Goal: Transaction & Acquisition: Purchase product/service

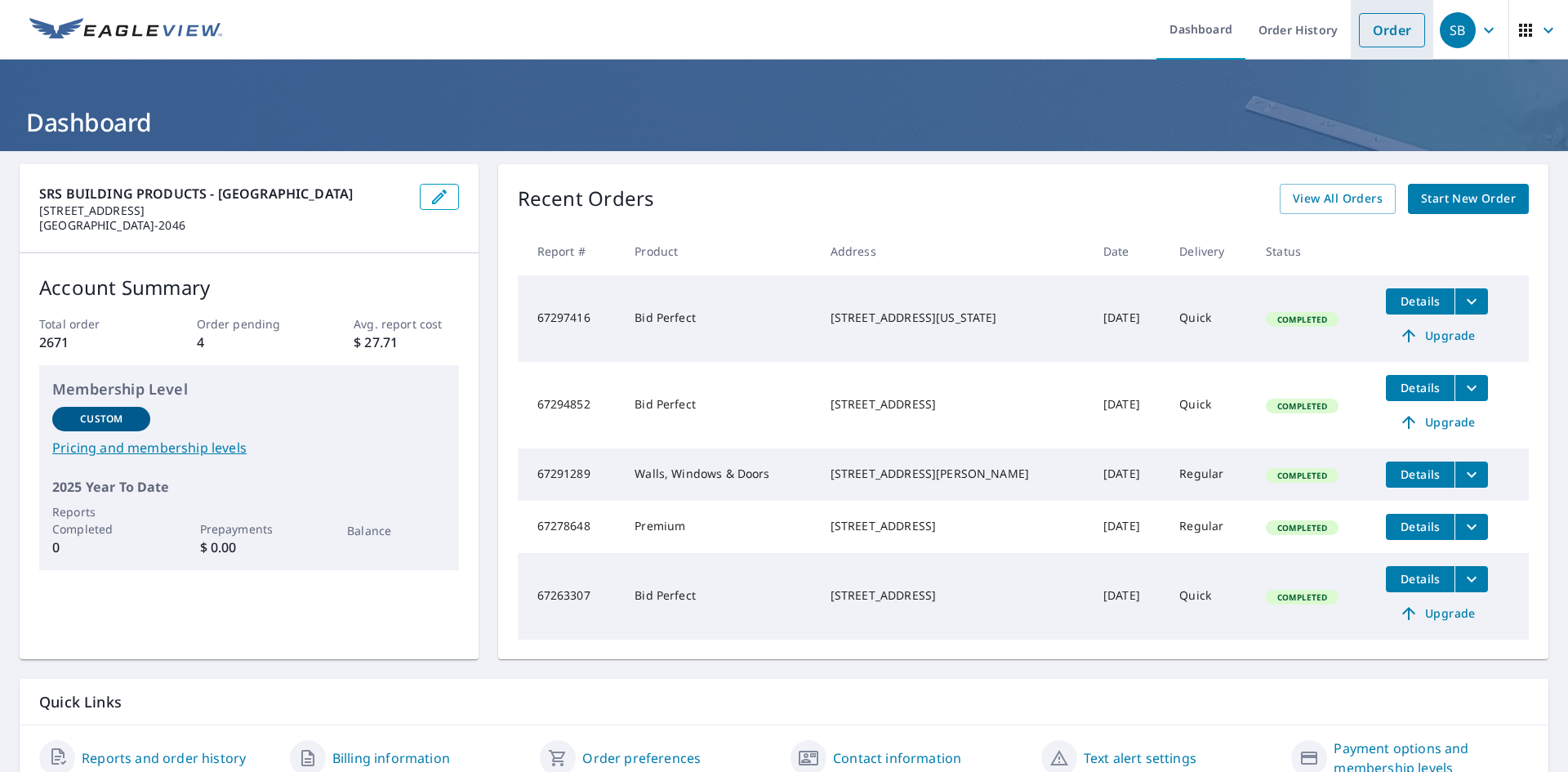
click at [1369, 32] on link "Order" at bounding box center [1392, 30] width 66 height 34
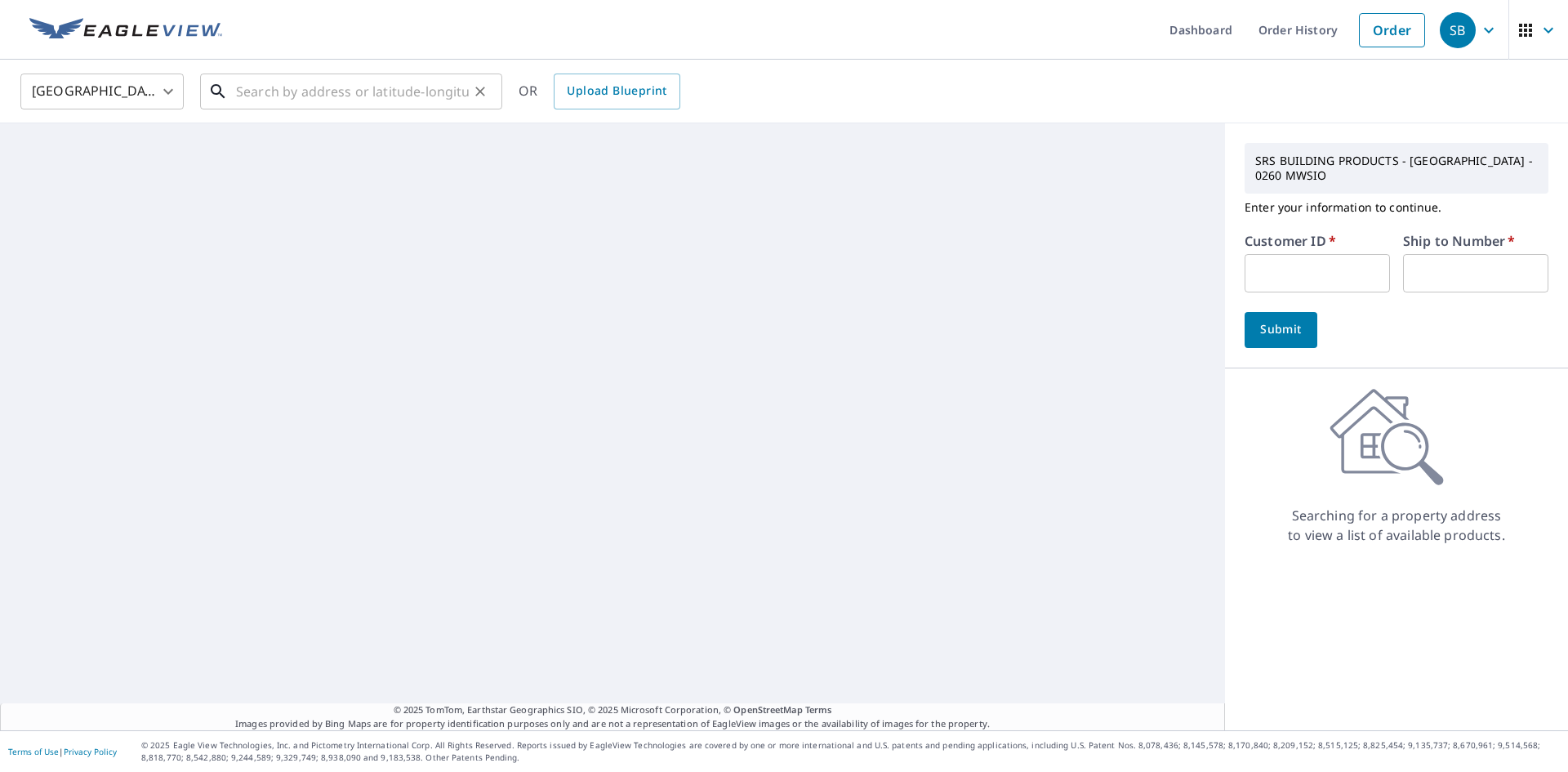
click at [453, 88] on input "text" at bounding box center [352, 92] width 232 height 45
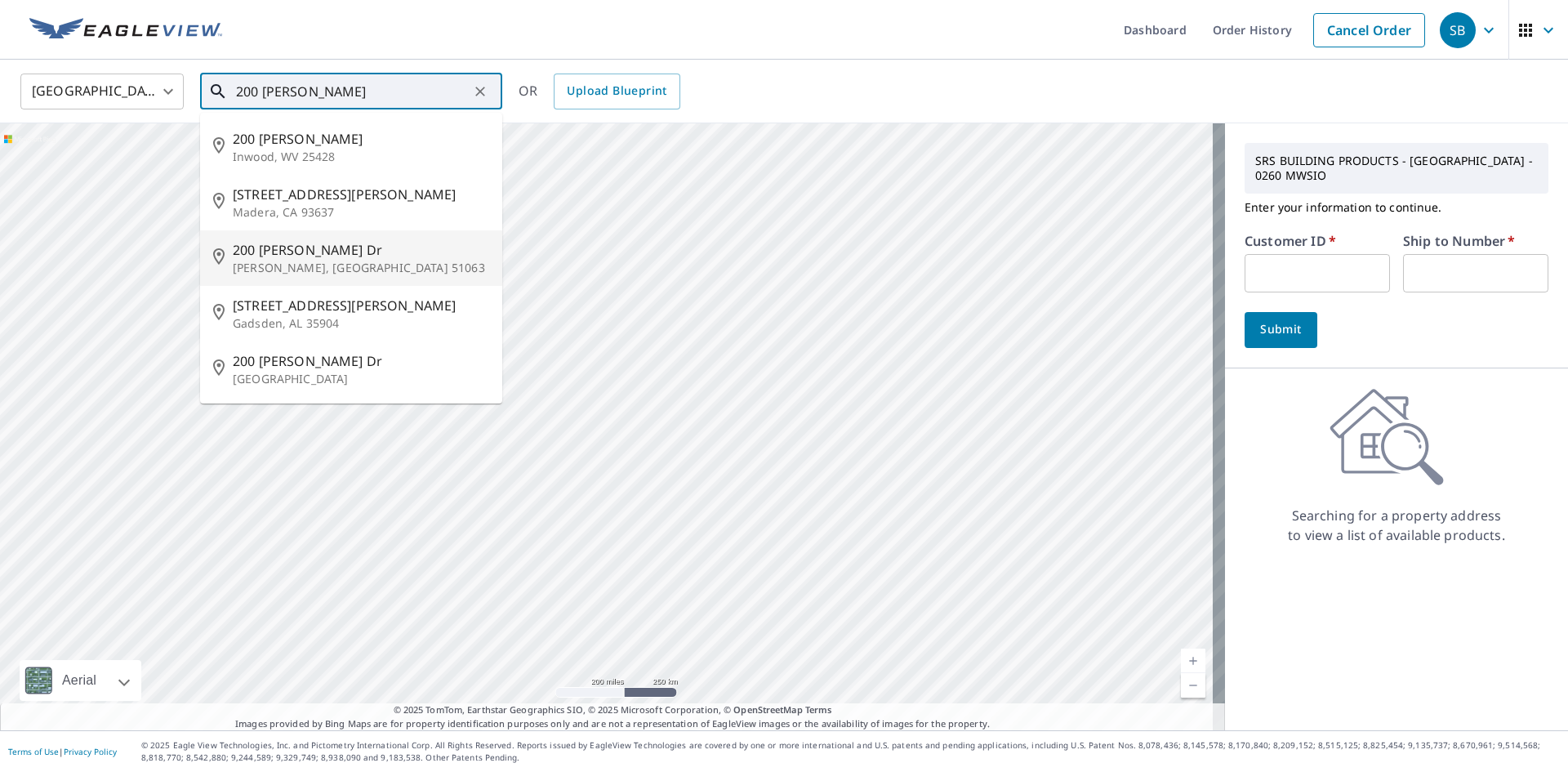
click at [338, 260] on p "[PERSON_NAME], [GEOGRAPHIC_DATA] 51063" at bounding box center [360, 268] width 257 height 17
type input "[STREET_ADDRESS][PERSON_NAME][PERSON_NAME]"
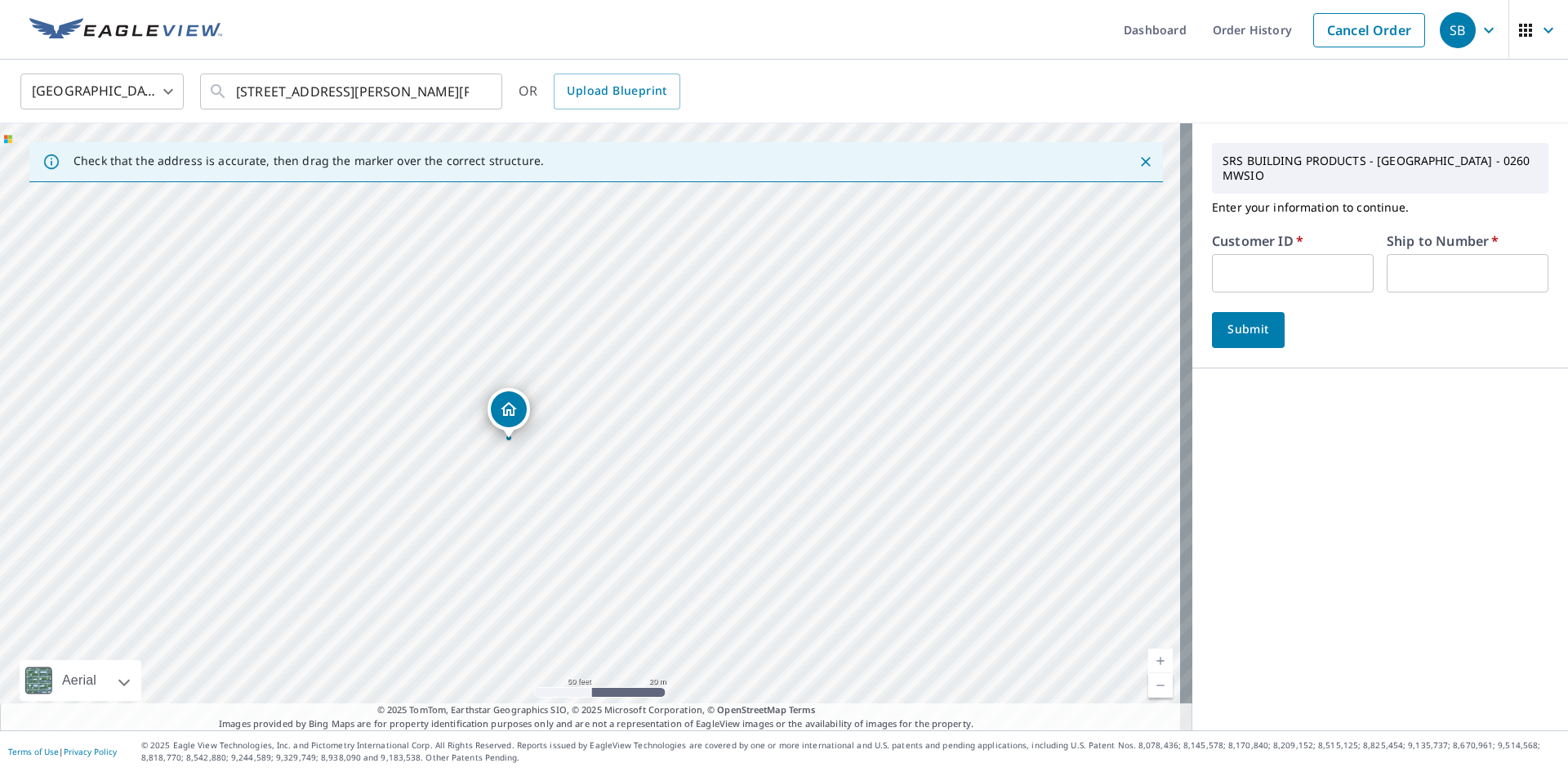
click at [1228, 262] on input "text" at bounding box center [1292, 273] width 161 height 38
type input "mbc260"
click at [1435, 262] on input "text" at bounding box center [1468, 273] width 161 height 38
type input "1"
click at [1249, 312] on button "Submit" at bounding box center [1248, 330] width 73 height 36
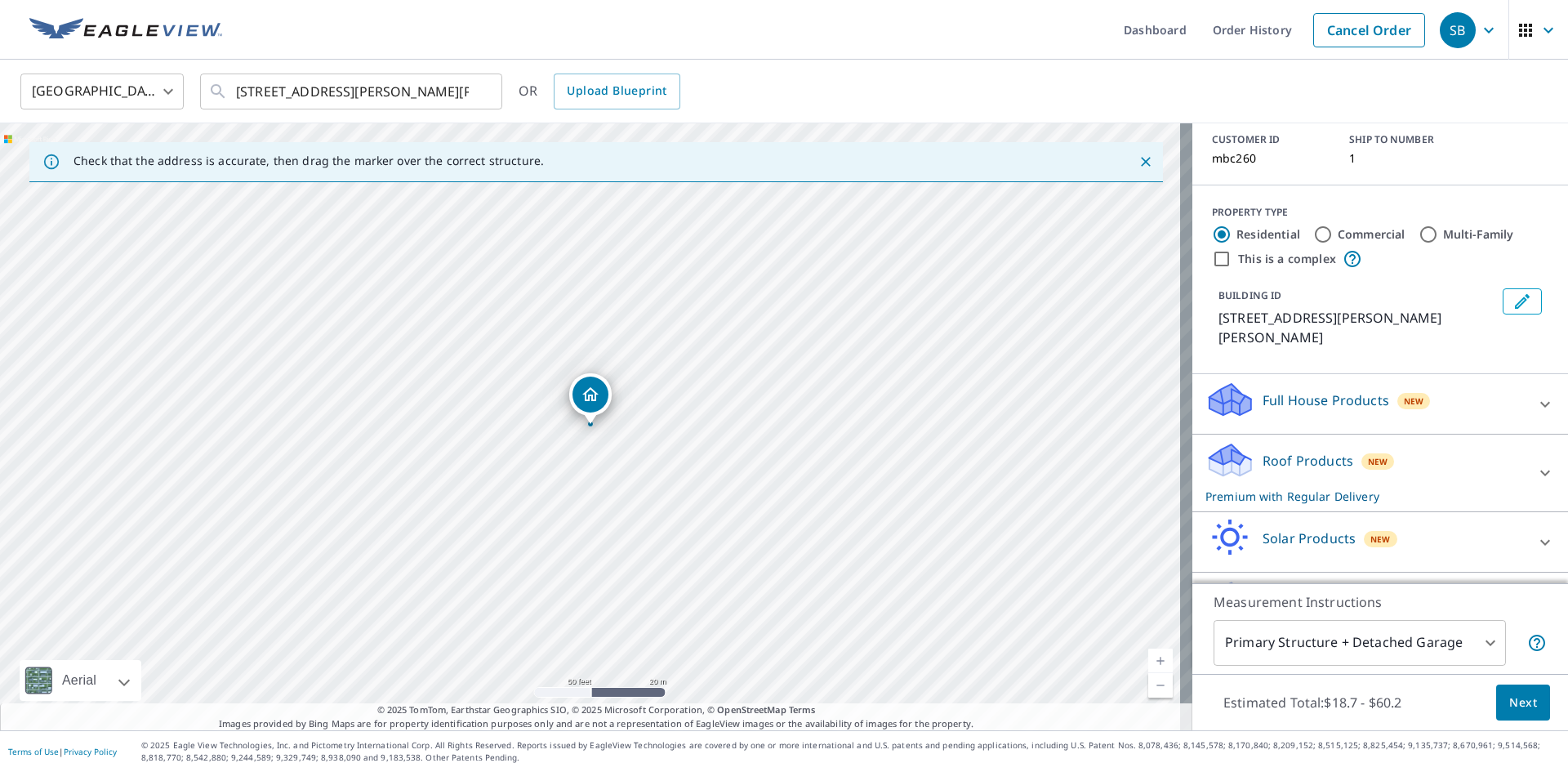
scroll to position [137, 0]
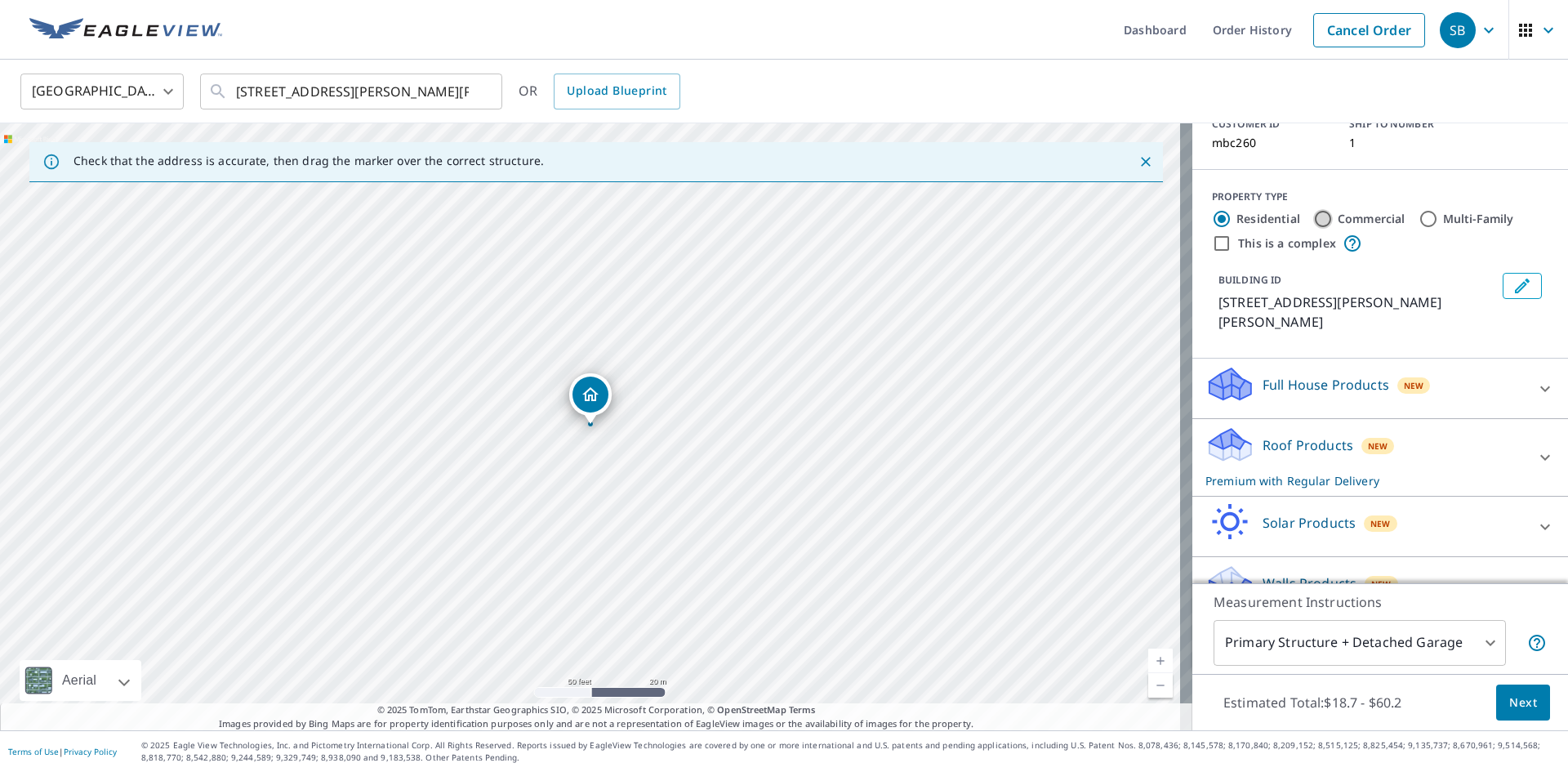
click at [1317, 209] on input "Commercial" at bounding box center [1323, 219] width 20 height 20
radio input "true"
type input "4"
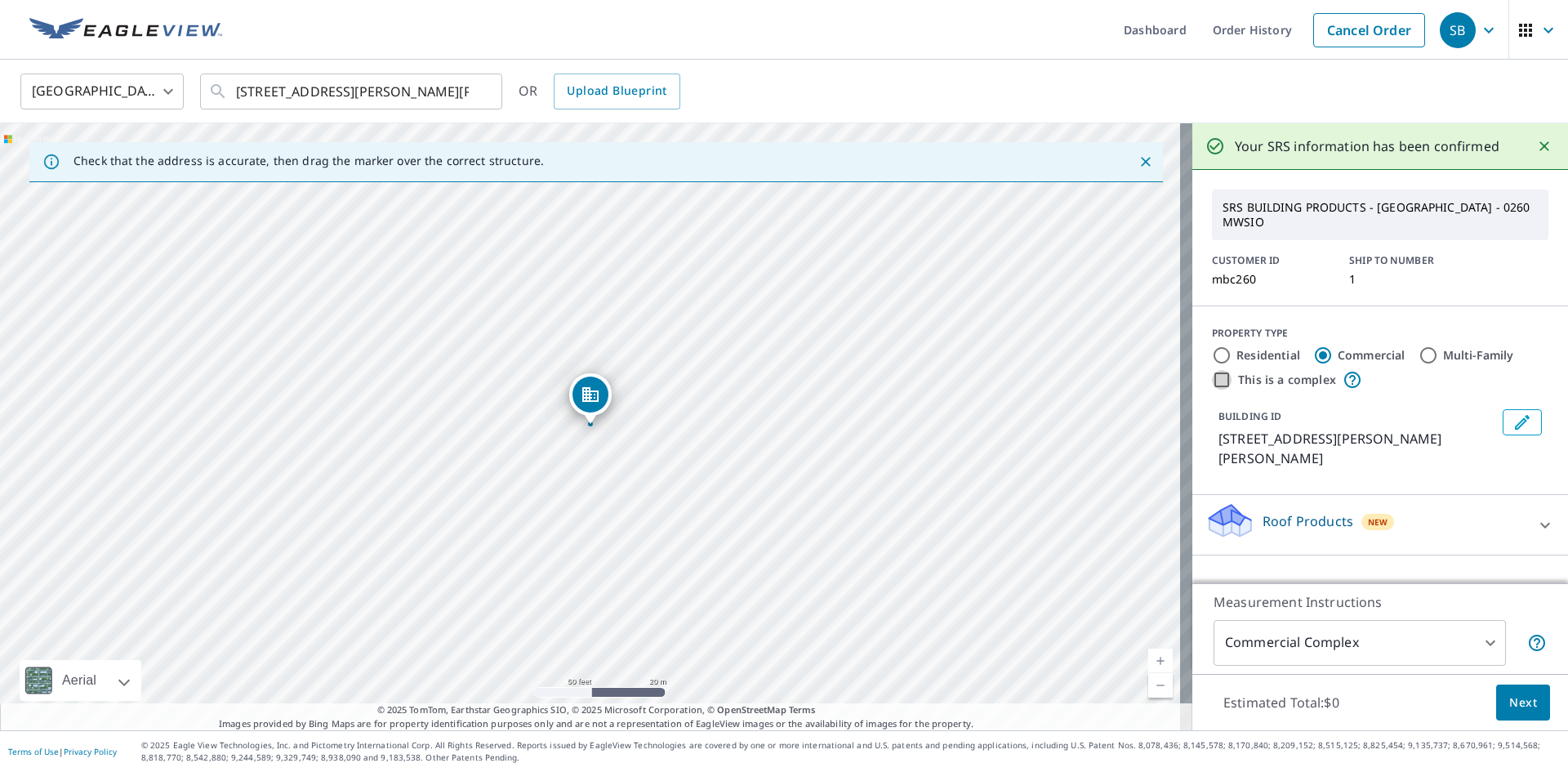
click at [1212, 370] on input "This is a complex" at bounding box center [1222, 380] width 20 height 20
checkbox input "true"
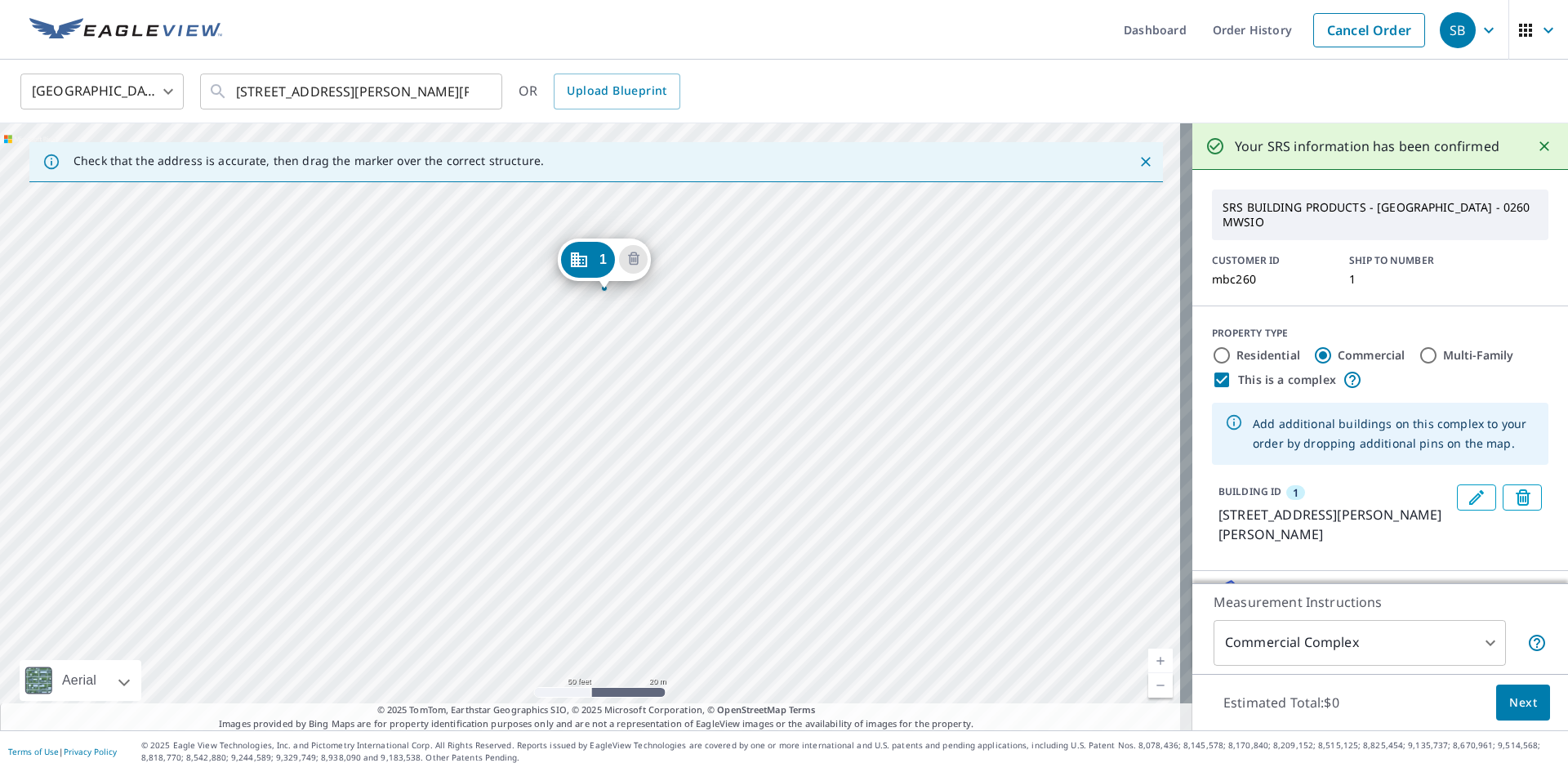
drag, startPoint x: 578, startPoint y: 397, endPoint x: 593, endPoint y: 262, distance: 135.8
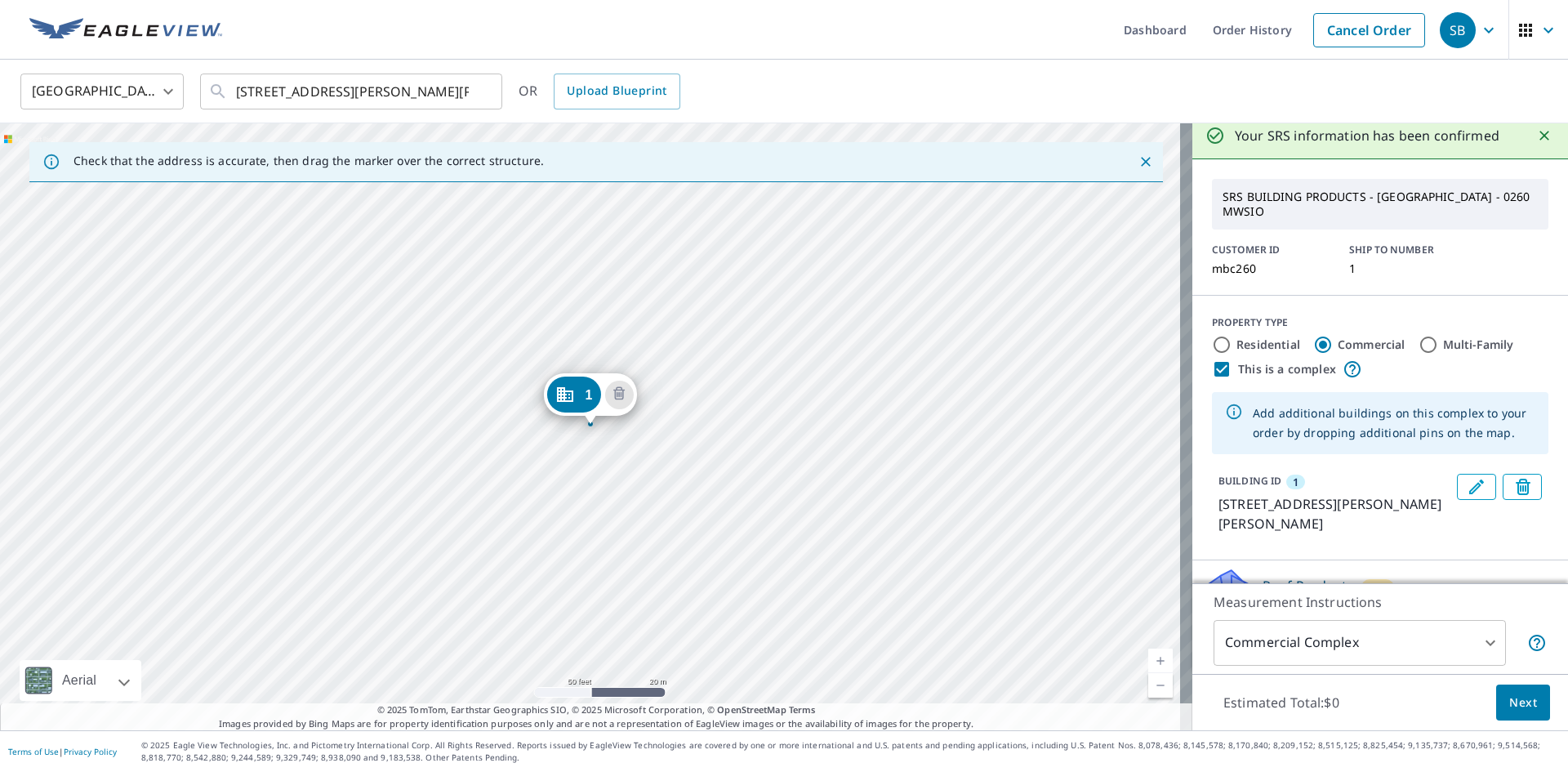
scroll to position [14, 0]
click at [641, 510] on div "1 [STREET_ADDRESS][PERSON_NAME][PERSON_NAME]" at bounding box center [596, 426] width 1192 height 607
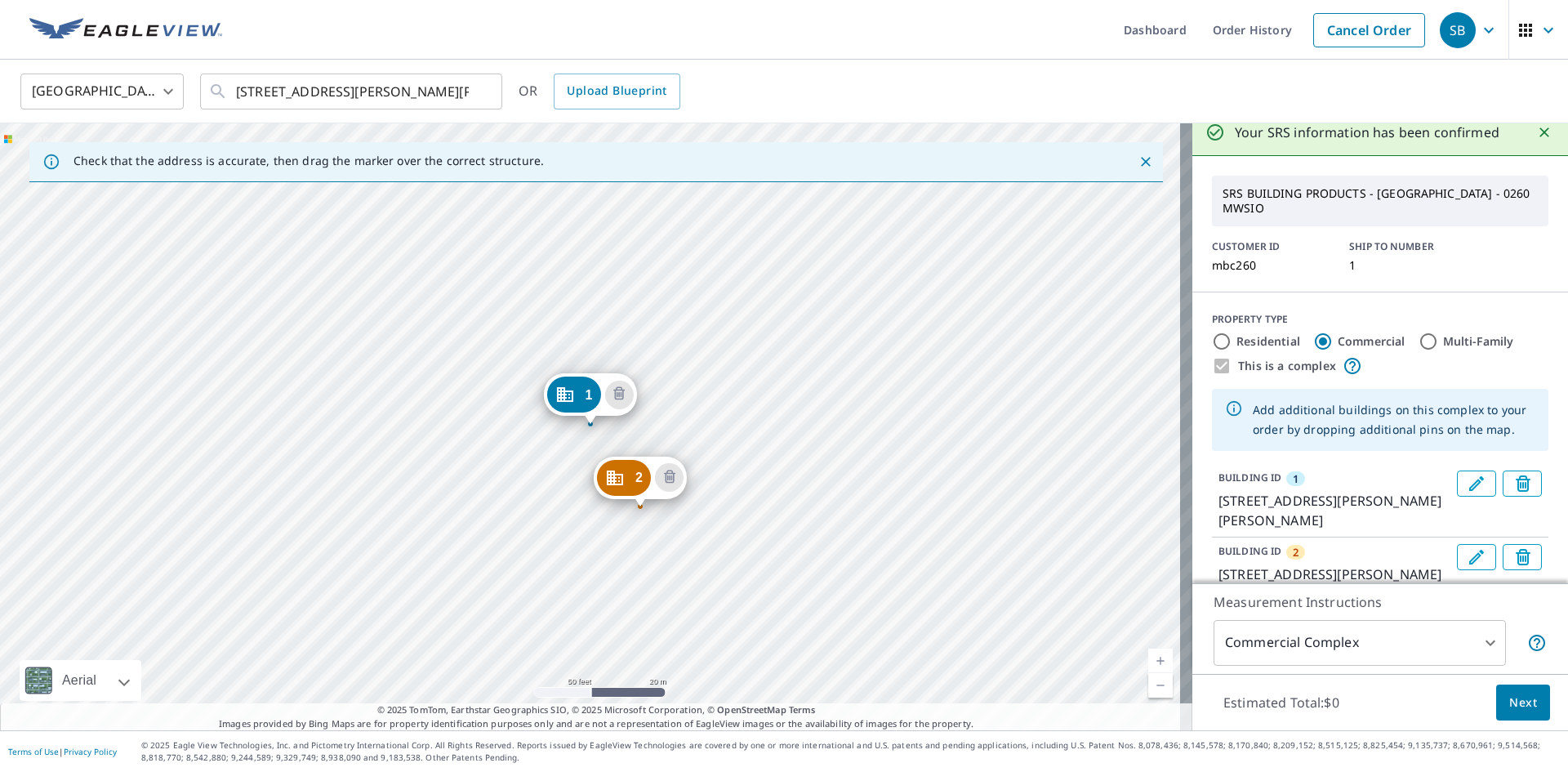
click at [1470, 477] on icon "Edit building 1" at bounding box center [1476, 483] width 15 height 15
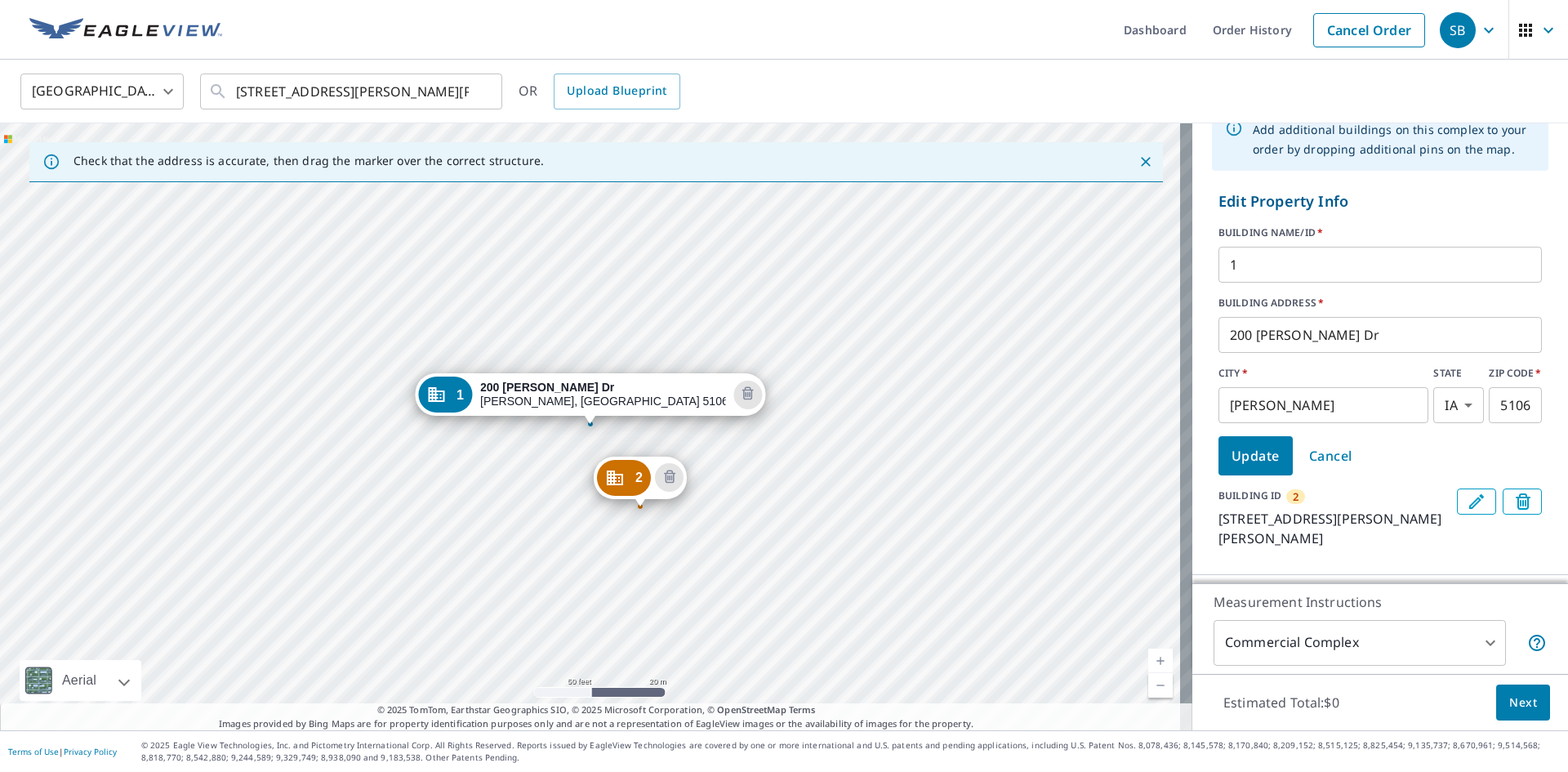
scroll to position [312, 0]
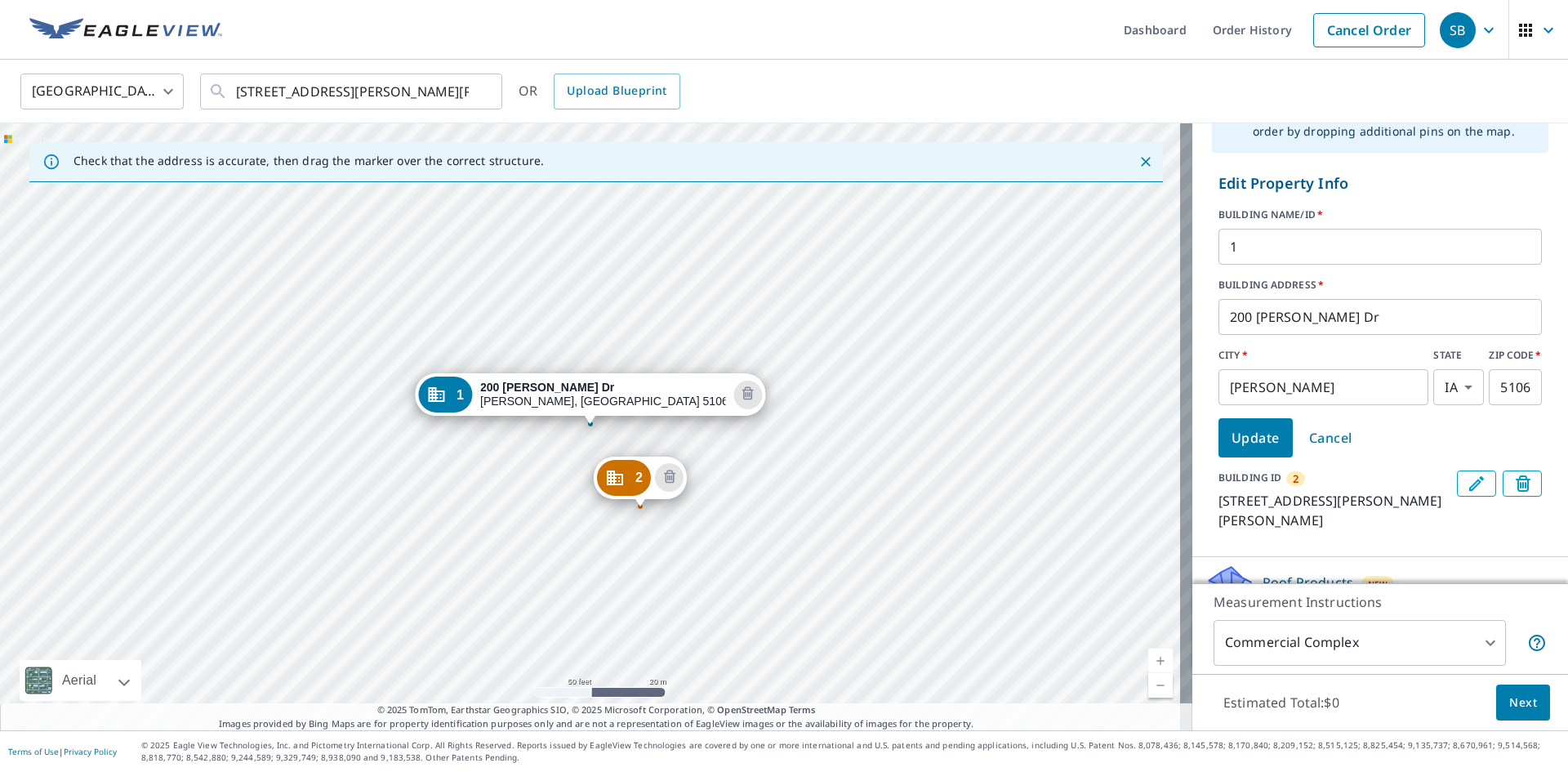
click at [1536, 577] on icon at bounding box center [1545, 587] width 20 height 20
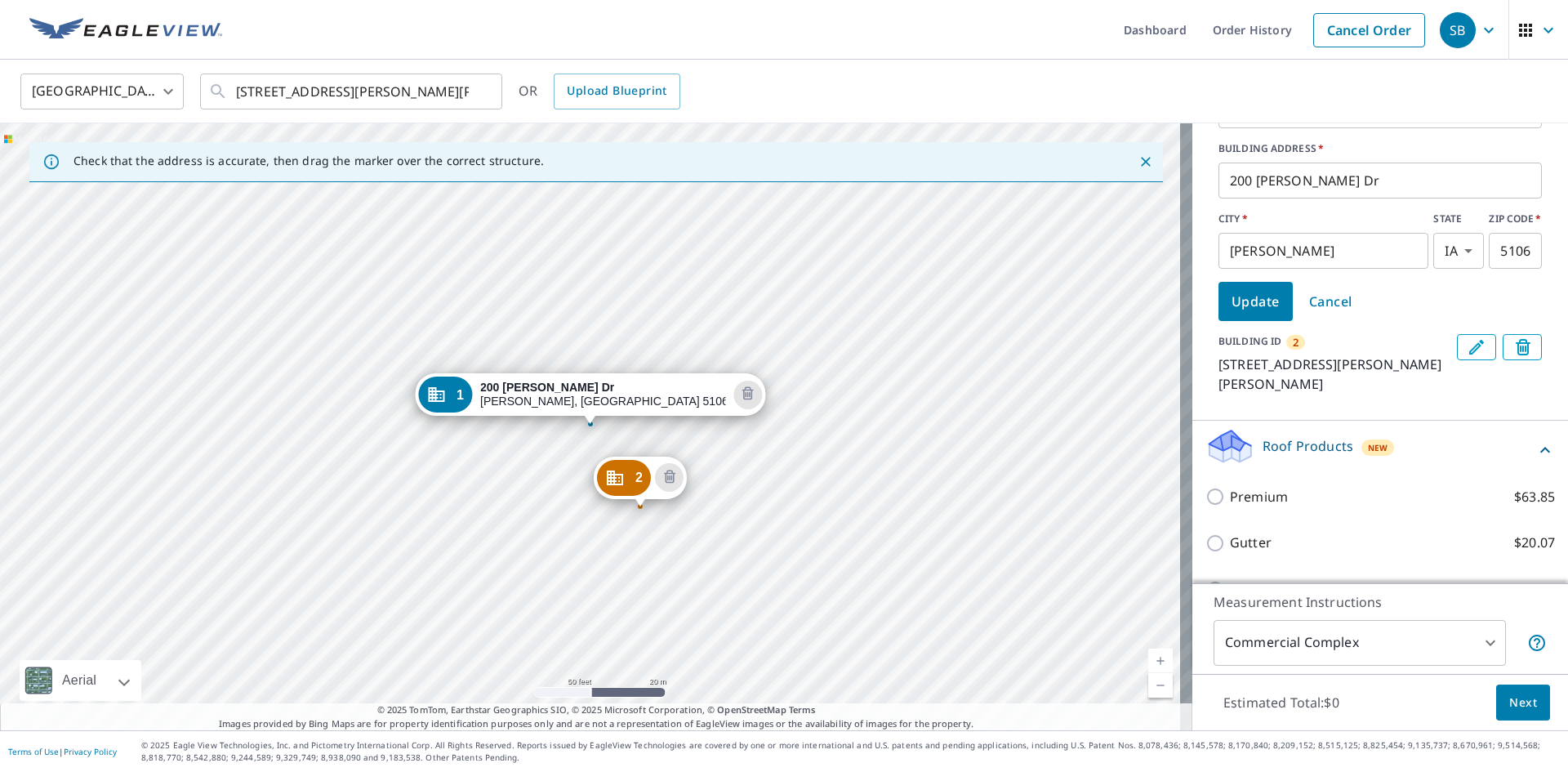
scroll to position [451, 0]
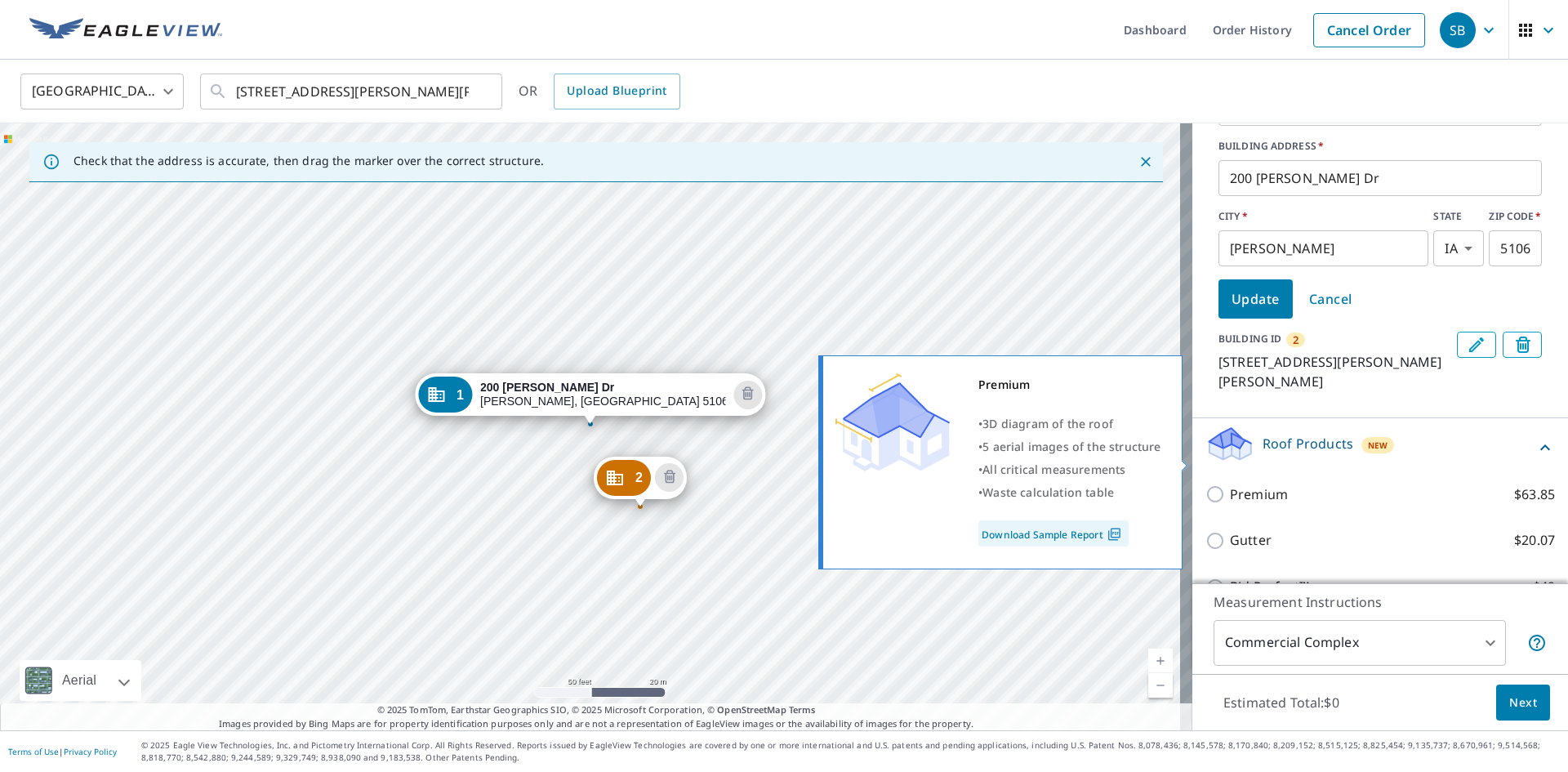
click at [1206, 484] on input "Premium $63.85" at bounding box center [1218, 494] width 25 height 20
checkbox input "true"
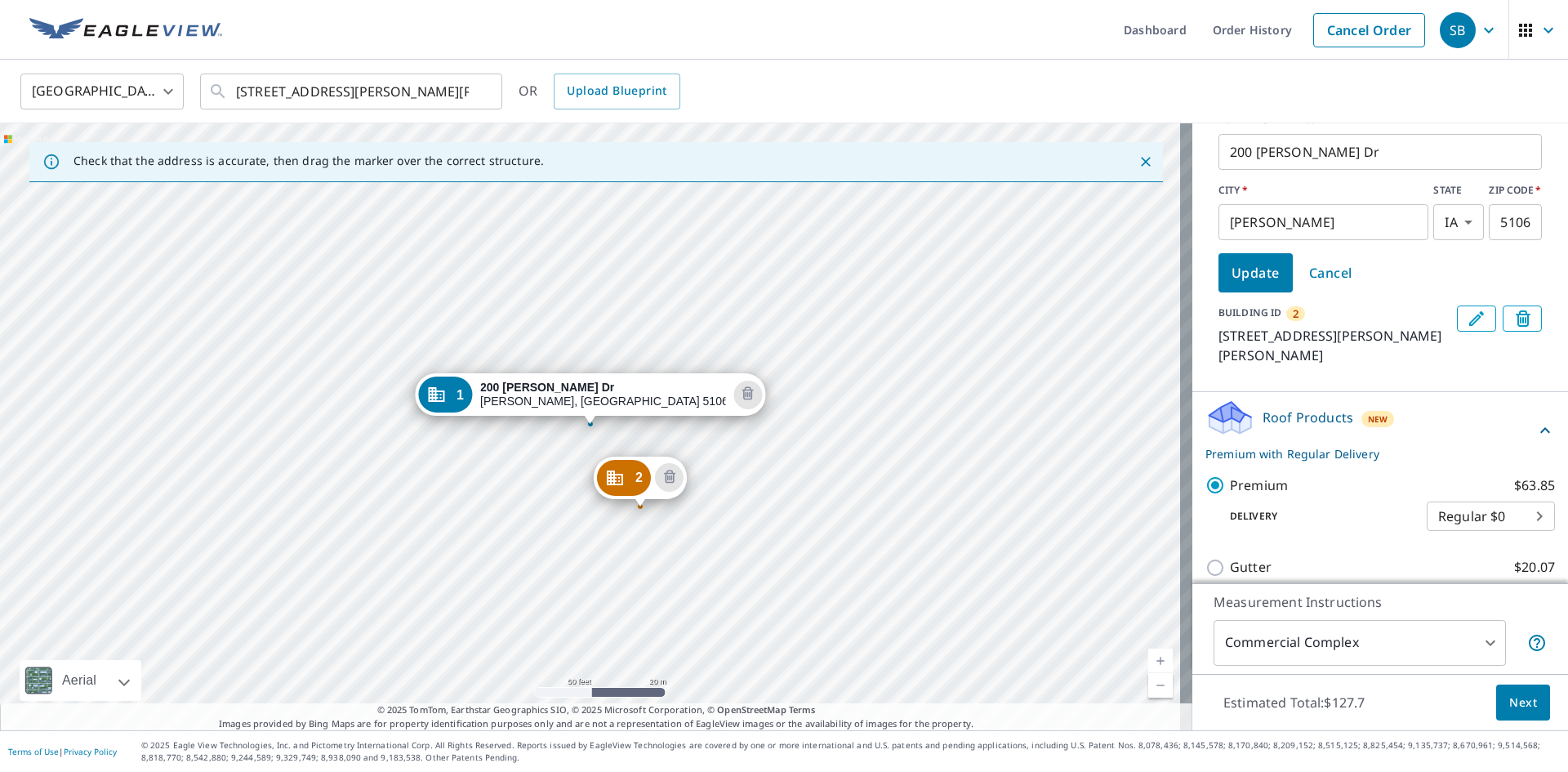
scroll to position [504, 0]
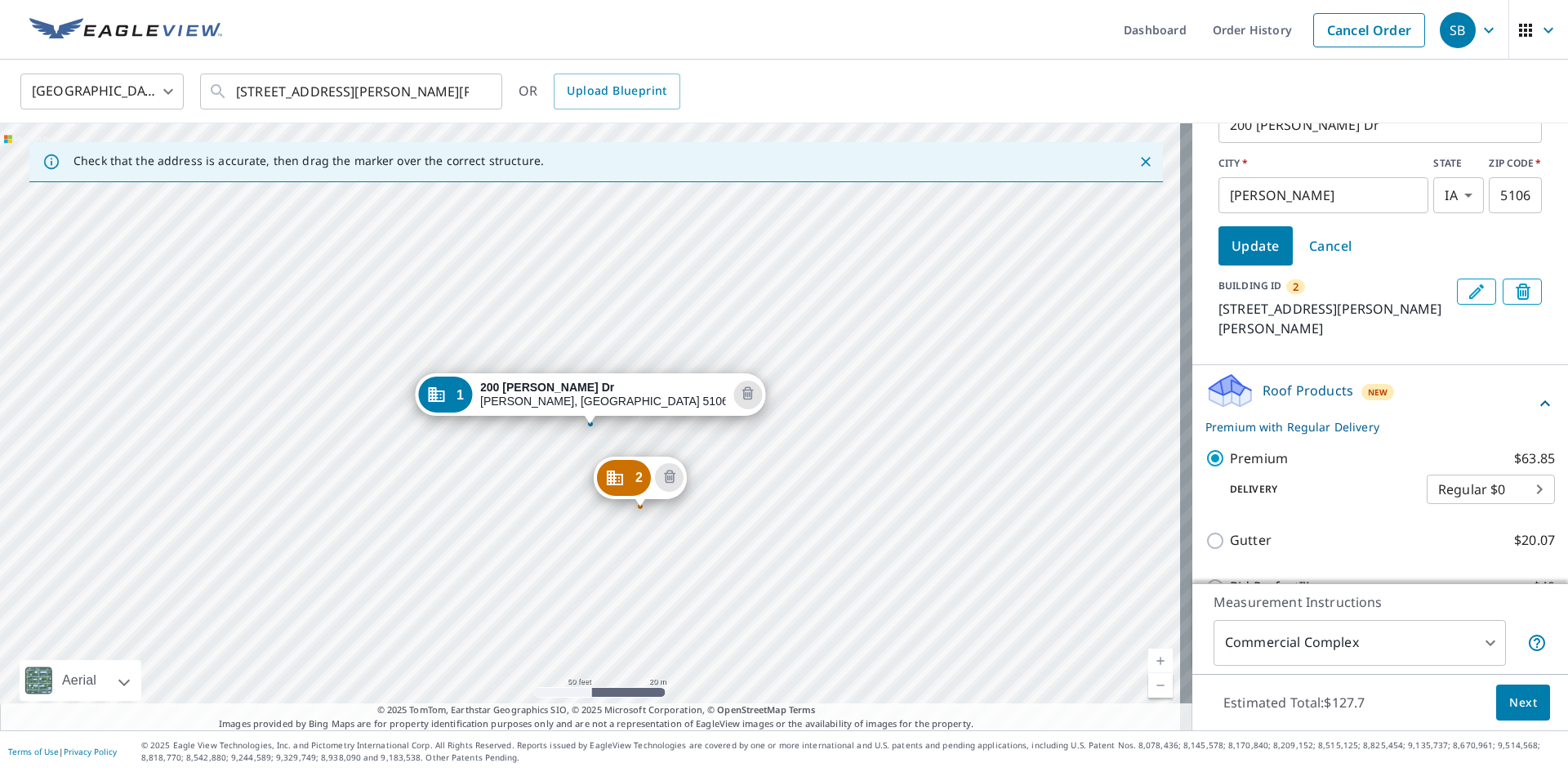
click at [1510, 699] on span "Next" at bounding box center [1523, 703] width 28 height 21
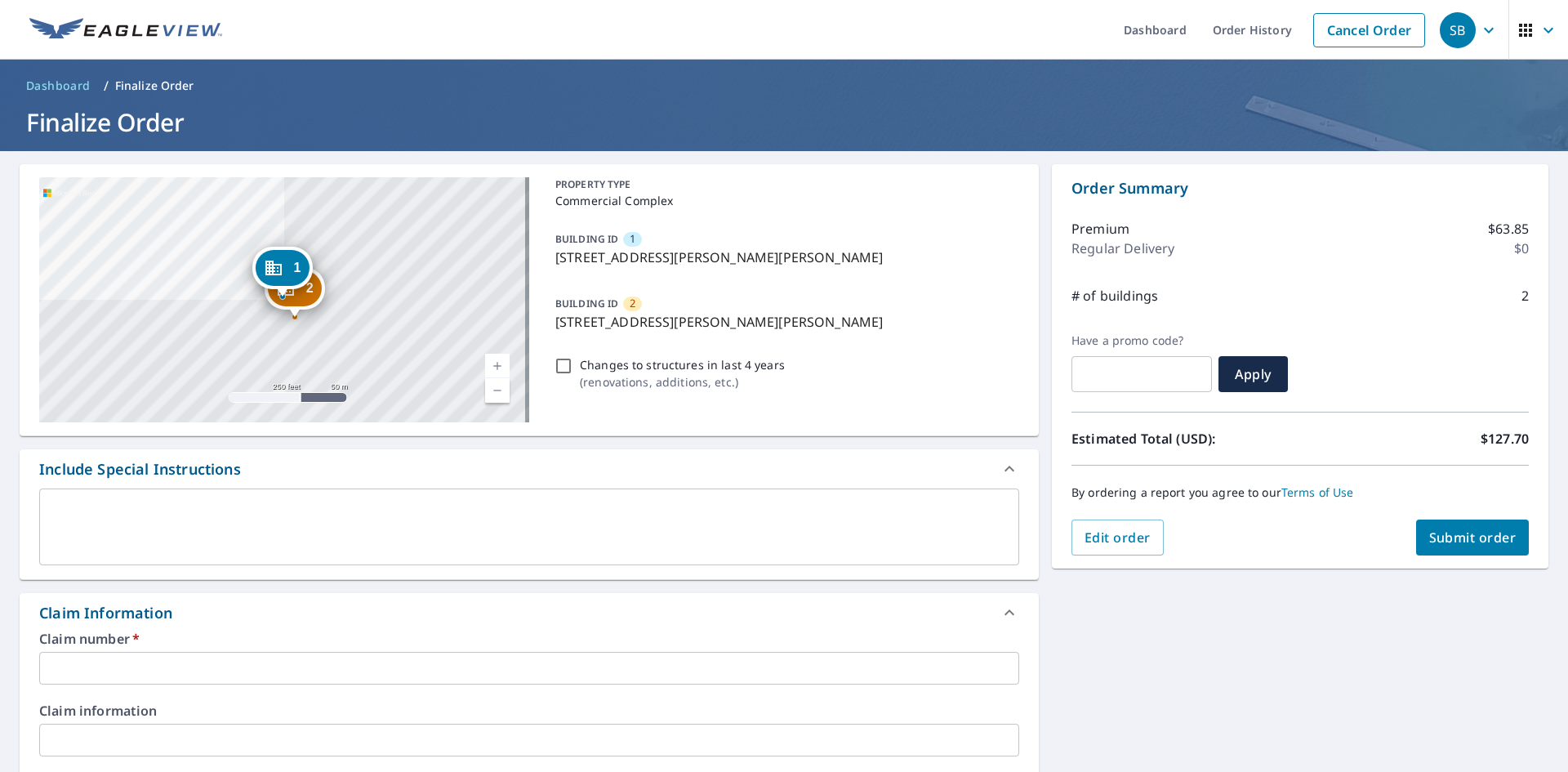
click at [451, 493] on div "x ​" at bounding box center [530, 527] width 980 height 77
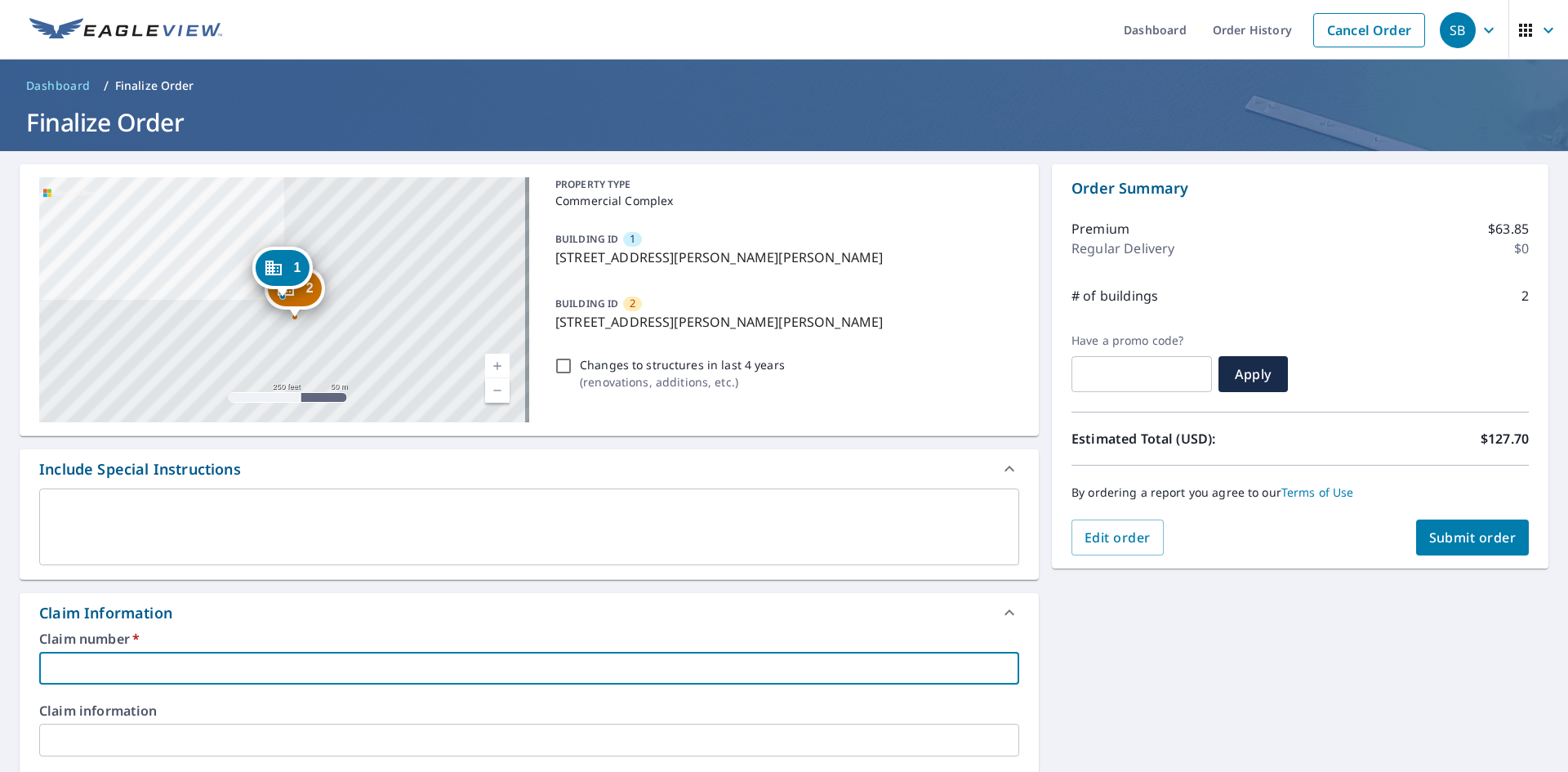
click at [289, 667] on input "text" at bounding box center [530, 668] width 980 height 32
click at [196, 669] on input "text" at bounding box center [530, 668] width 980 height 32
type input "m"
checkbox input "true"
type input "mb"
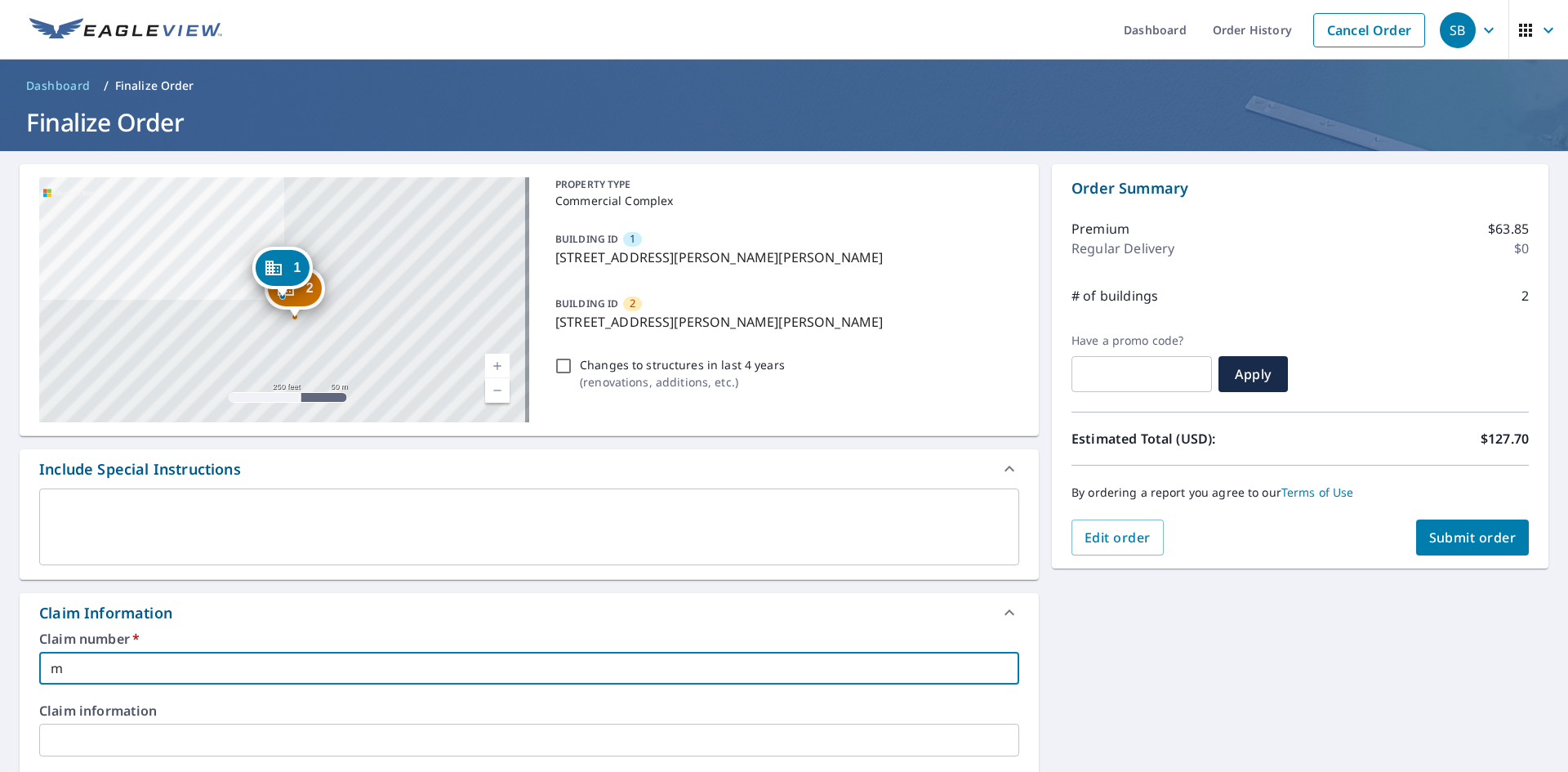
checkbox input "true"
type input "mbc"
checkbox input "true"
type input "mbc2"
checkbox input "true"
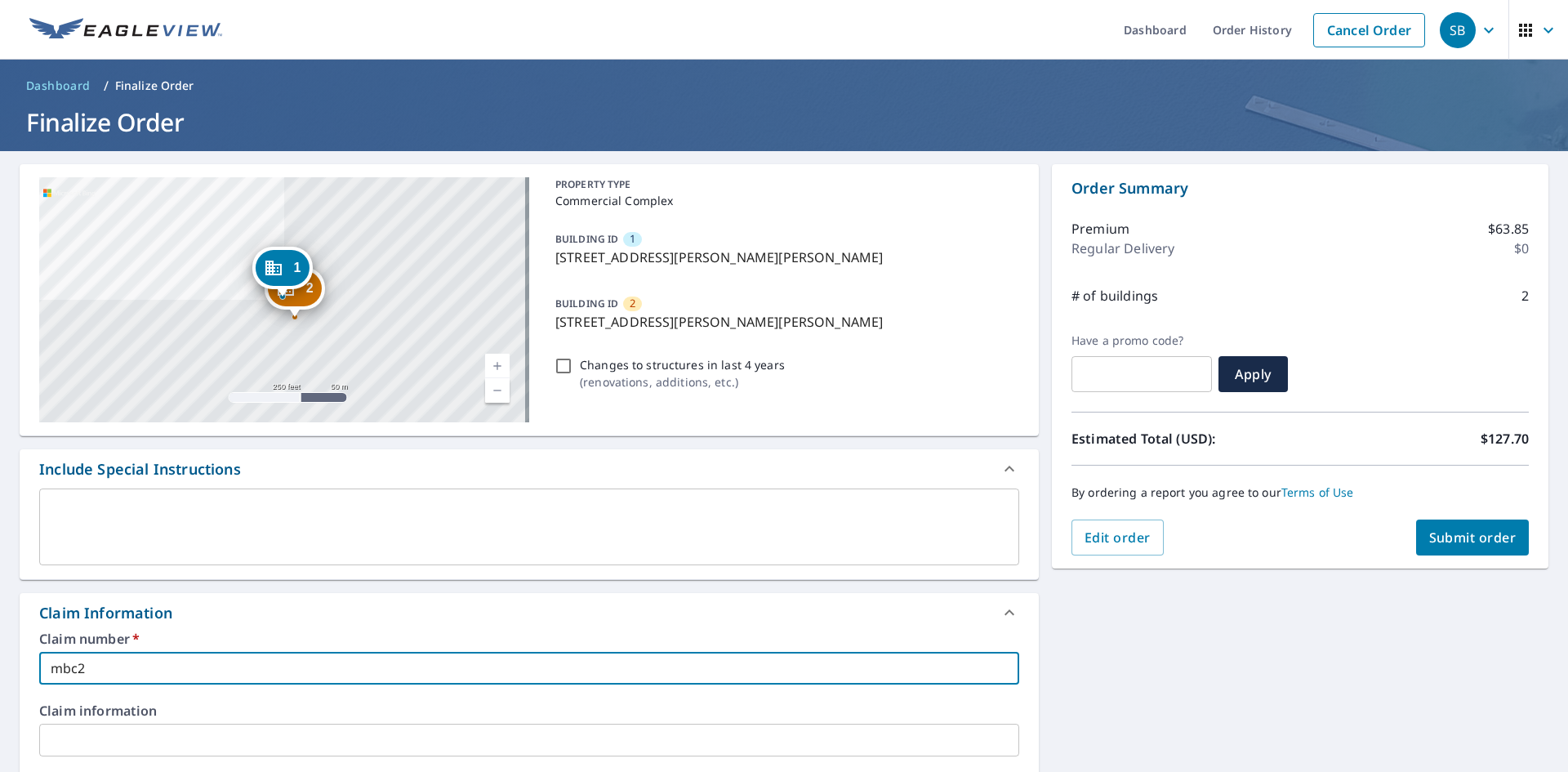
type input "mbc26"
checkbox input "true"
type input "mbc260"
checkbox input "true"
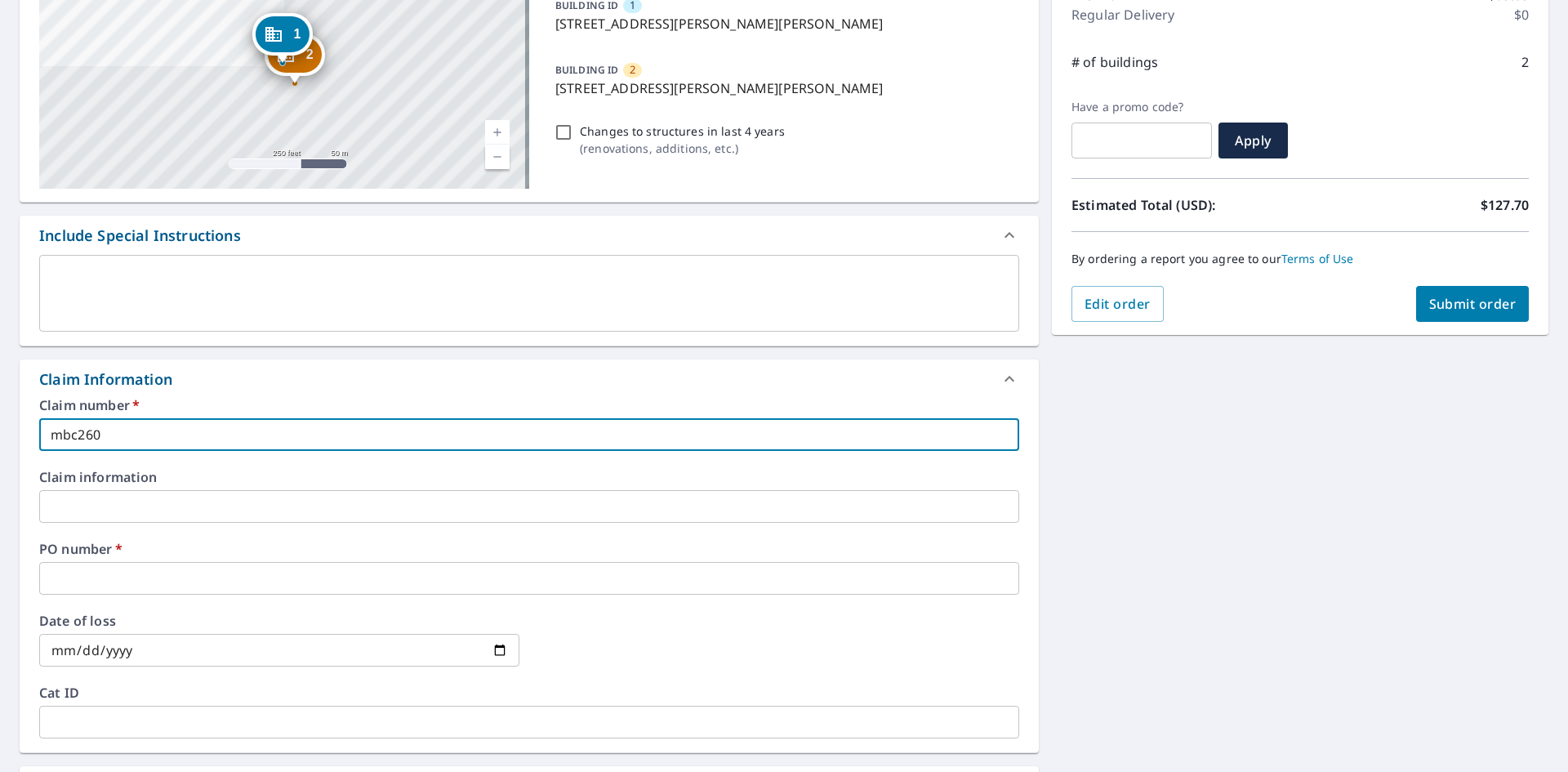
scroll to position [245, 0]
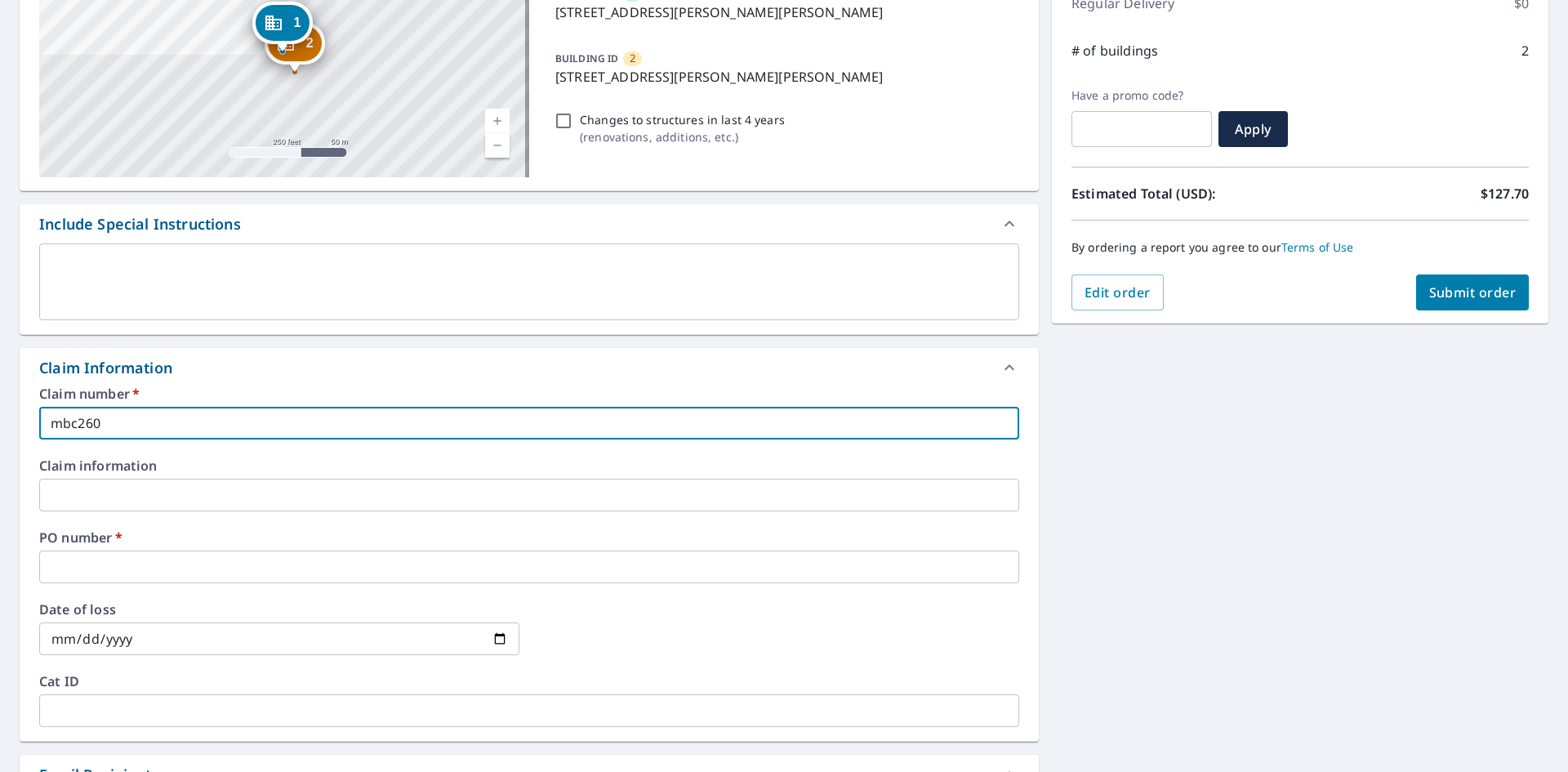
type input "mbc260"
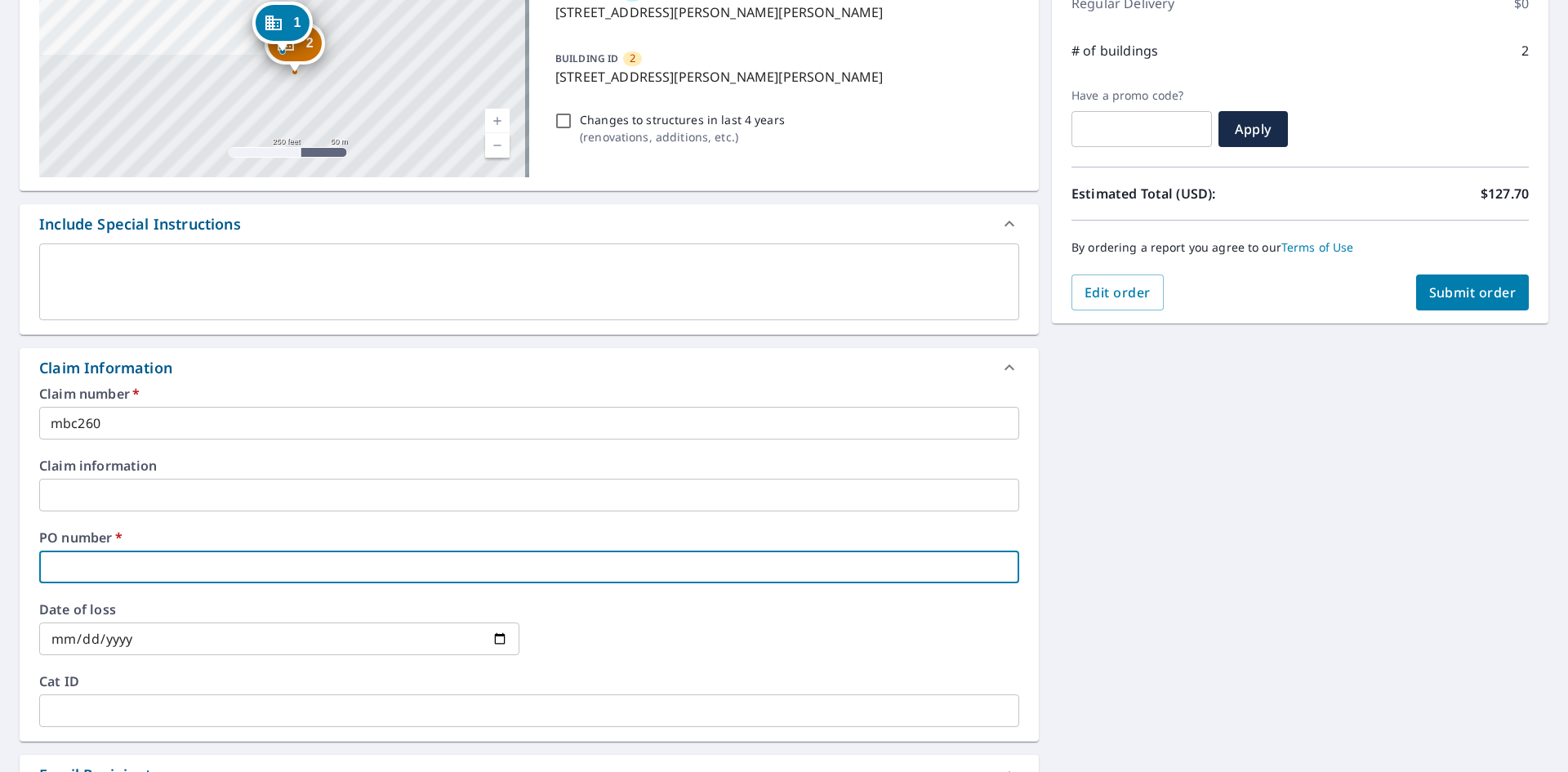
click at [385, 557] on input "text" at bounding box center [530, 566] width 980 height 32
type input "2"
checkbox input "true"
type input "20"
checkbox input "true"
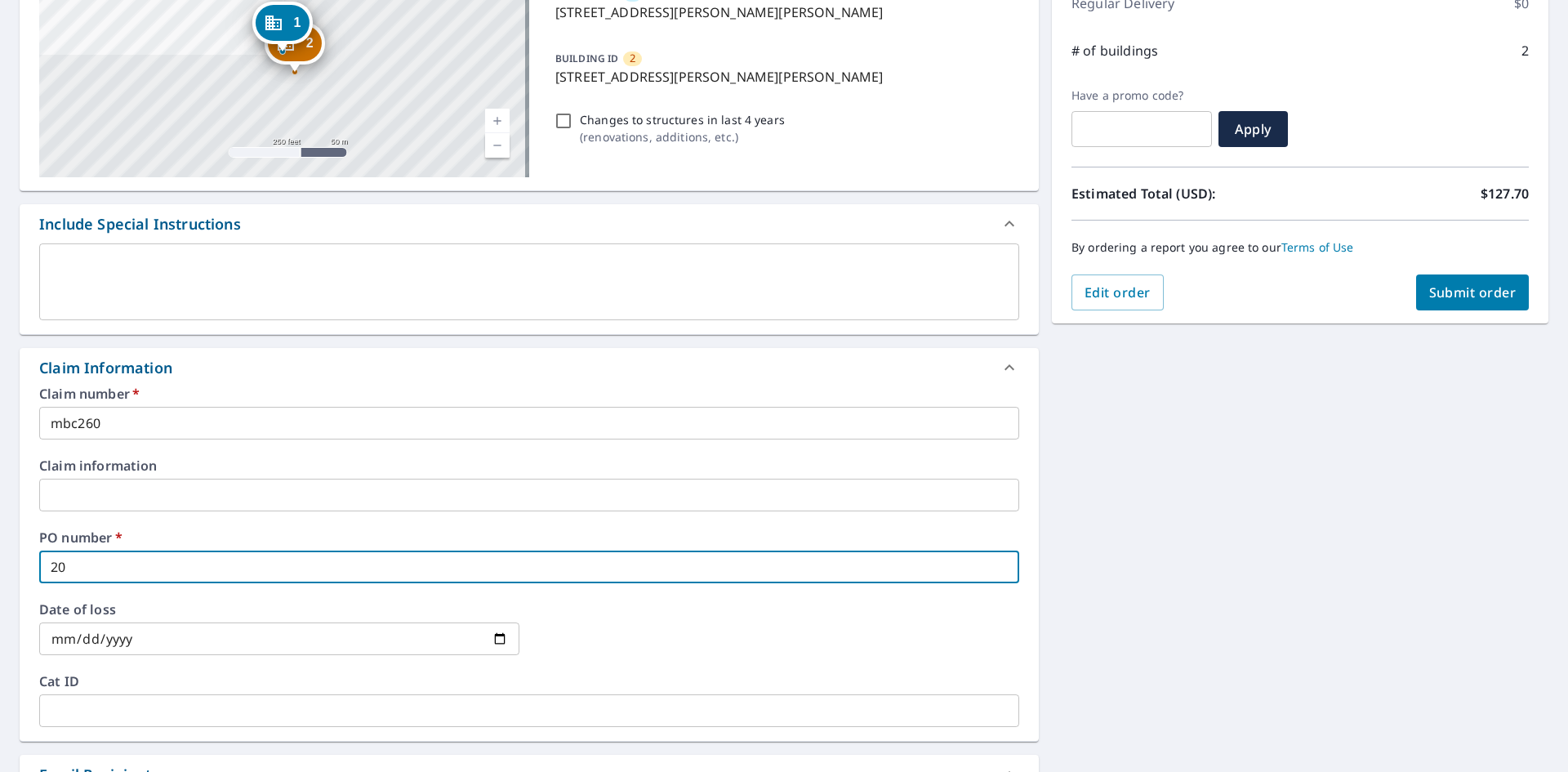
type input "200"
checkbox input "true"
type input "200"
checkbox input "true"
type input "200 S"
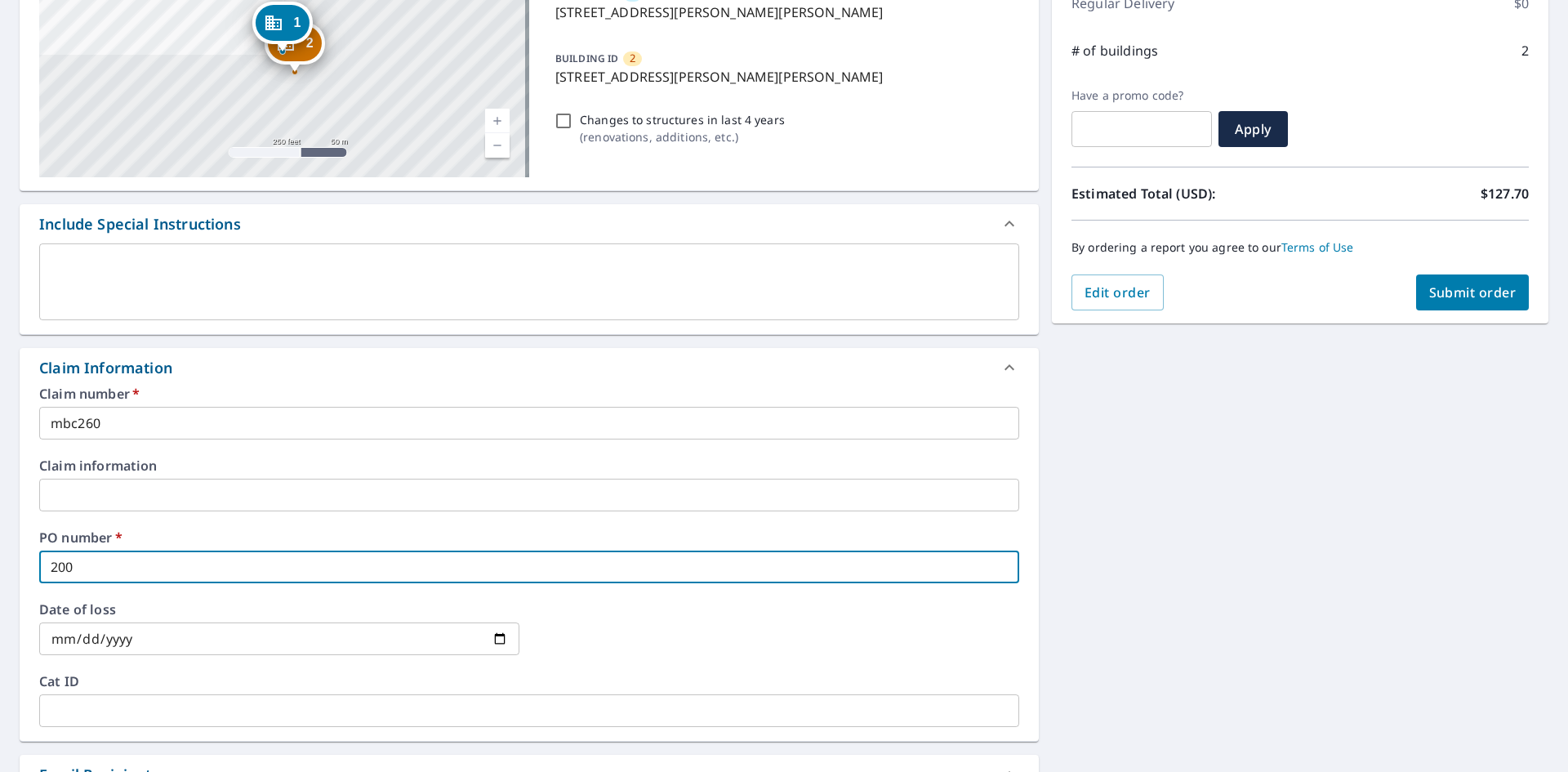
checkbox input "true"
type input "200 Sh"
checkbox input "true"
type input "200 Sha"
checkbox input "true"
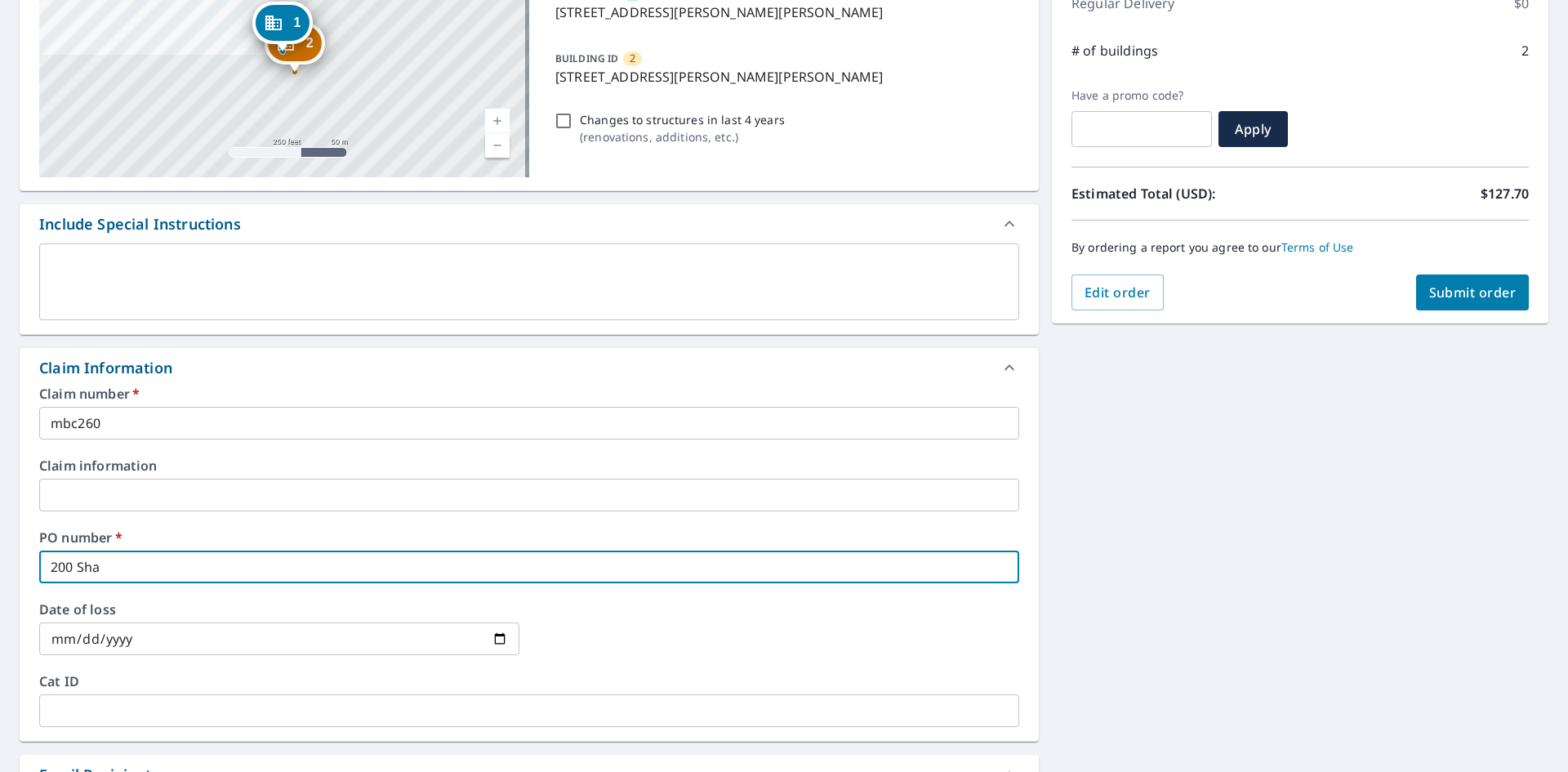
type input "200 Shan"
checkbox input "true"
type input "200 Shann"
checkbox input "true"
type input "200 Shanno"
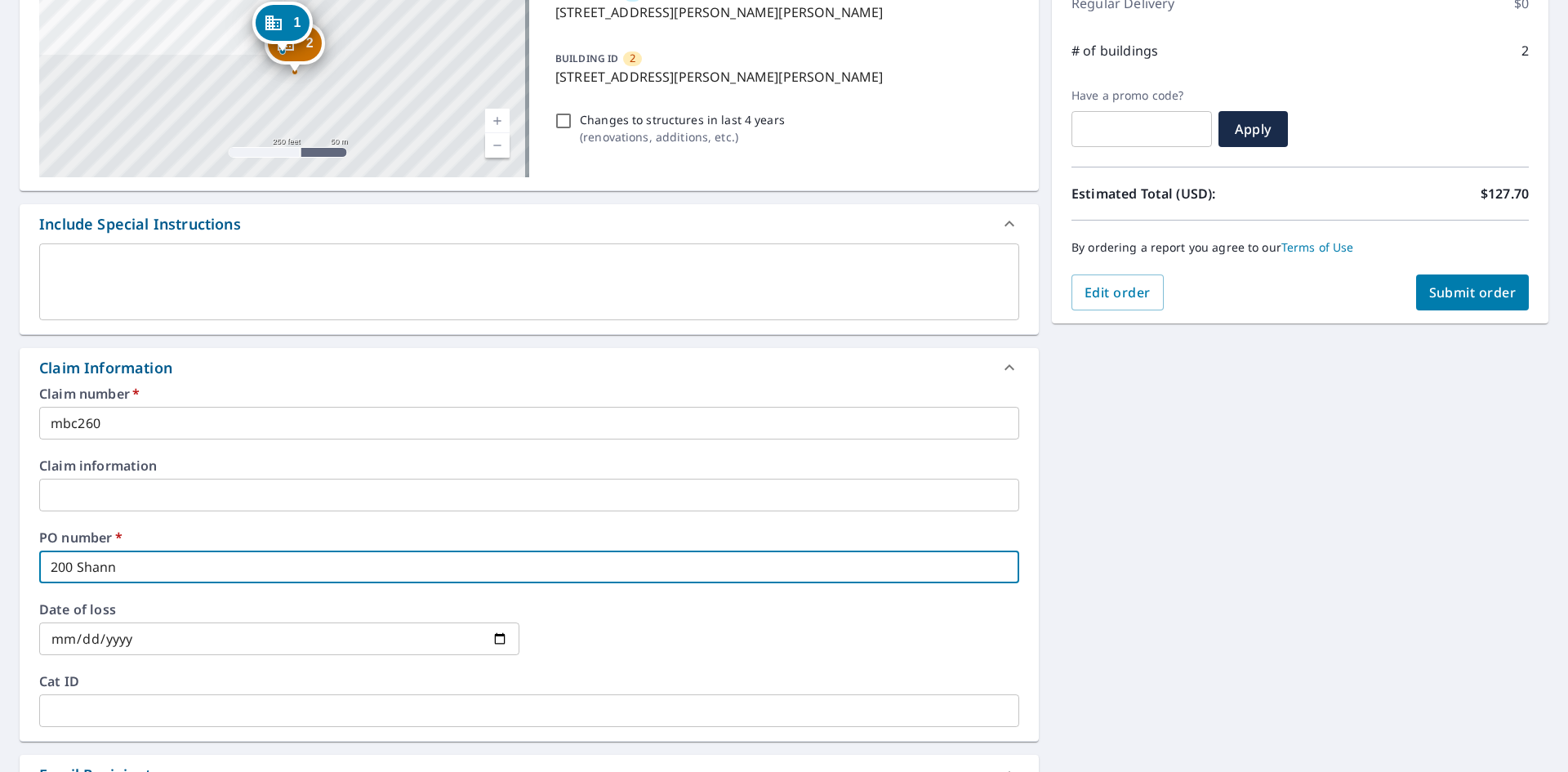
checkbox input "true"
type input "200 [PERSON_NAME]"
checkbox input "true"
type input "200 [PERSON_NAME]"
checkbox input "true"
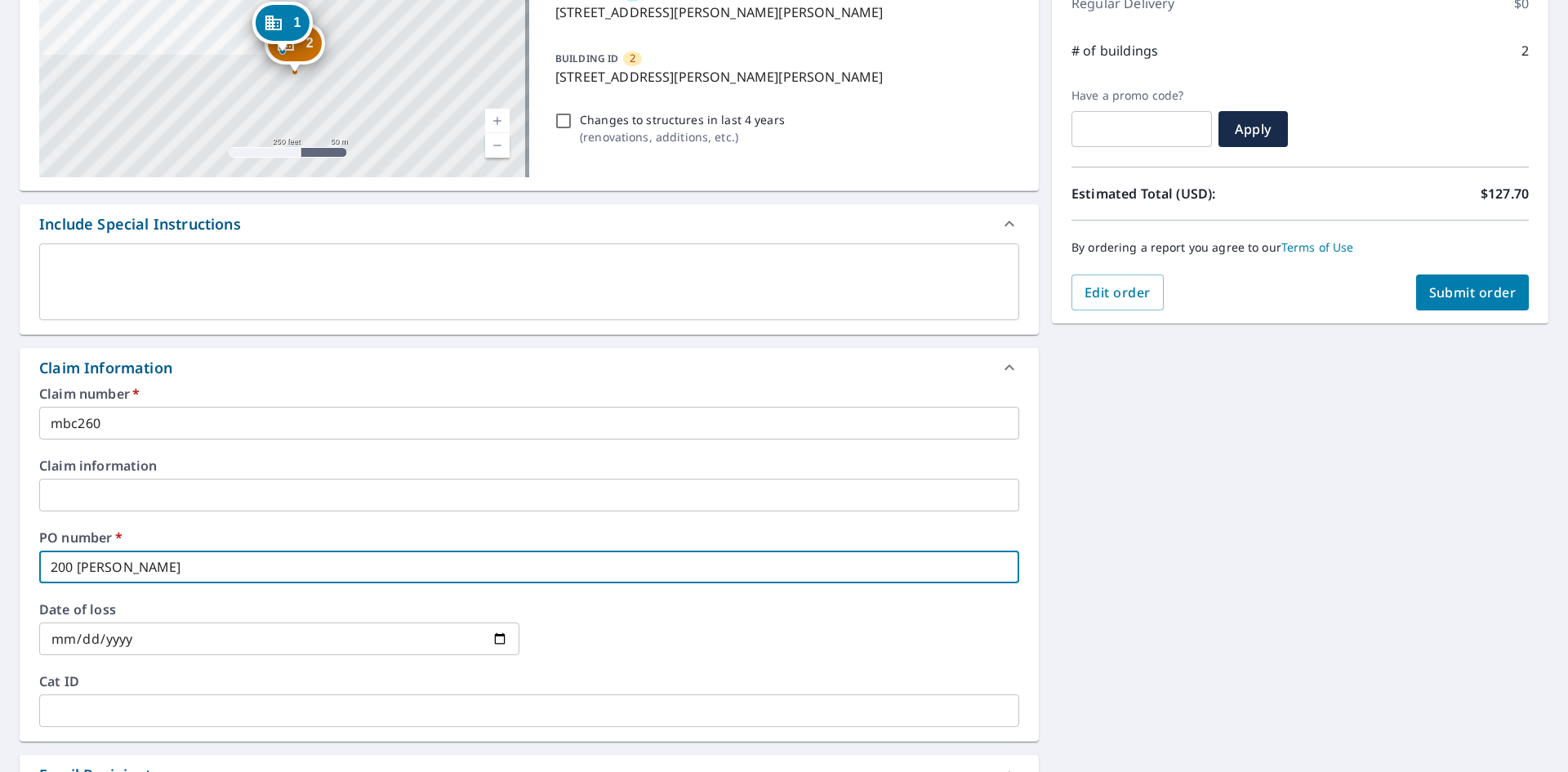
type input "200 [PERSON_NAME]"
checkbox input "true"
type input "200 [PERSON_NAME] Dr"
checkbox input "true"
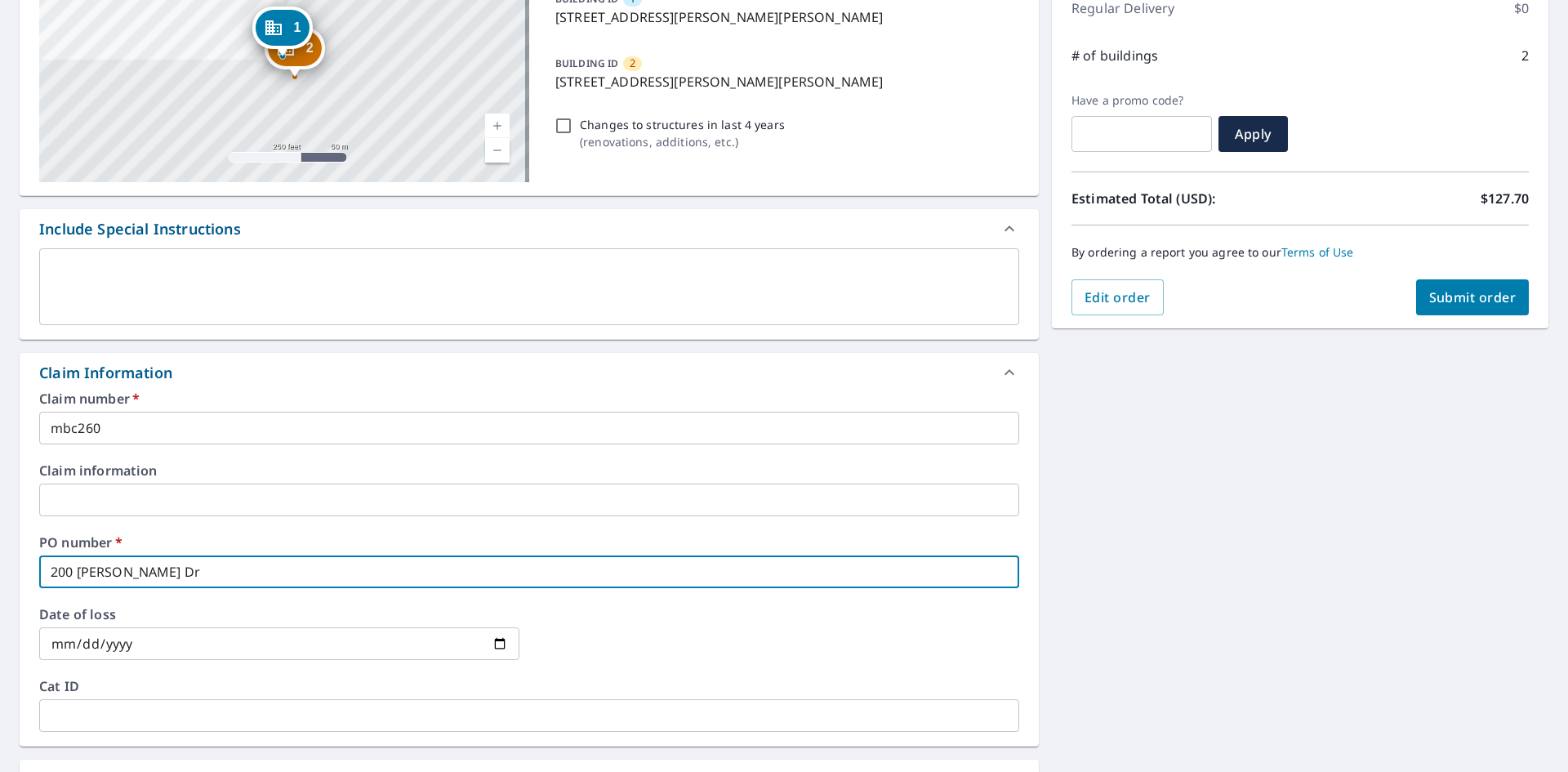
scroll to position [184, 0]
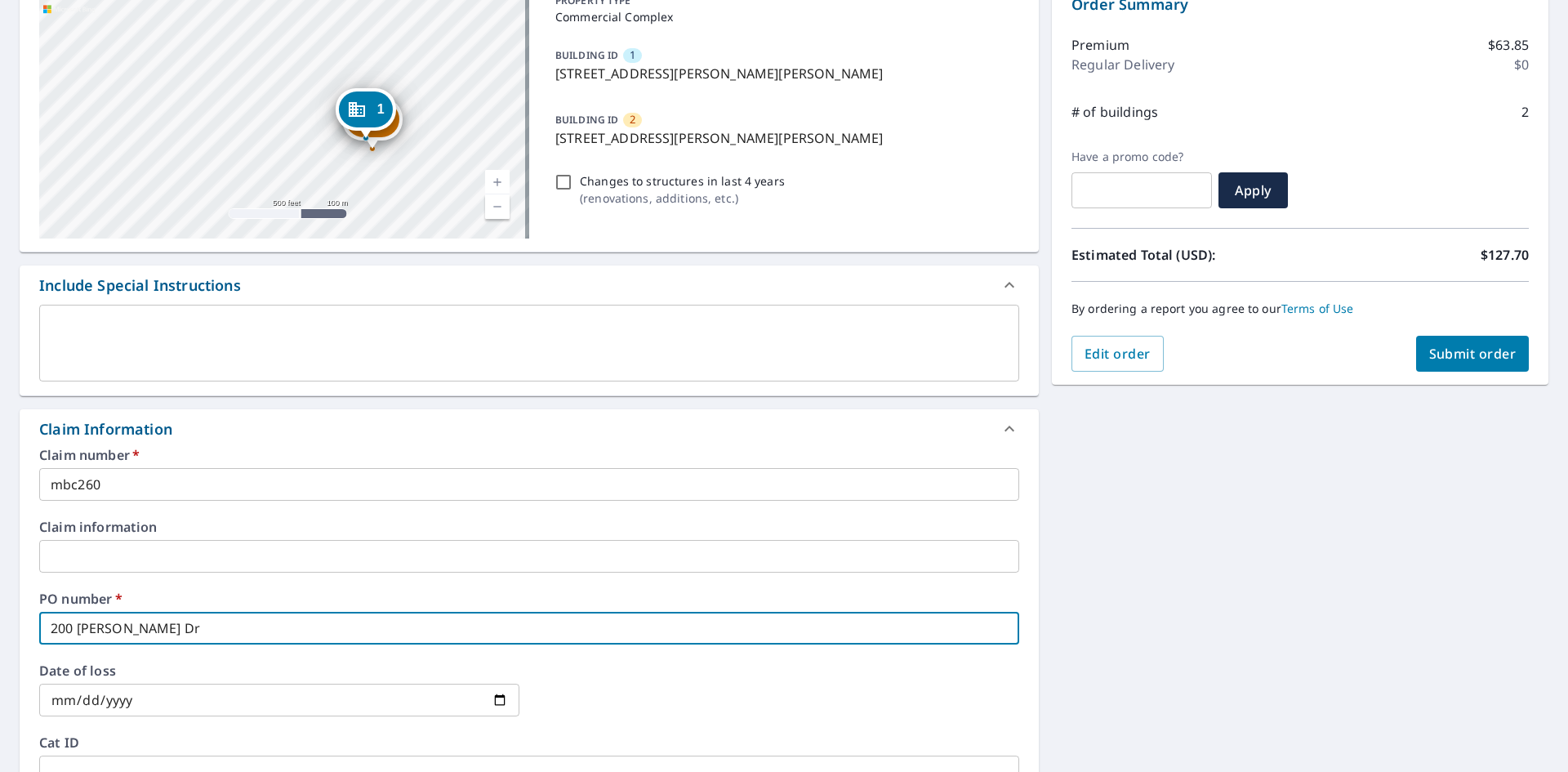
type input "200 [PERSON_NAME] Dr"
click at [300, 322] on textarea at bounding box center [529, 343] width 957 height 46
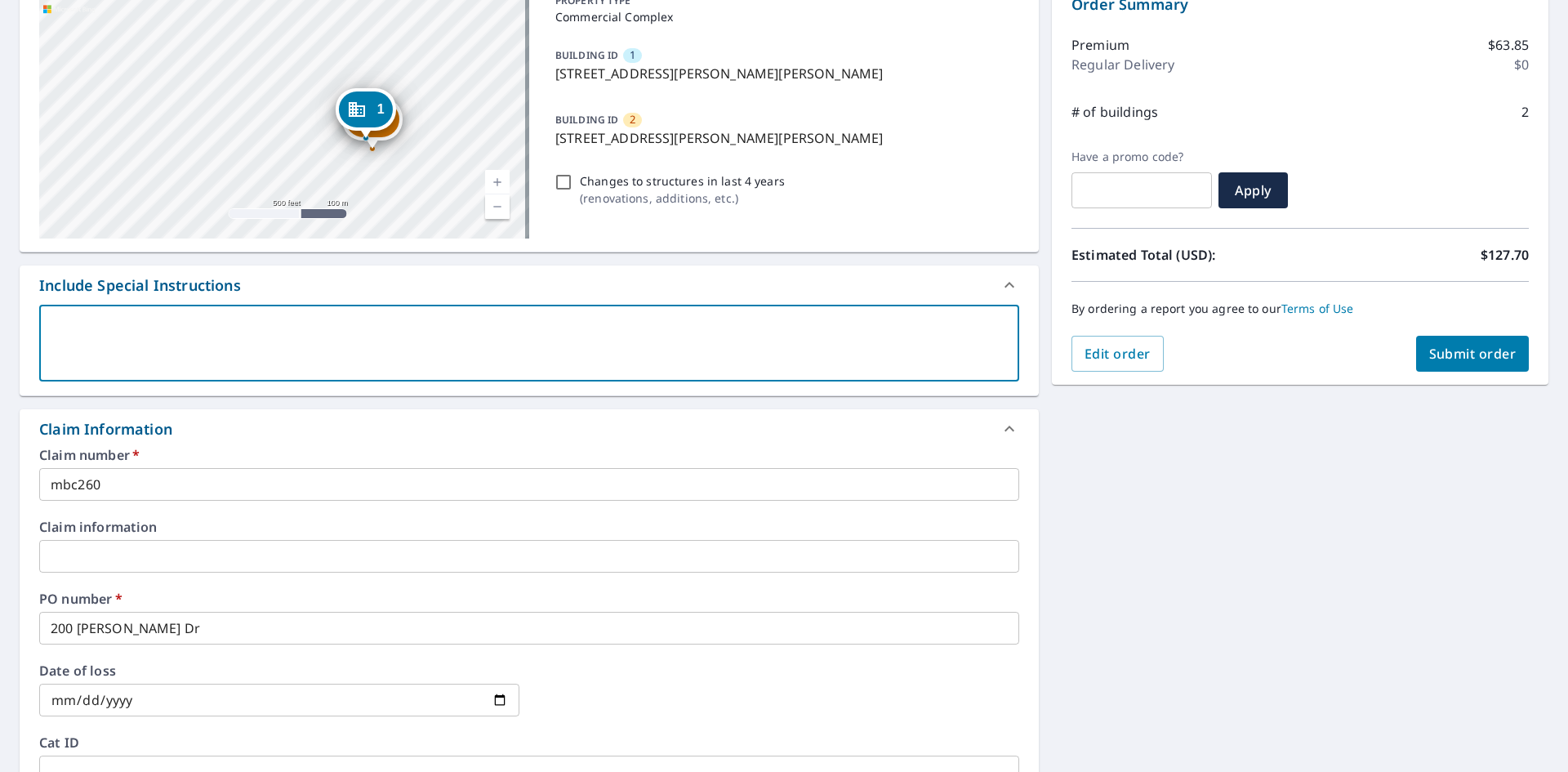
type textarea "O"
type textarea "x"
checkbox input "true"
type textarea "On"
type textarea "x"
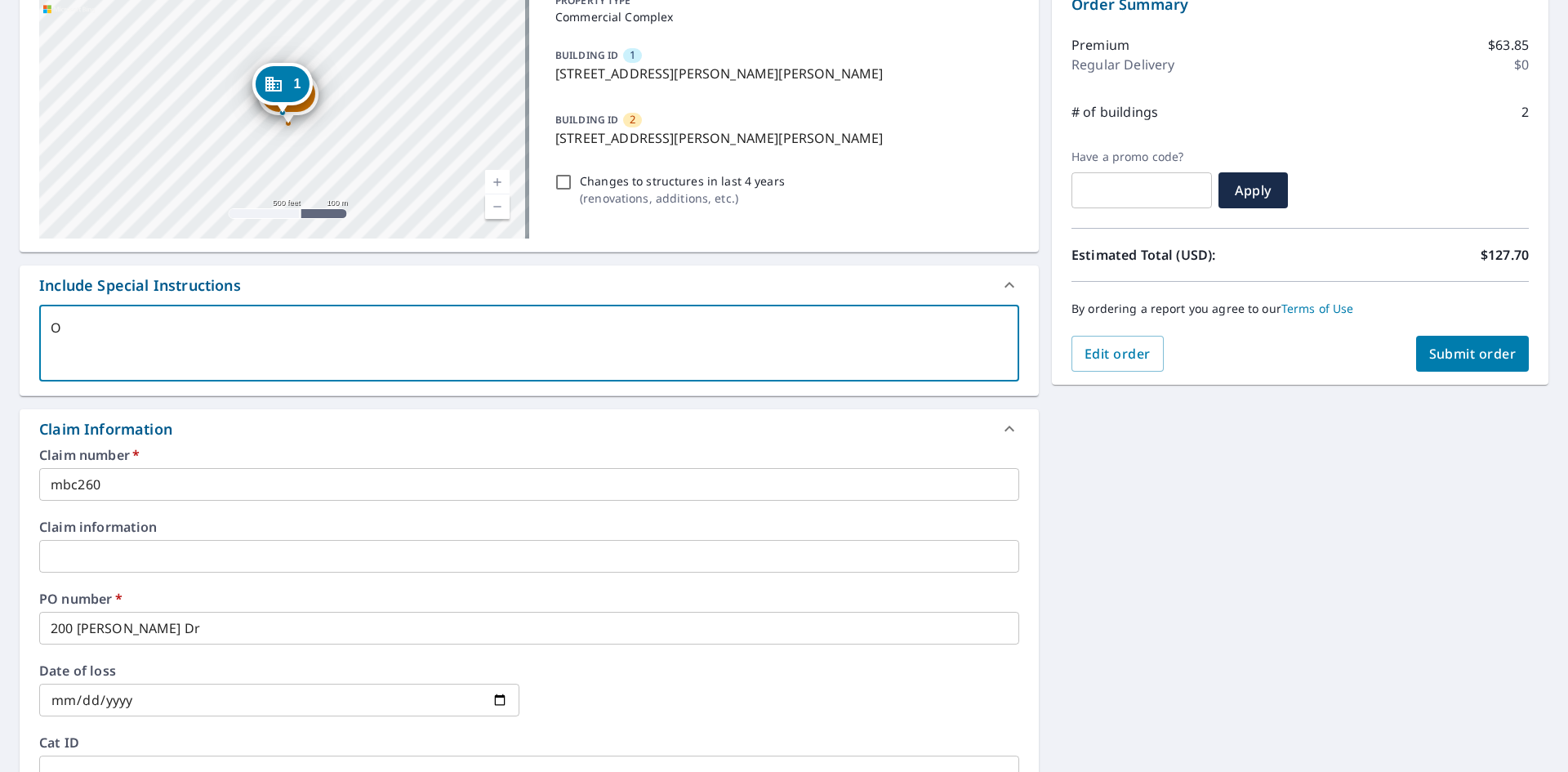
checkbox input "true"
type textarea "Onl"
type textarea "x"
checkbox input "true"
type textarea "Only"
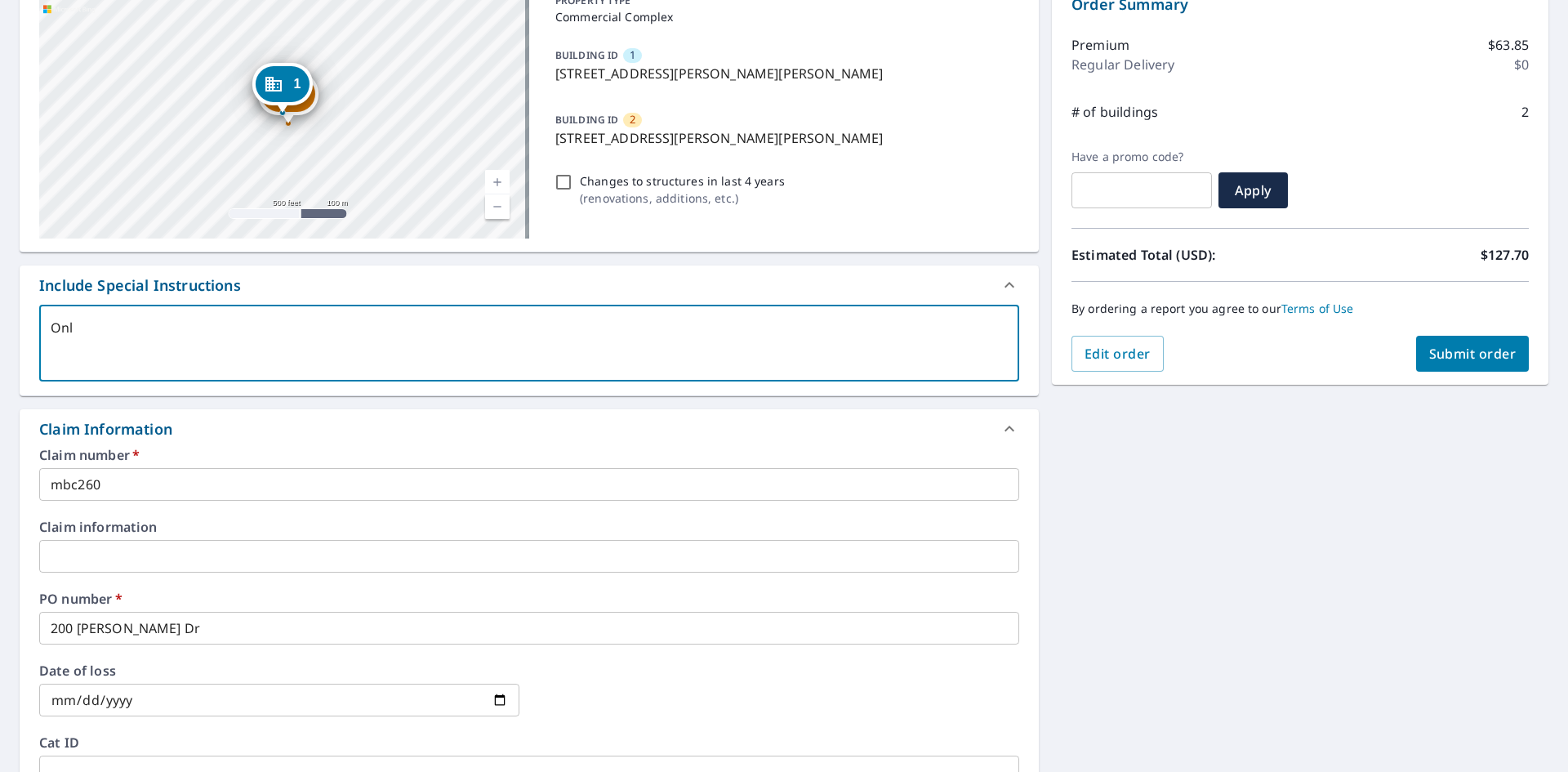
type textarea "x"
checkbox input "true"
type textarea "Only"
type textarea "x"
checkbox input "true"
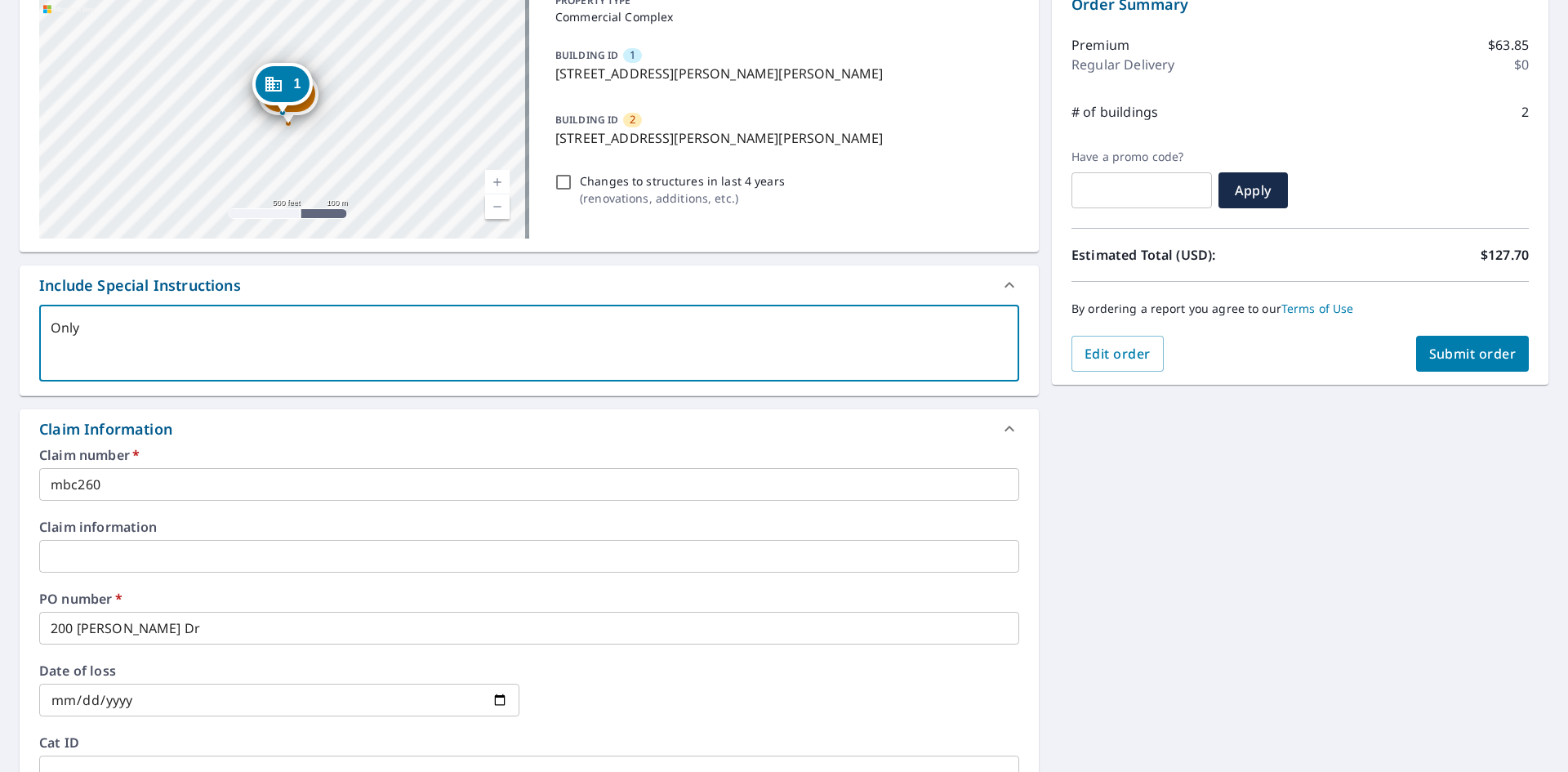
type textarea "Only n"
type textarea "x"
checkbox input "true"
type textarea "Only ne"
type textarea "x"
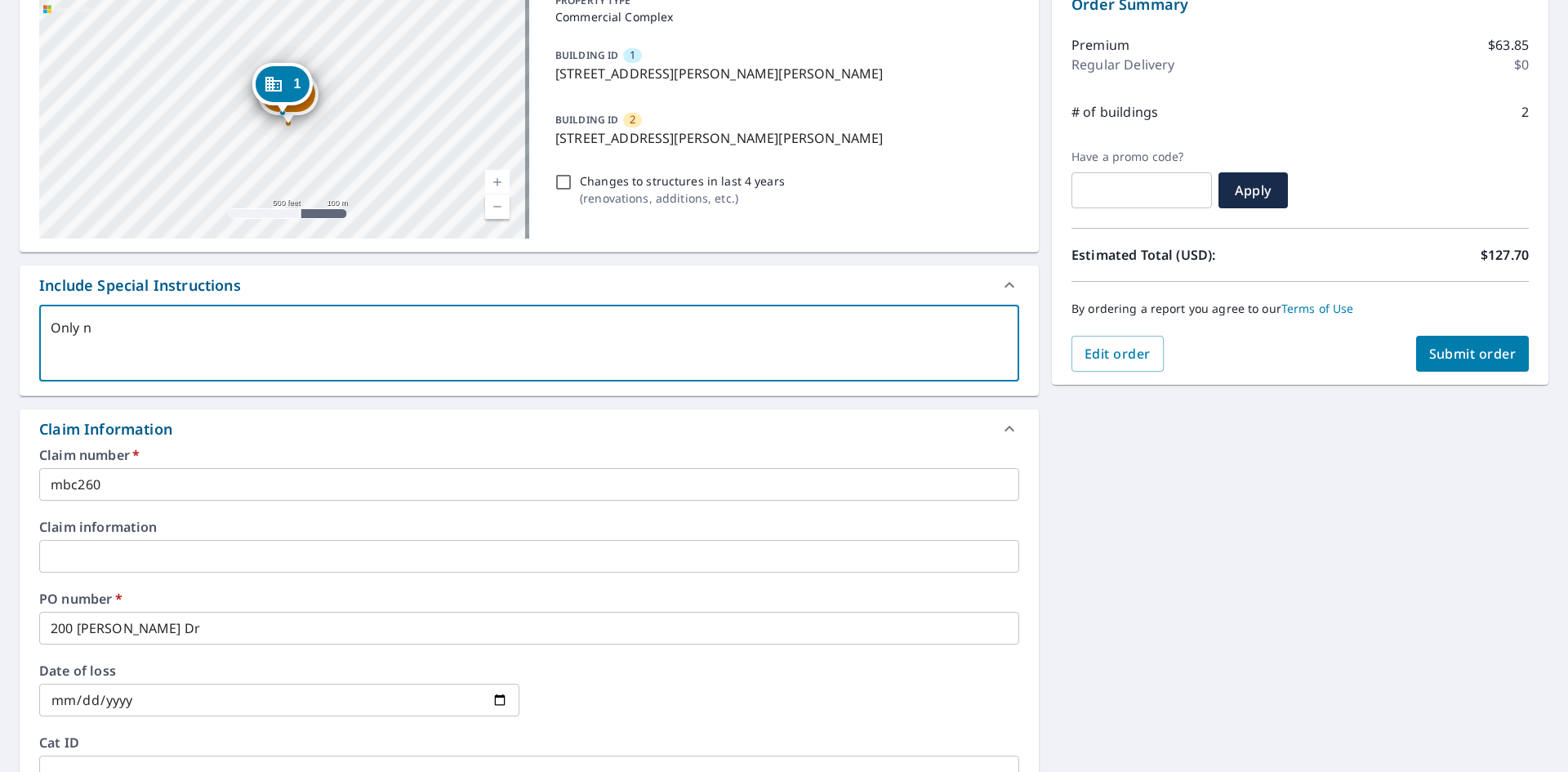
checkbox input "true"
type textarea "Only nee"
type textarea "x"
checkbox input "true"
type textarea "Only need"
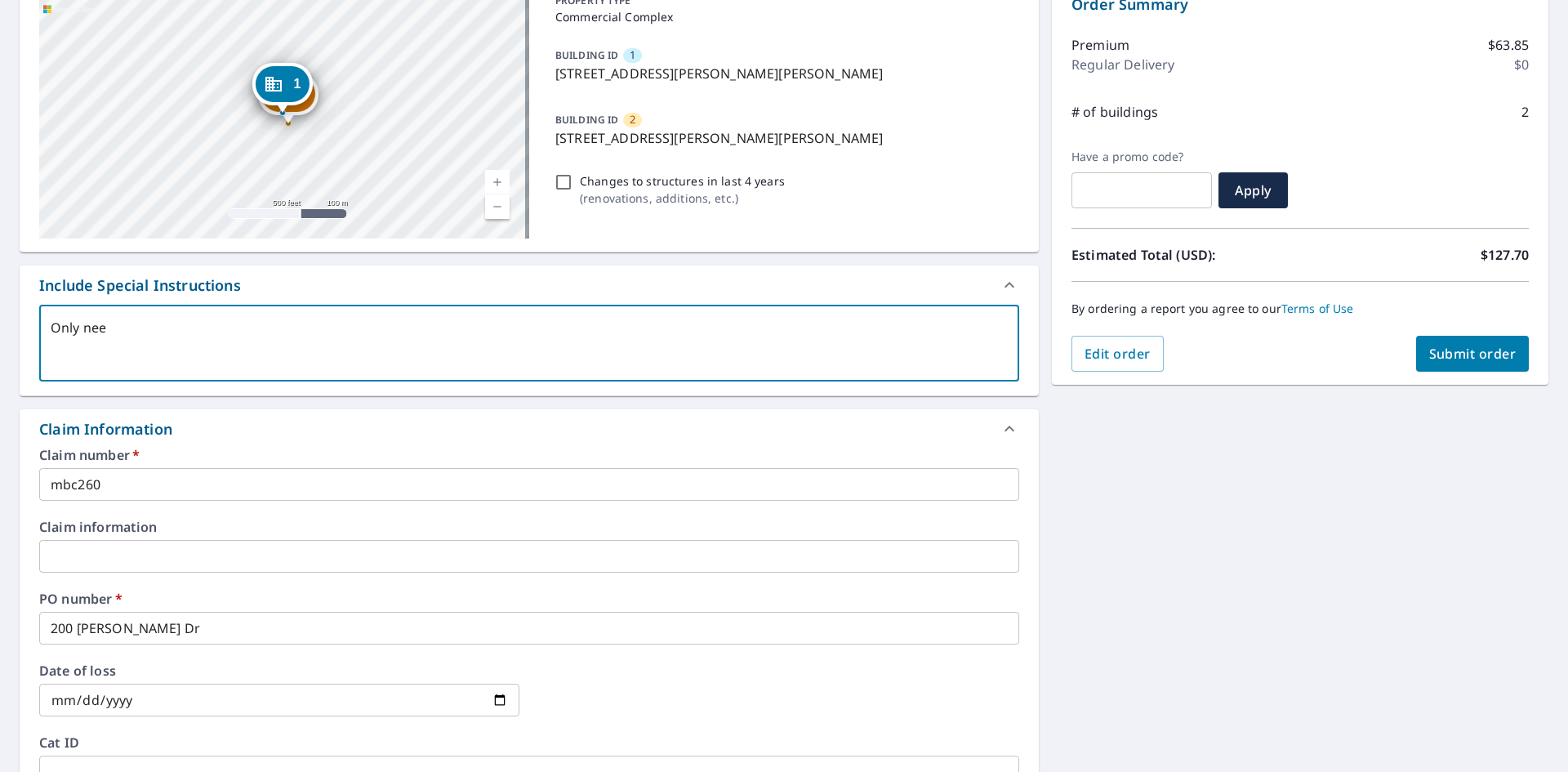
type textarea "x"
checkbox input "true"
type textarea "Only need"
type textarea "x"
checkbox input "true"
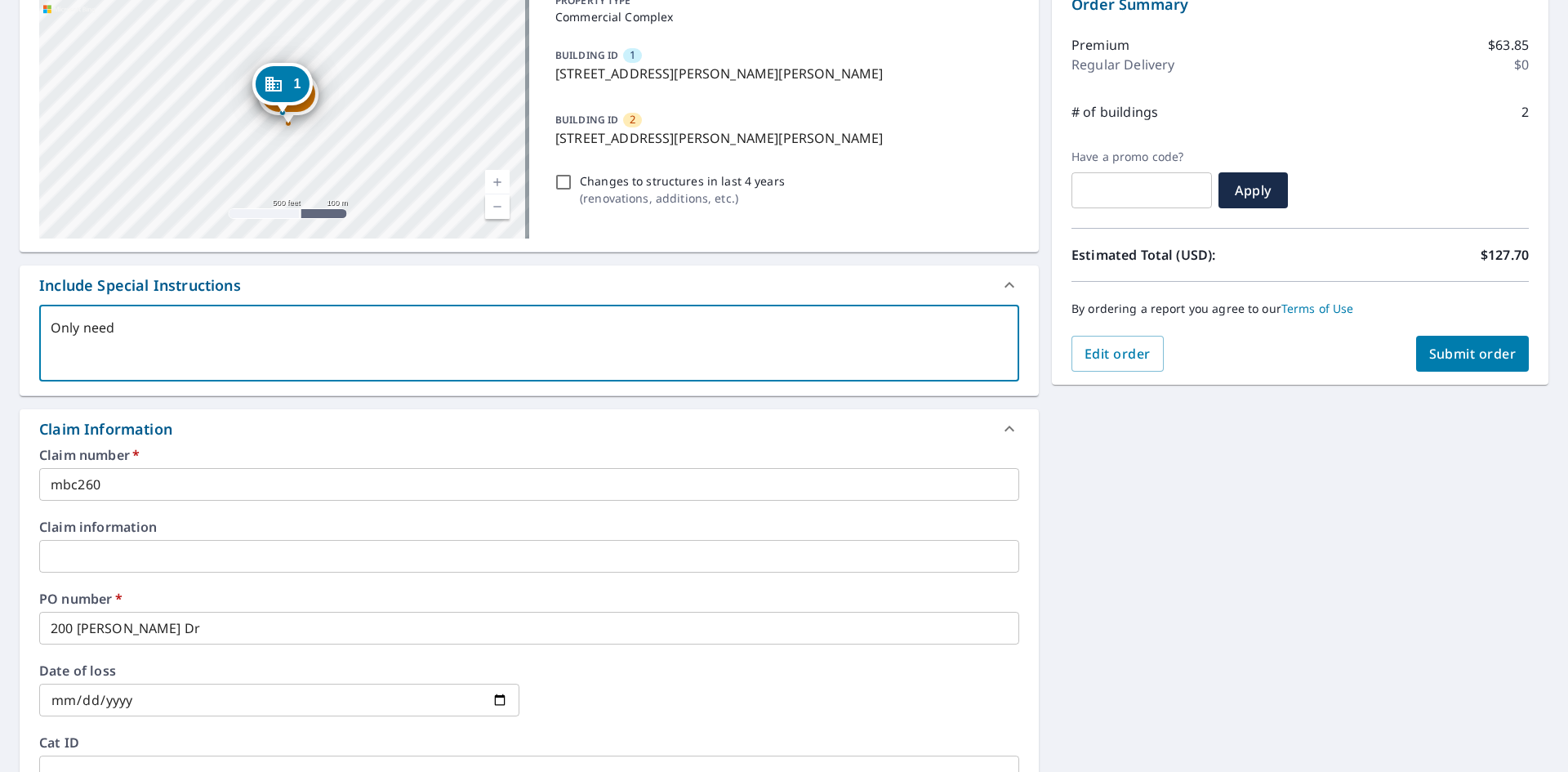
type textarea "Only need t"
type textarea "x"
checkbox input "true"
type textarea "Only need te"
type textarea "x"
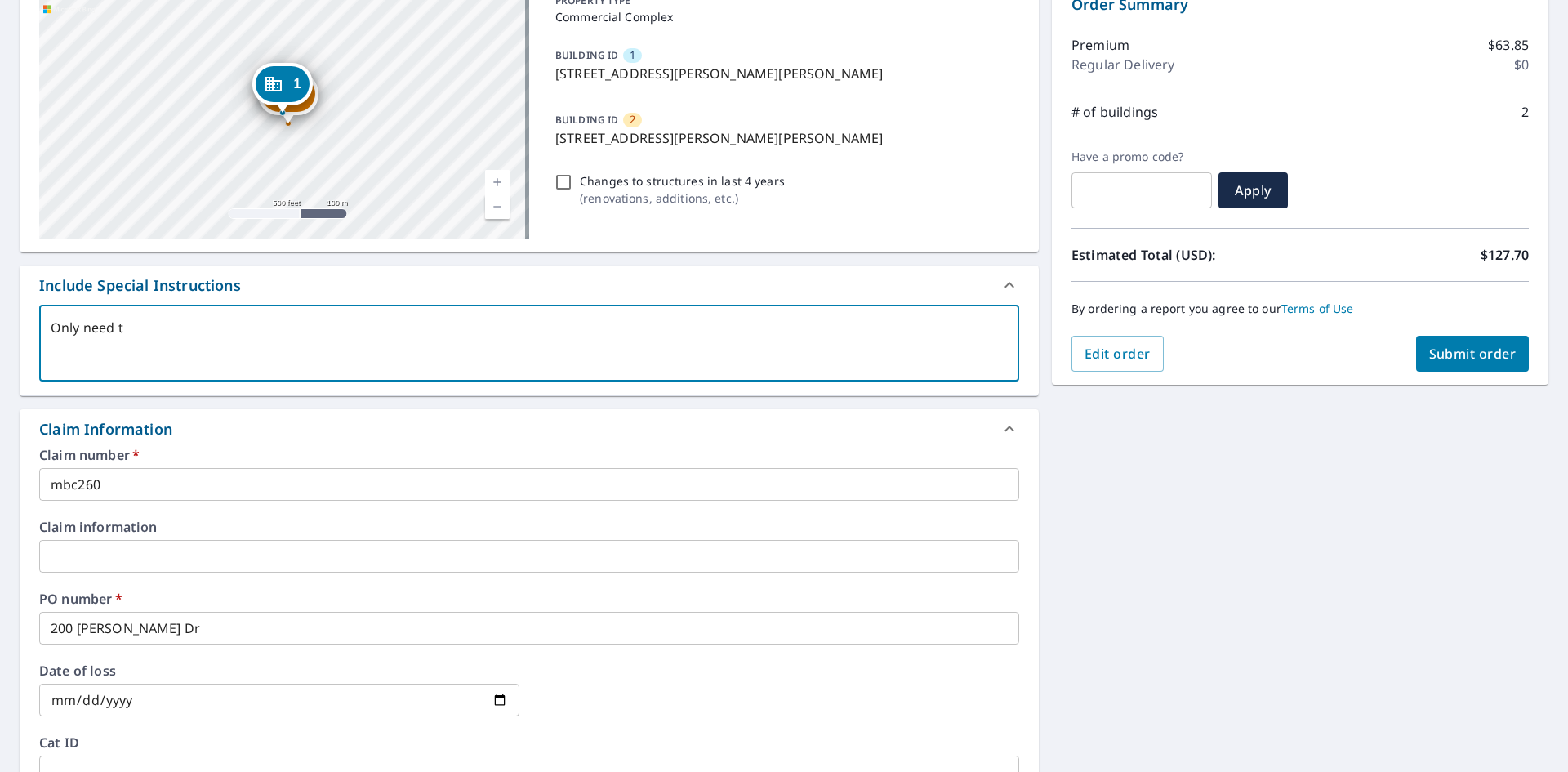
checkbox input "true"
type textarea "Only need t"
type textarea "x"
checkbox input "true"
type textarea "Only need th"
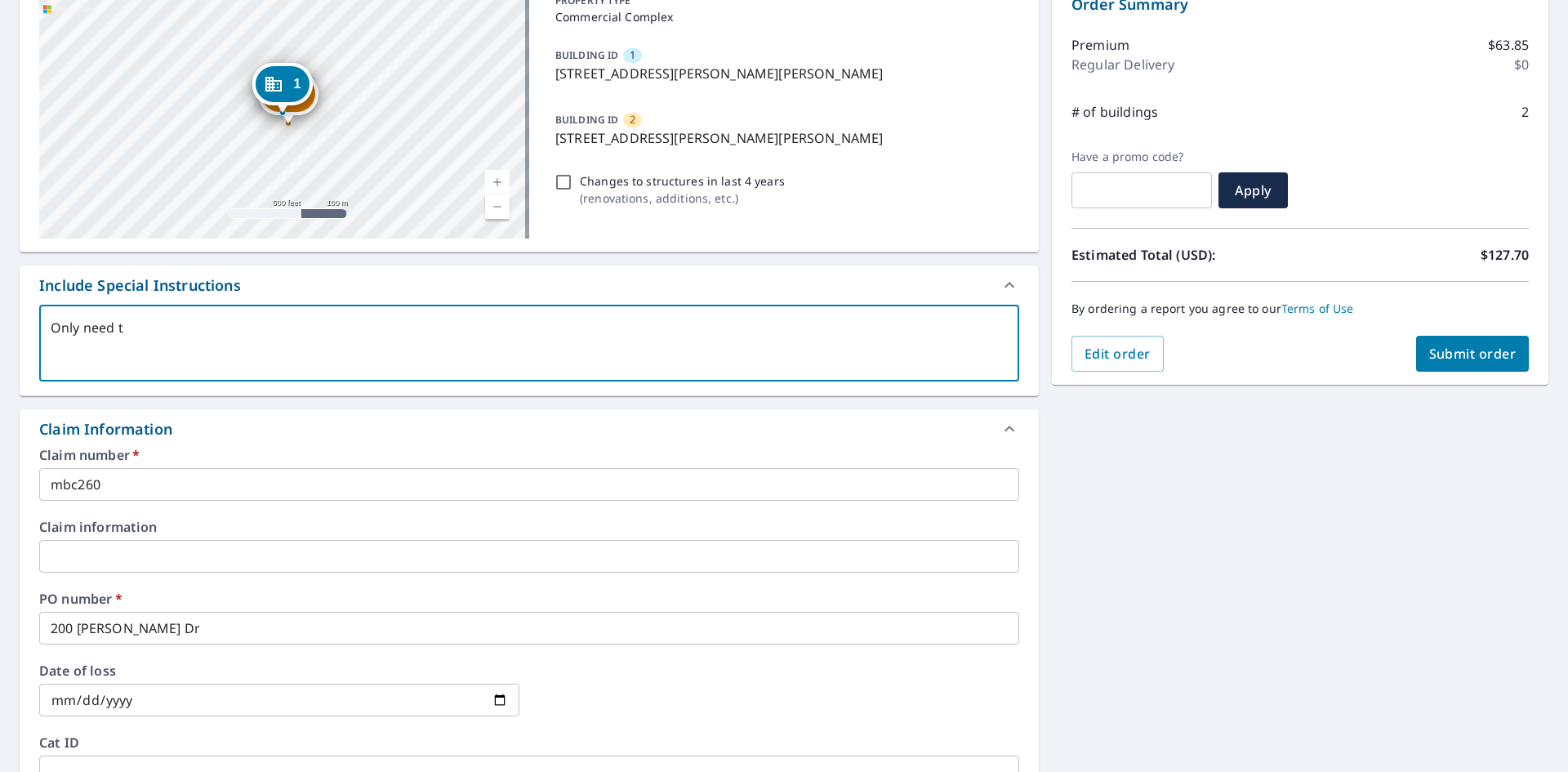
type textarea "x"
checkbox input "true"
type textarea "Only need the"
type textarea "x"
checkbox input "true"
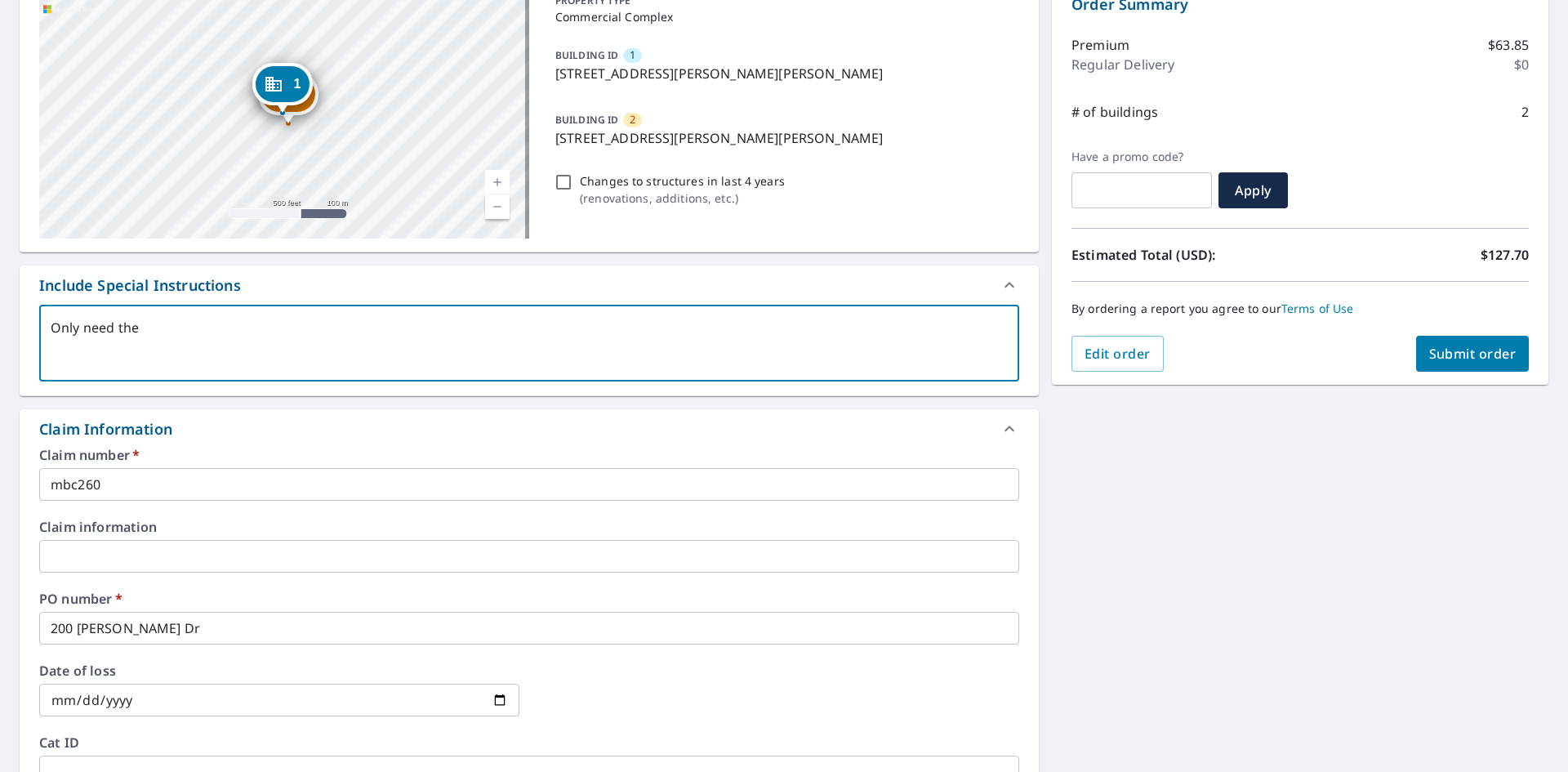
type textarea "Only need the"
type textarea "x"
checkbox input "true"
type textarea "Only need the p"
type textarea "x"
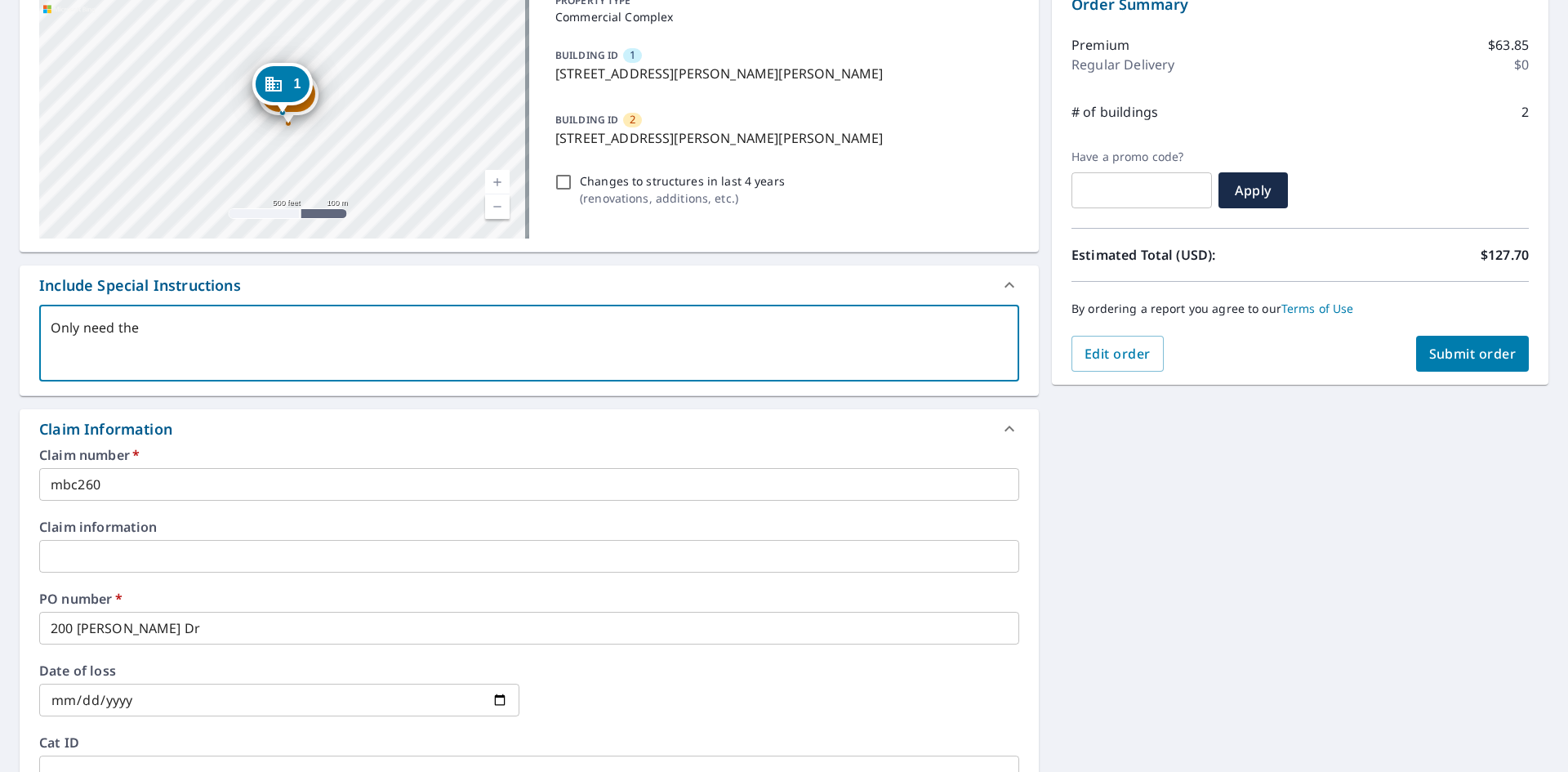
checkbox input "true"
type textarea "Only need the pi"
type textarea "x"
checkbox input "true"
type textarea "Only need the pit"
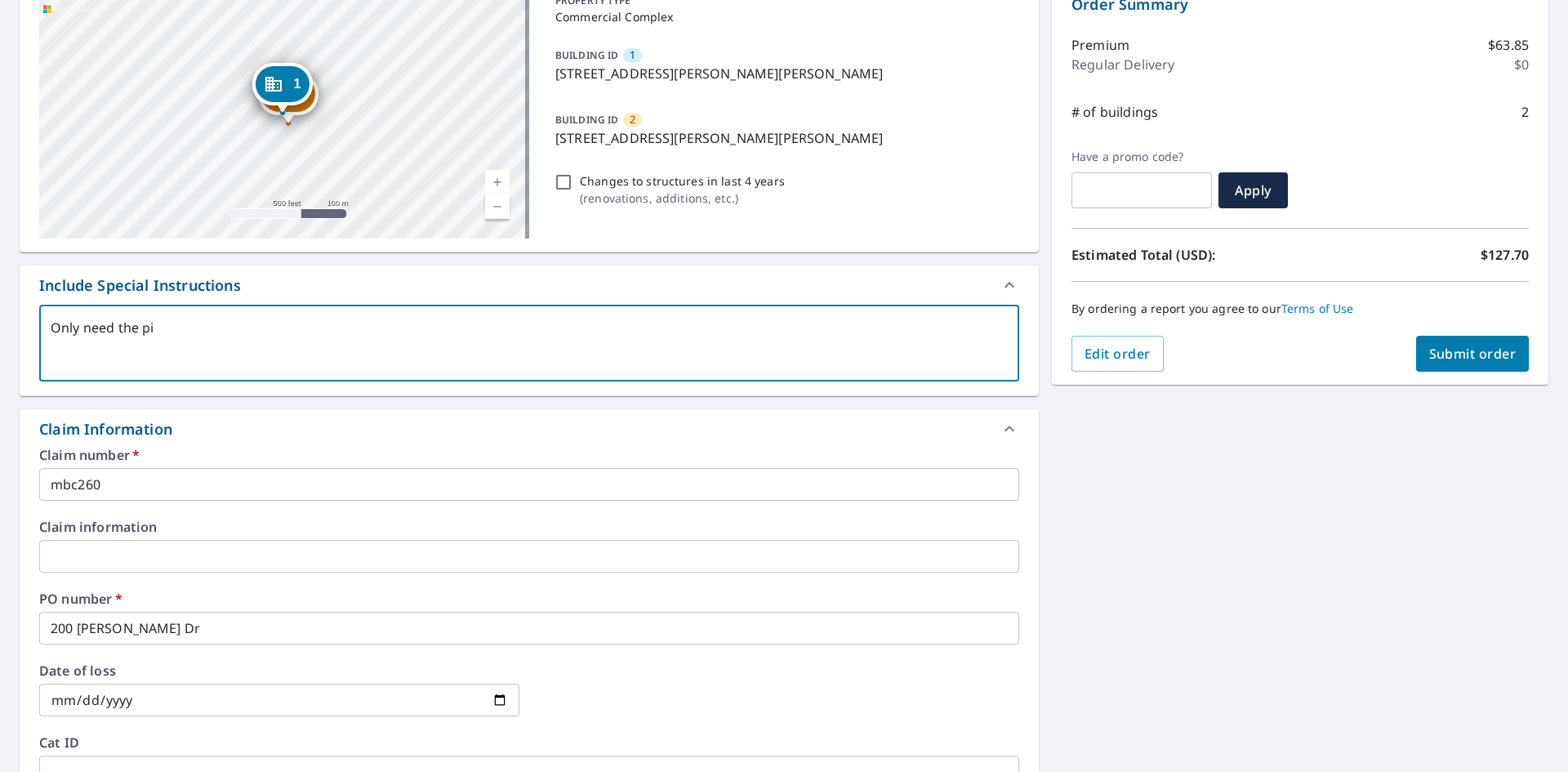
type textarea "x"
checkbox input "true"
type textarea "Only need the pitc"
type textarea "x"
checkbox input "true"
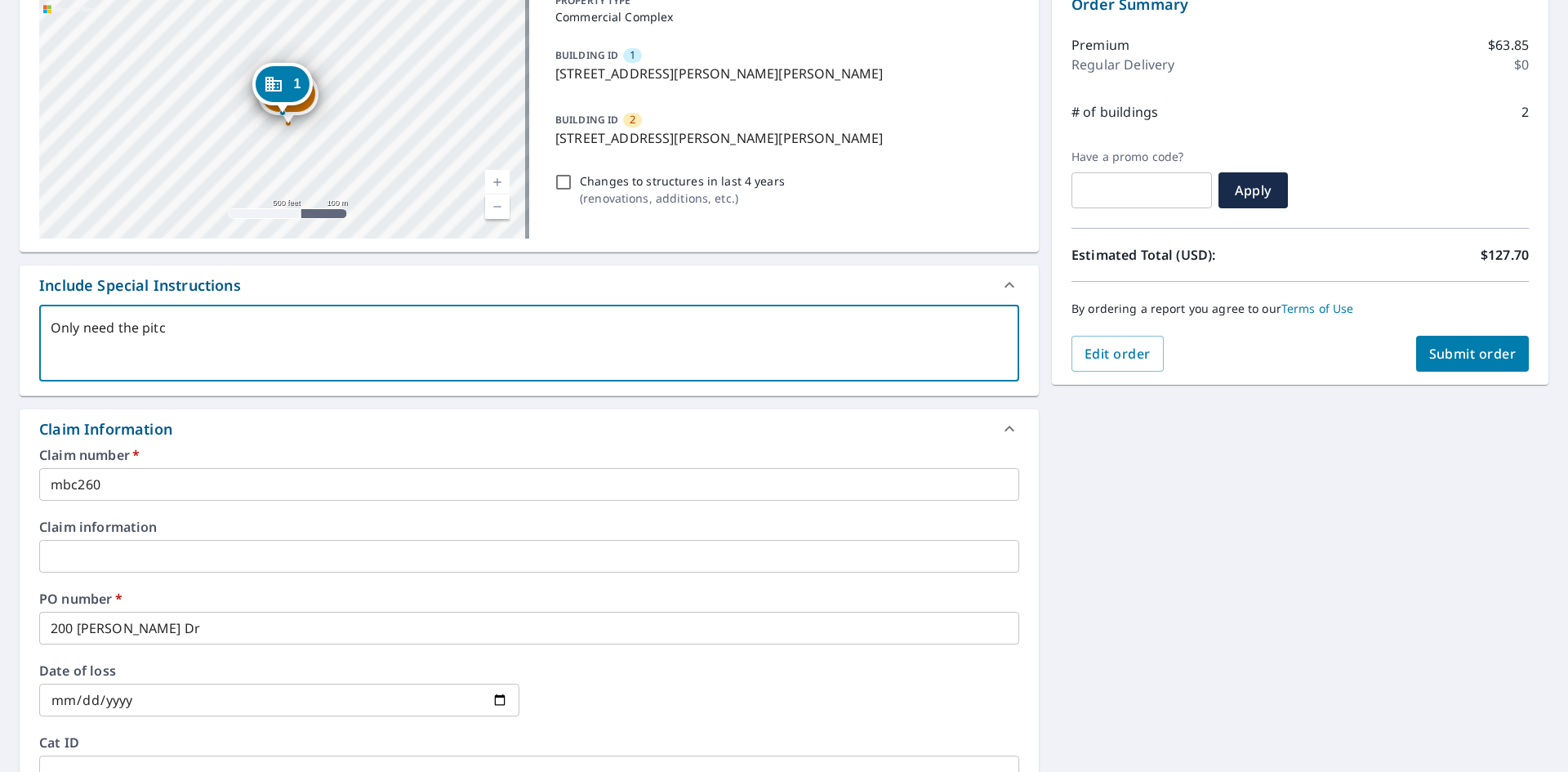
type textarea "Only need the pitch"
type textarea "x"
checkbox input "true"
type textarea "Only need the pitche"
type textarea "x"
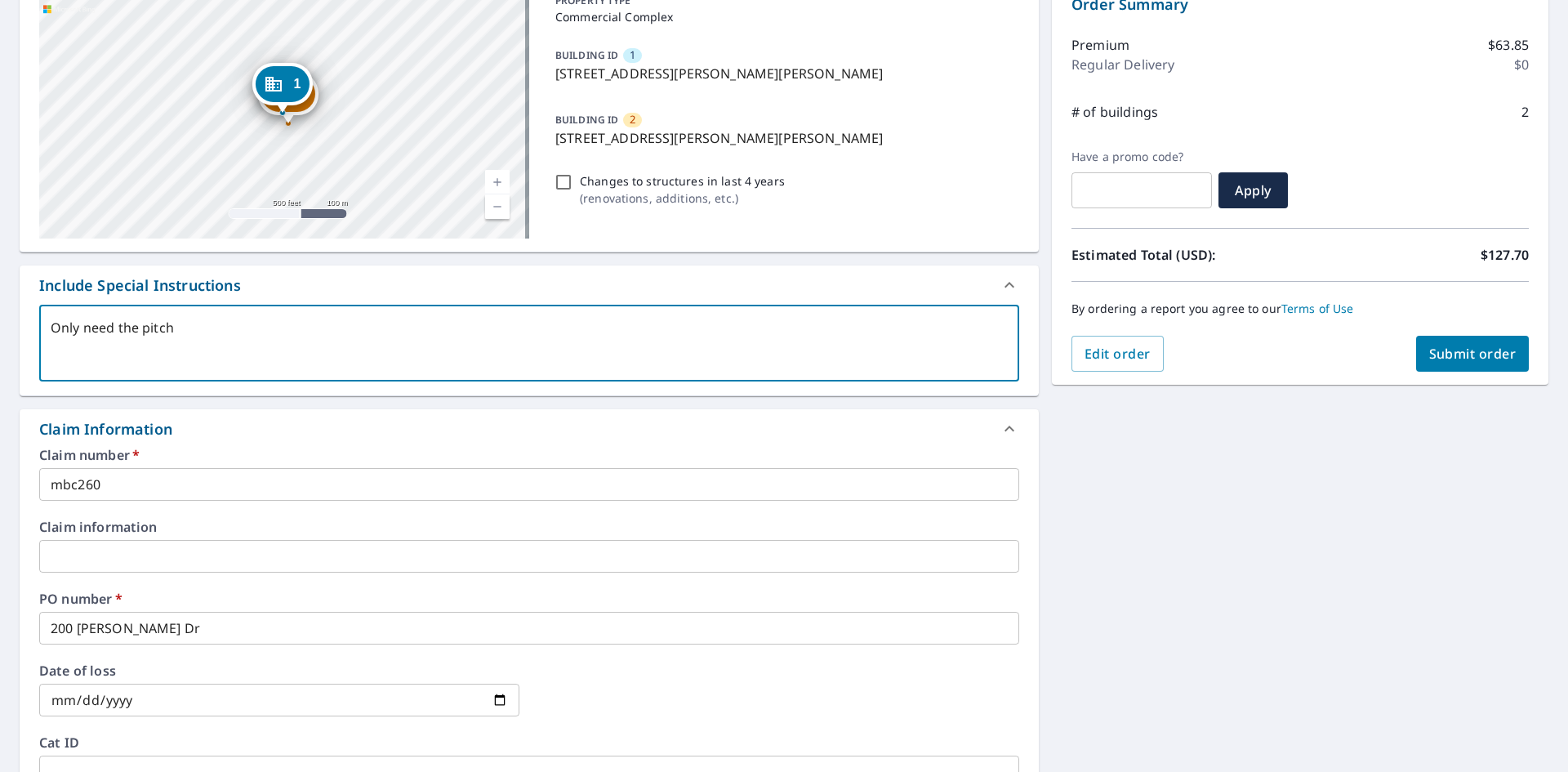
checkbox input "true"
type textarea "Only need the pitched"
type textarea "x"
checkbox input "true"
type textarea "Only need the pitched"
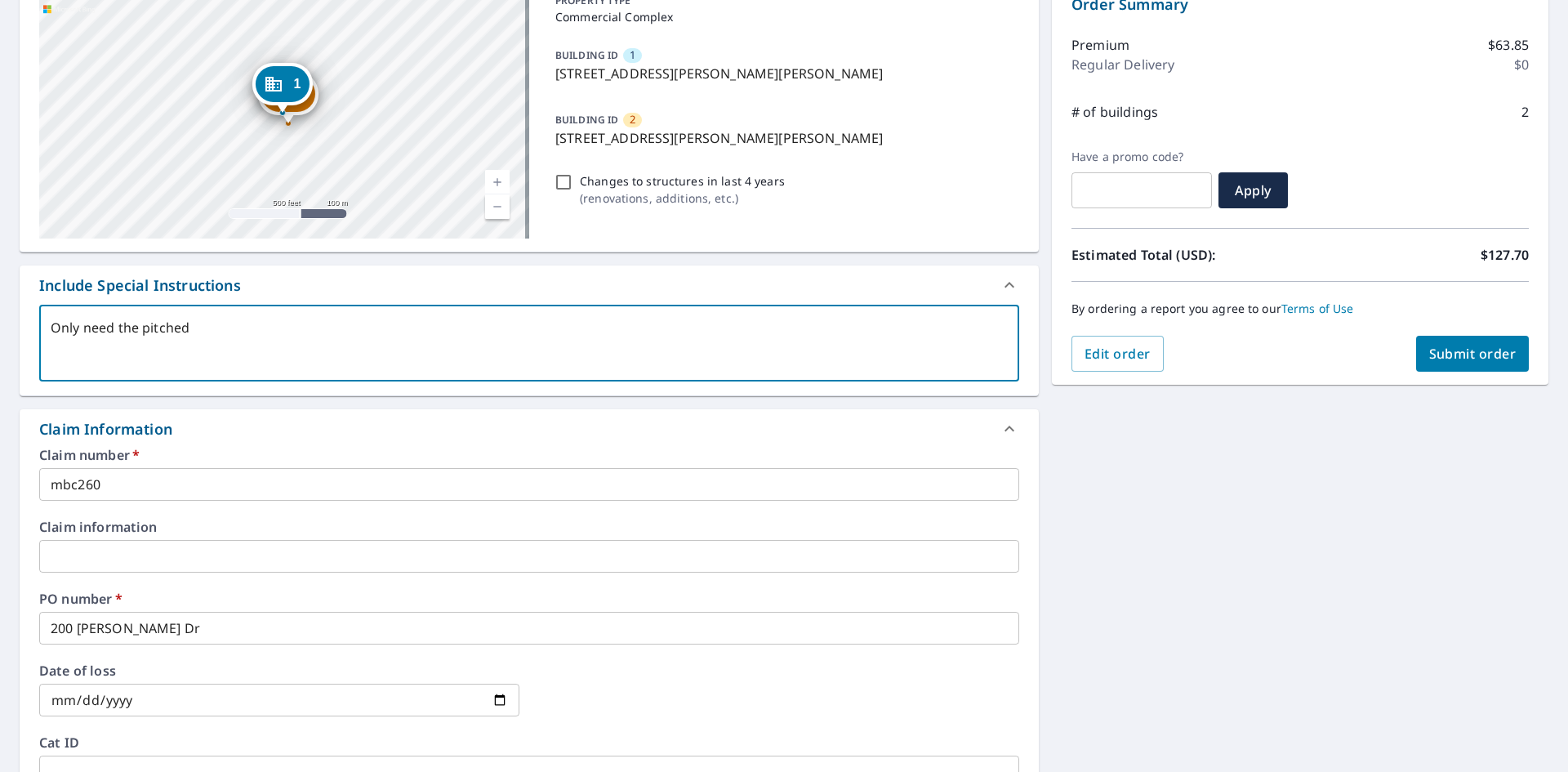
type textarea "x"
checkbox input "true"
type textarea "Only need the pitched r"
type textarea "x"
checkbox input "true"
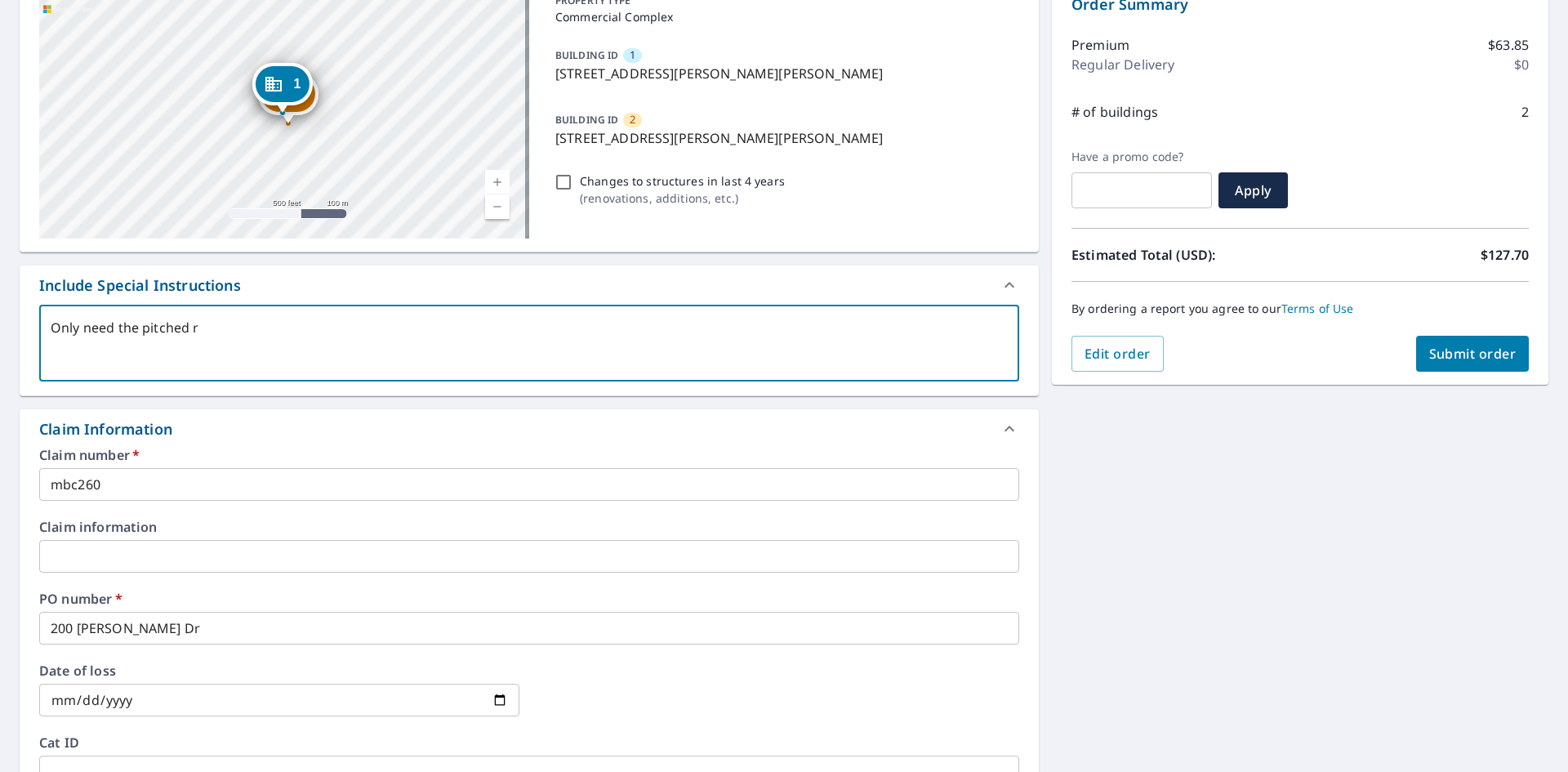
type textarea "Only need the pitched ro"
type textarea "x"
checkbox input "true"
type textarea "Only need the pitched roo"
type textarea "x"
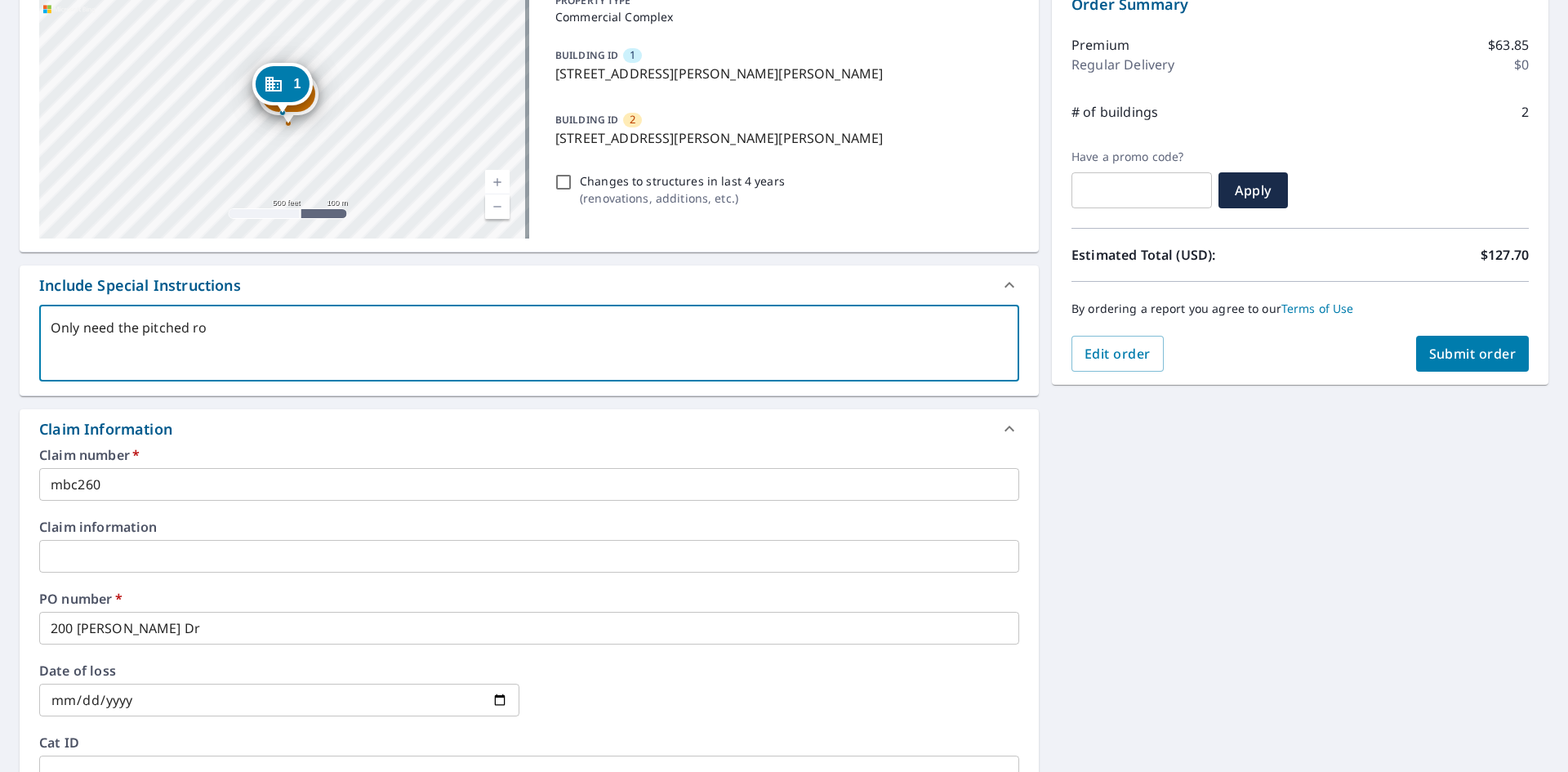
checkbox input "true"
type textarea "Only need the pitched roof"
type textarea "x"
checkbox input "true"
type textarea "Only need the pitched roofs"
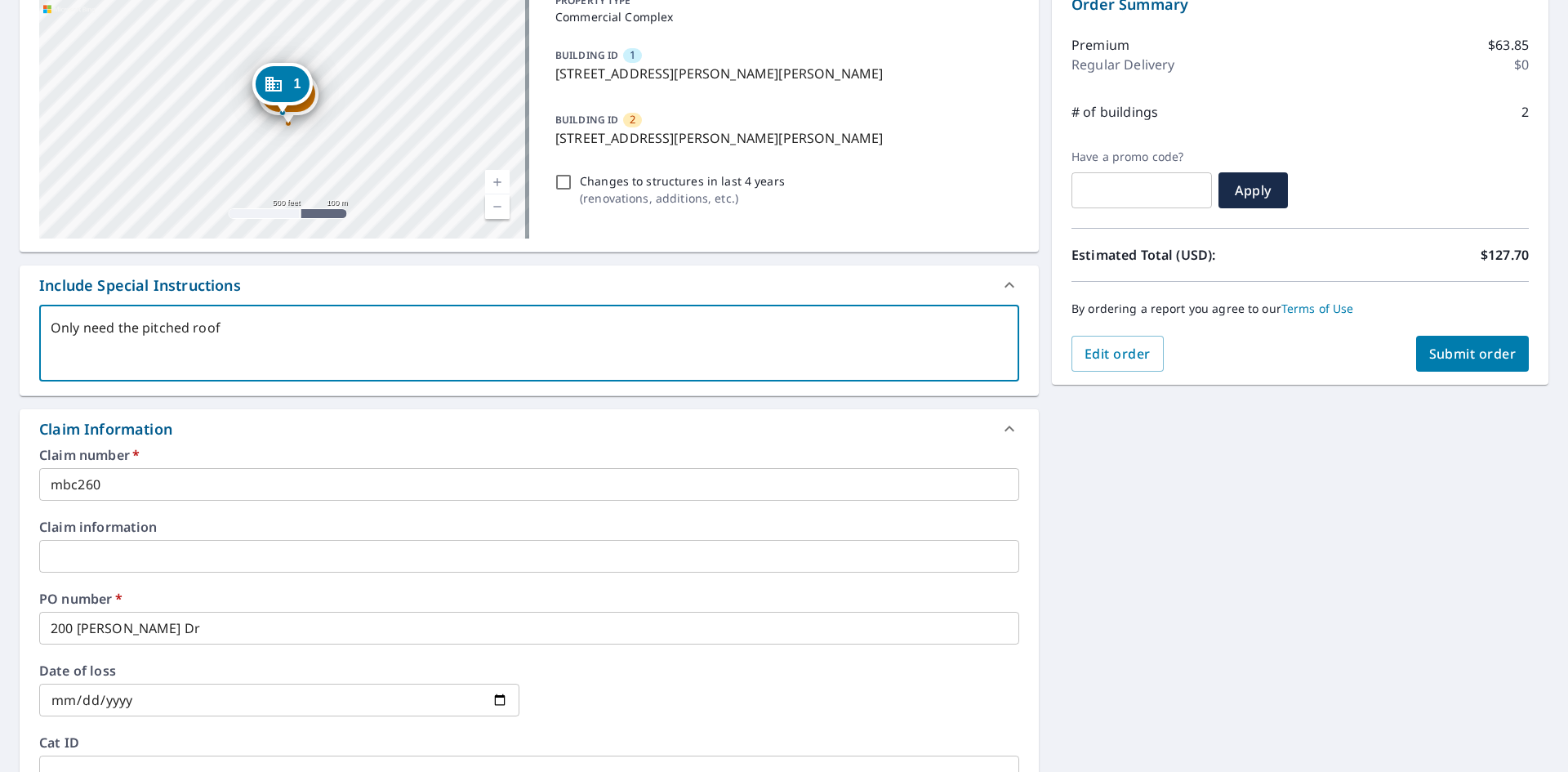
type textarea "x"
checkbox input "true"
type textarea "Only need the pitched roofs"
type textarea "x"
checkbox input "true"
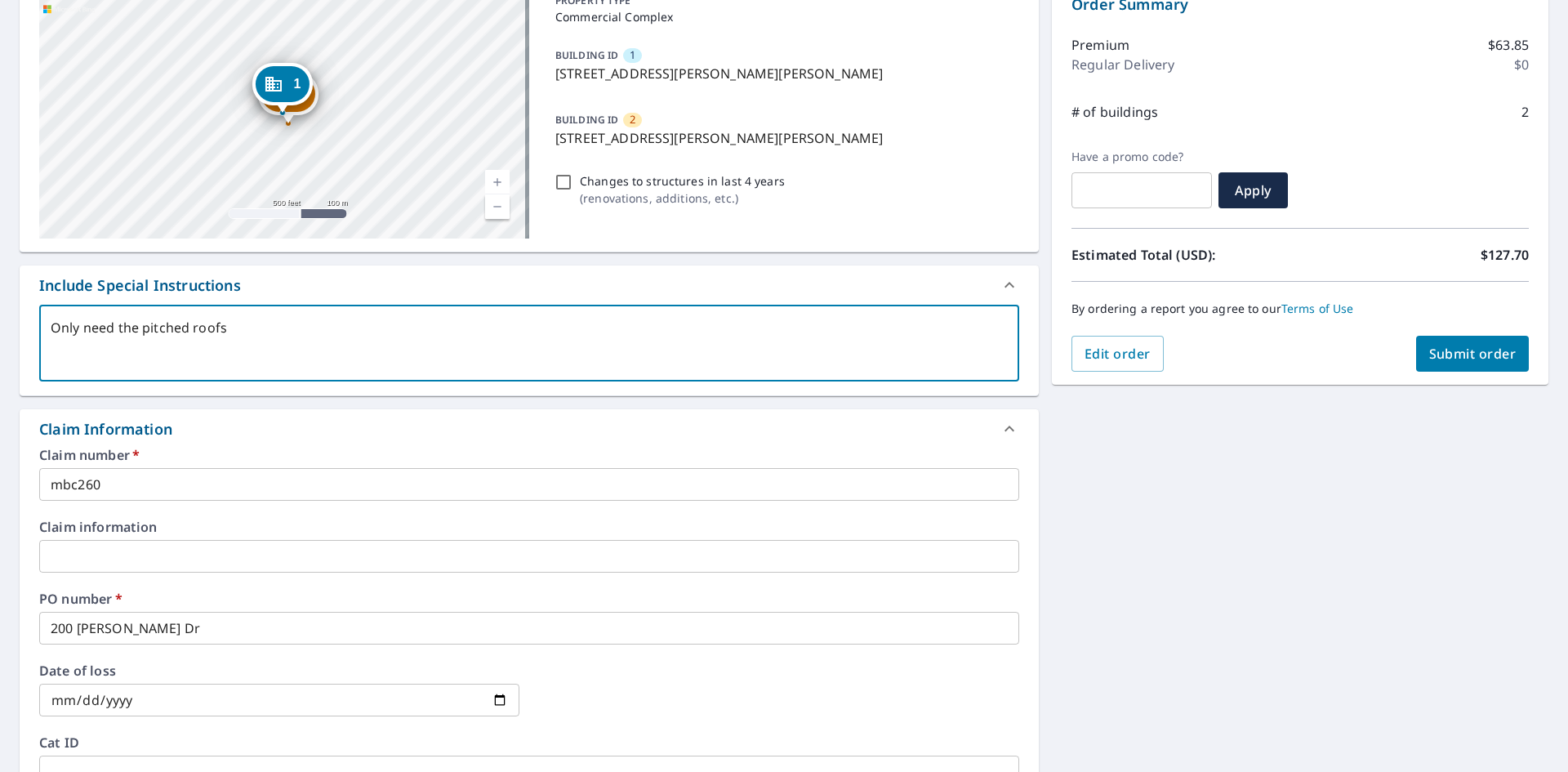
type textarea "Only need the pitched roofs i"
type textarea "x"
checkbox input "true"
type textarea "Only need the pitched roofs in"
type textarea "x"
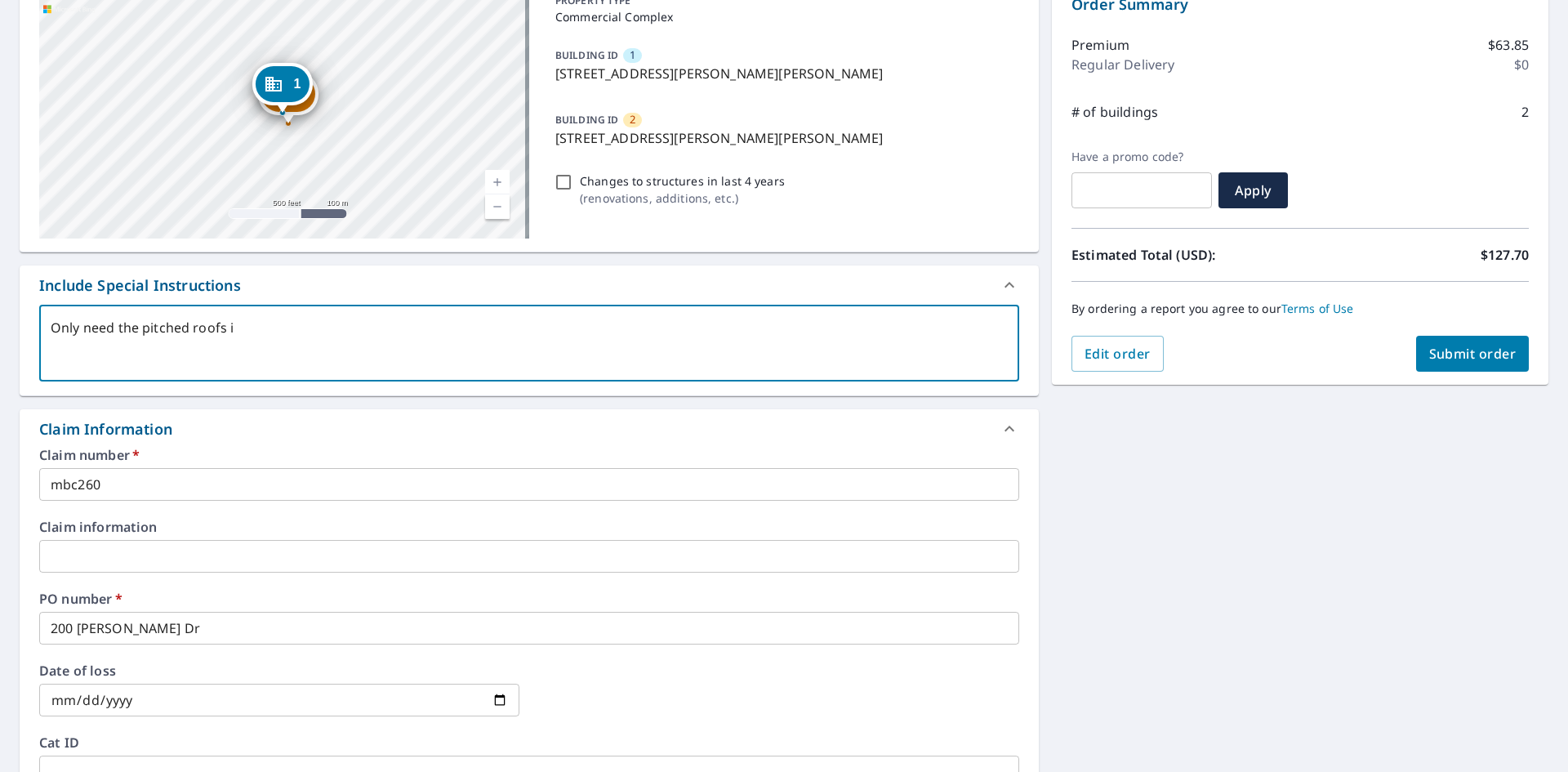
checkbox input "true"
type textarea "Only need the pitched roofs inf"
type textarea "x"
checkbox input "true"
type textarea "Only need the pitched roofs info"
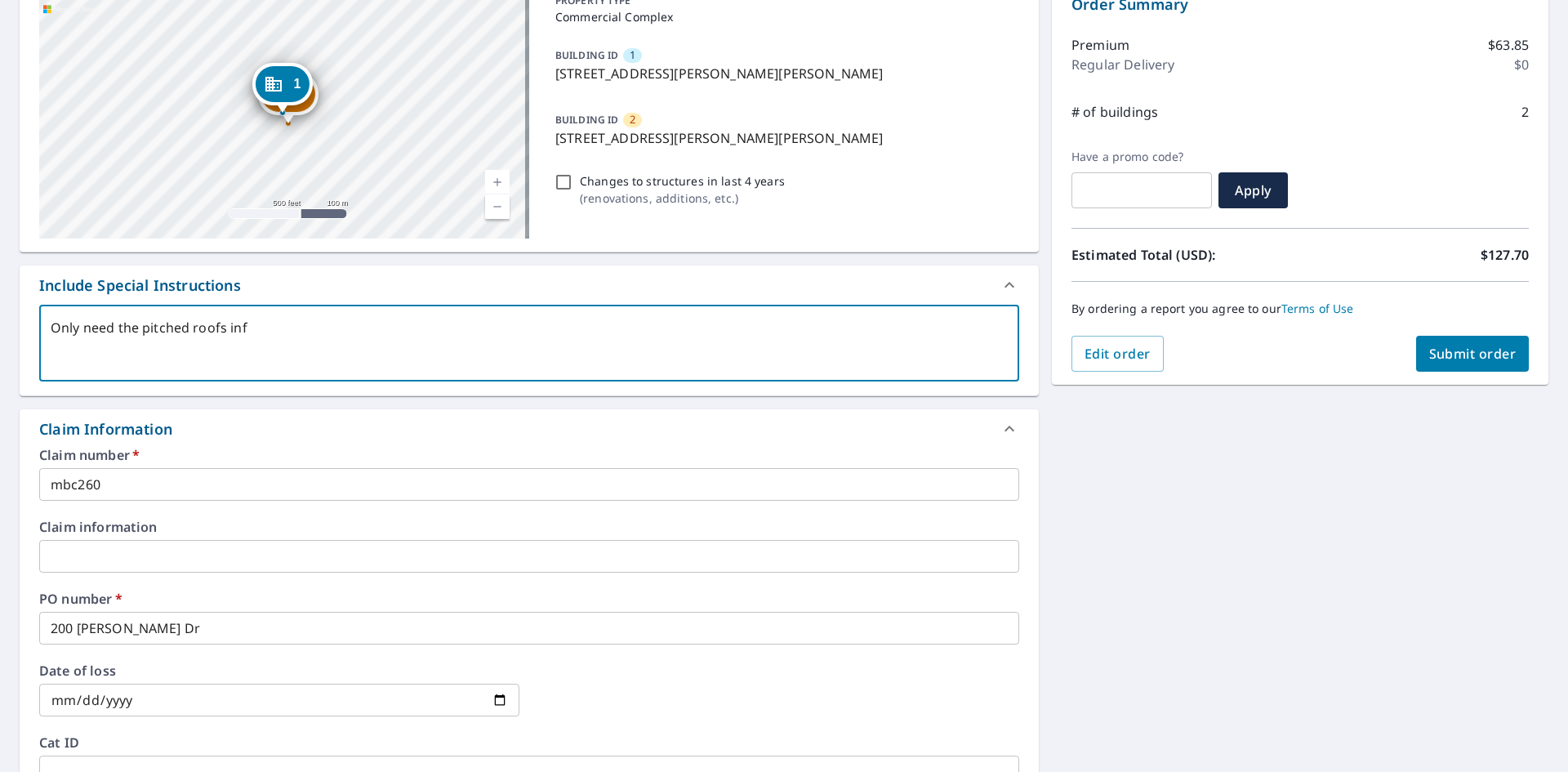
type textarea "x"
checkbox input "true"
type textarea "Only need the pitched roofs info"
type textarea "x"
checkbox input "true"
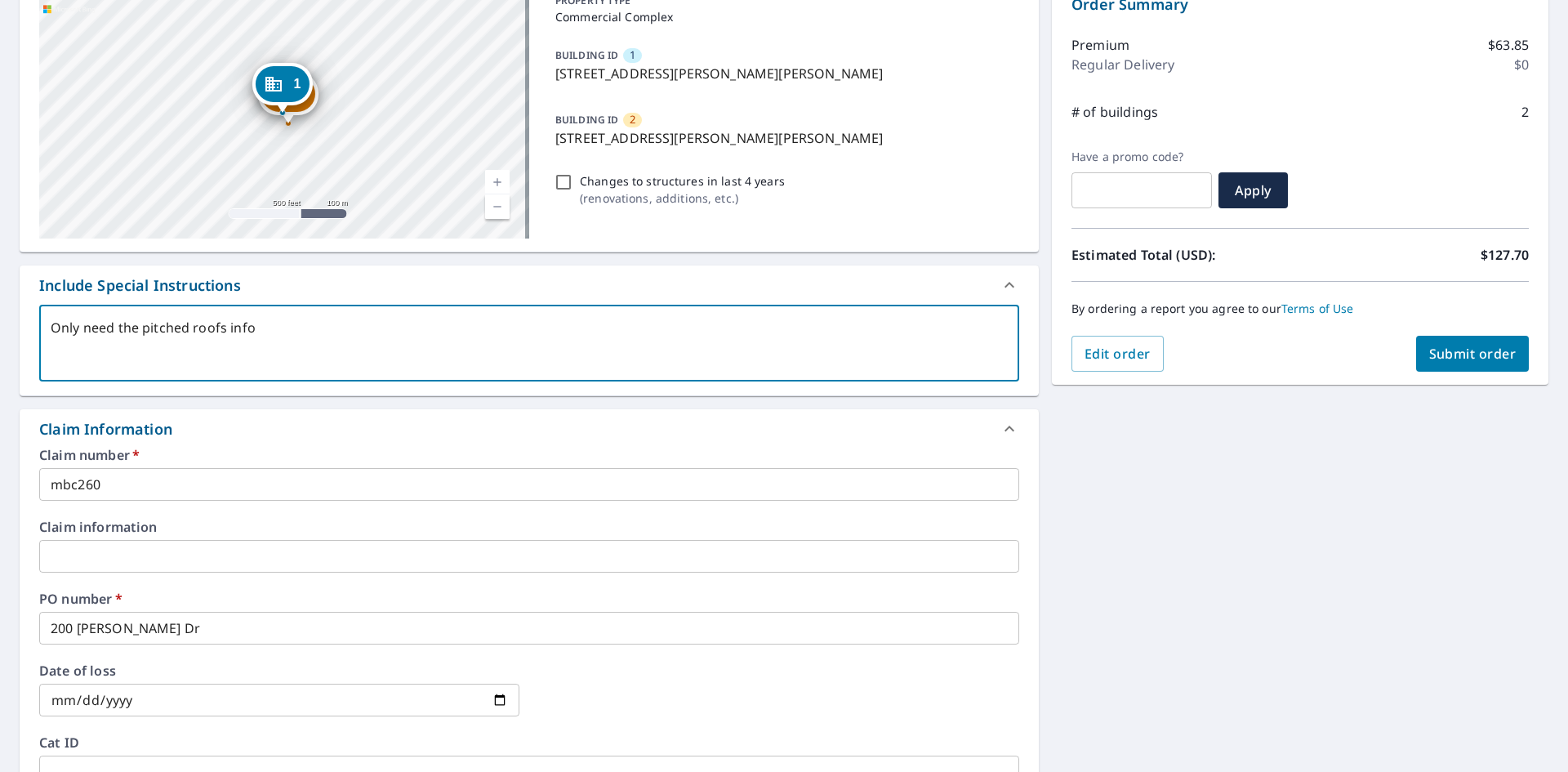
type textarea "Only need the pitched roofs info"
type textarea "x"
checkbox input "true"
type textarea "Only need the pitched roofs info"
type textarea "x"
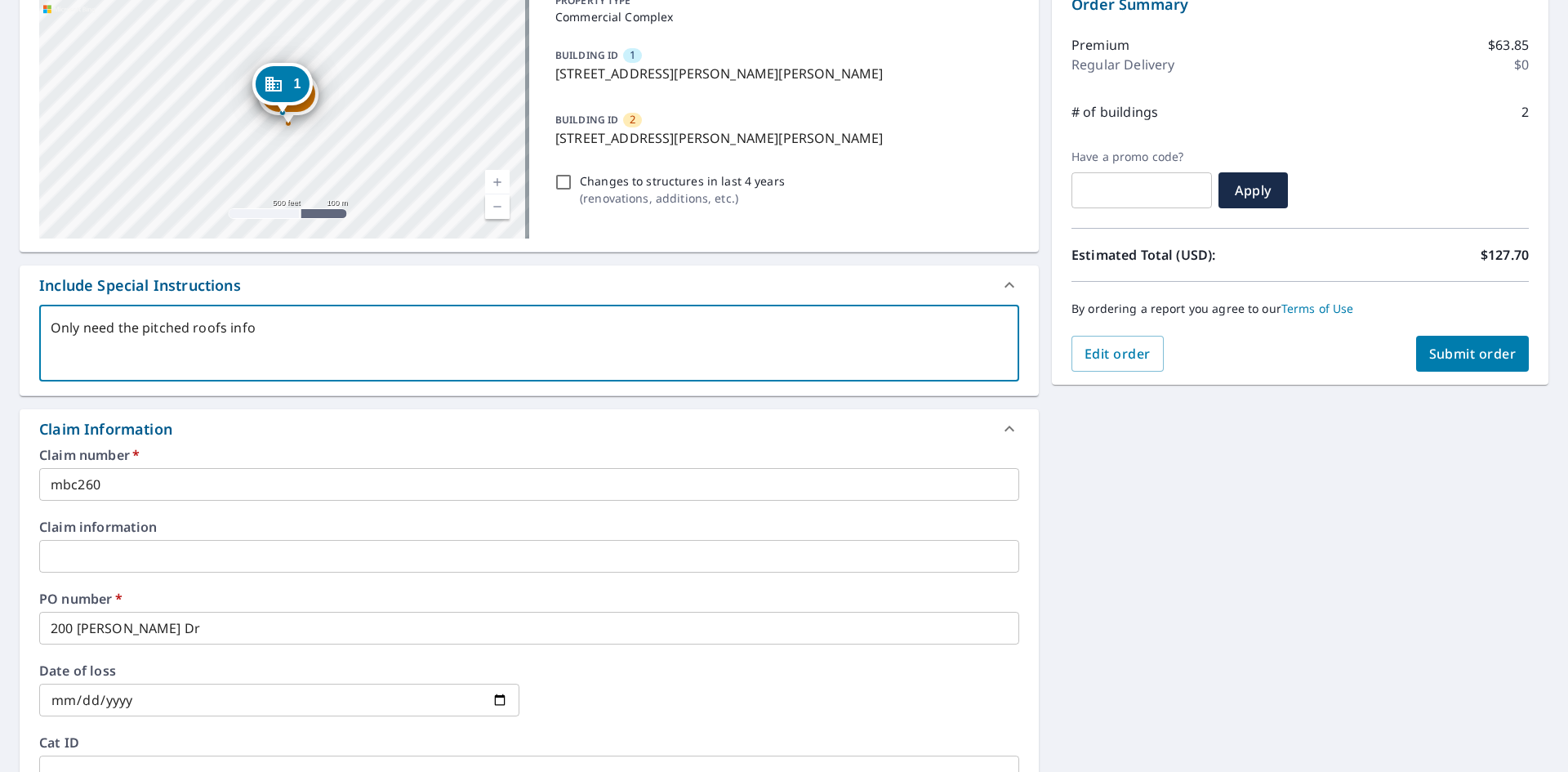
checkbox input "true"
type textarea "Only need the pitched roofs info o"
type textarea "x"
checkbox input "true"
type textarea "Only need the pitched roofs info on"
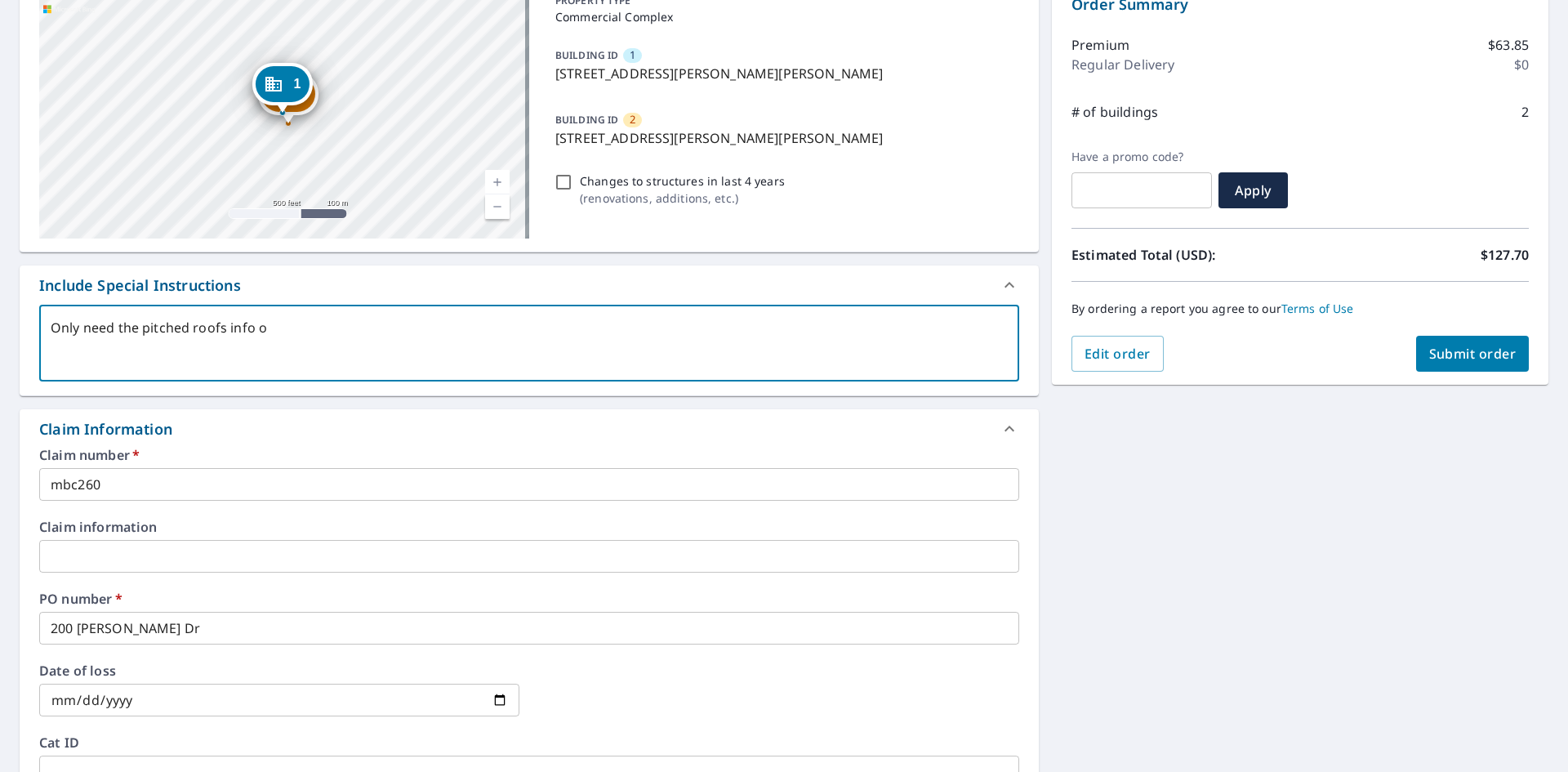
type textarea "x"
checkbox input "true"
type textarea "Only need the pitched roofs info on"
type textarea "x"
checkbox input "true"
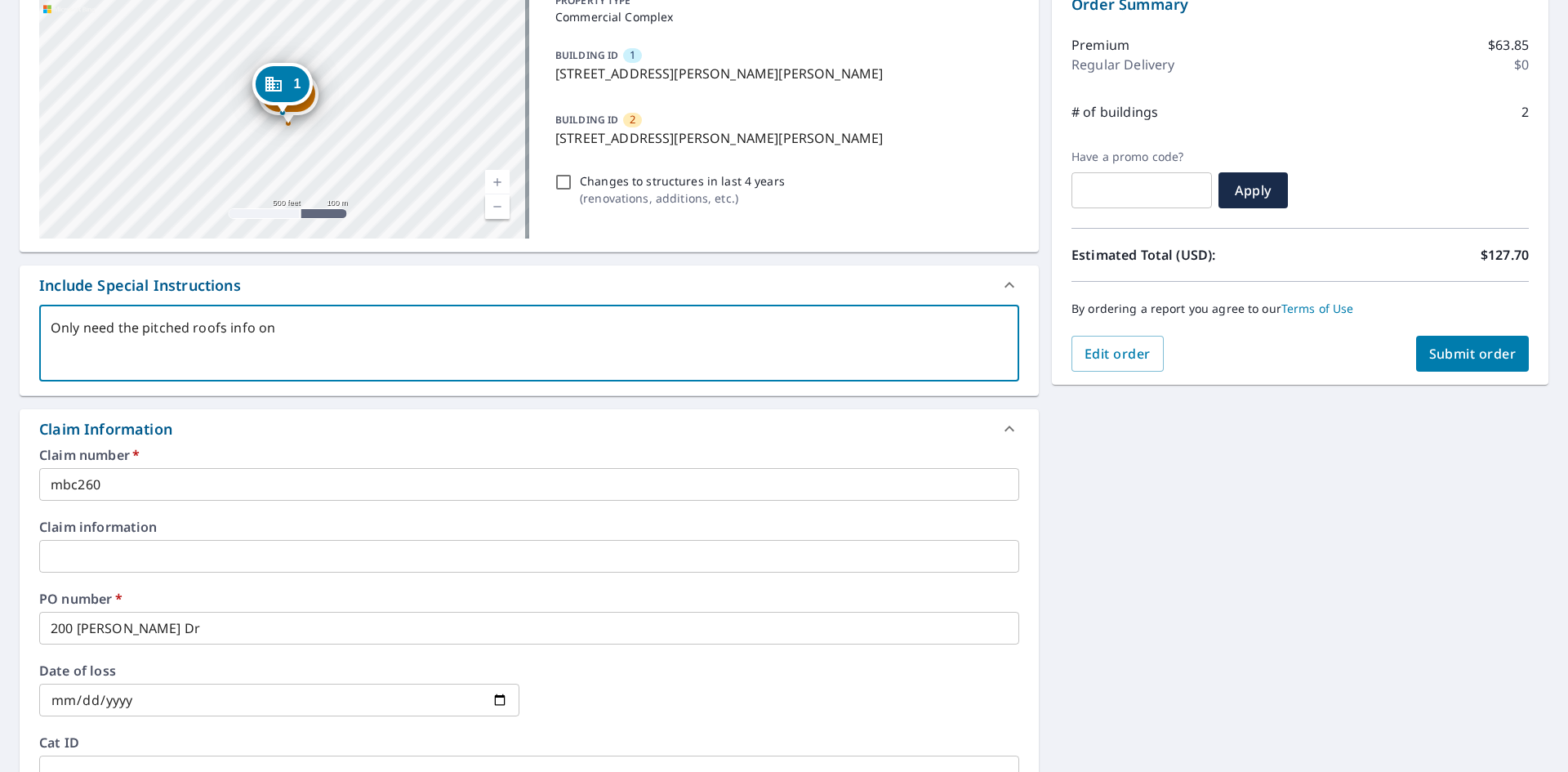
type textarea "Only need the pitched roofs info on b"
type textarea "x"
checkbox input "true"
type textarea "Only need the pitched roofs info on bo"
type textarea "x"
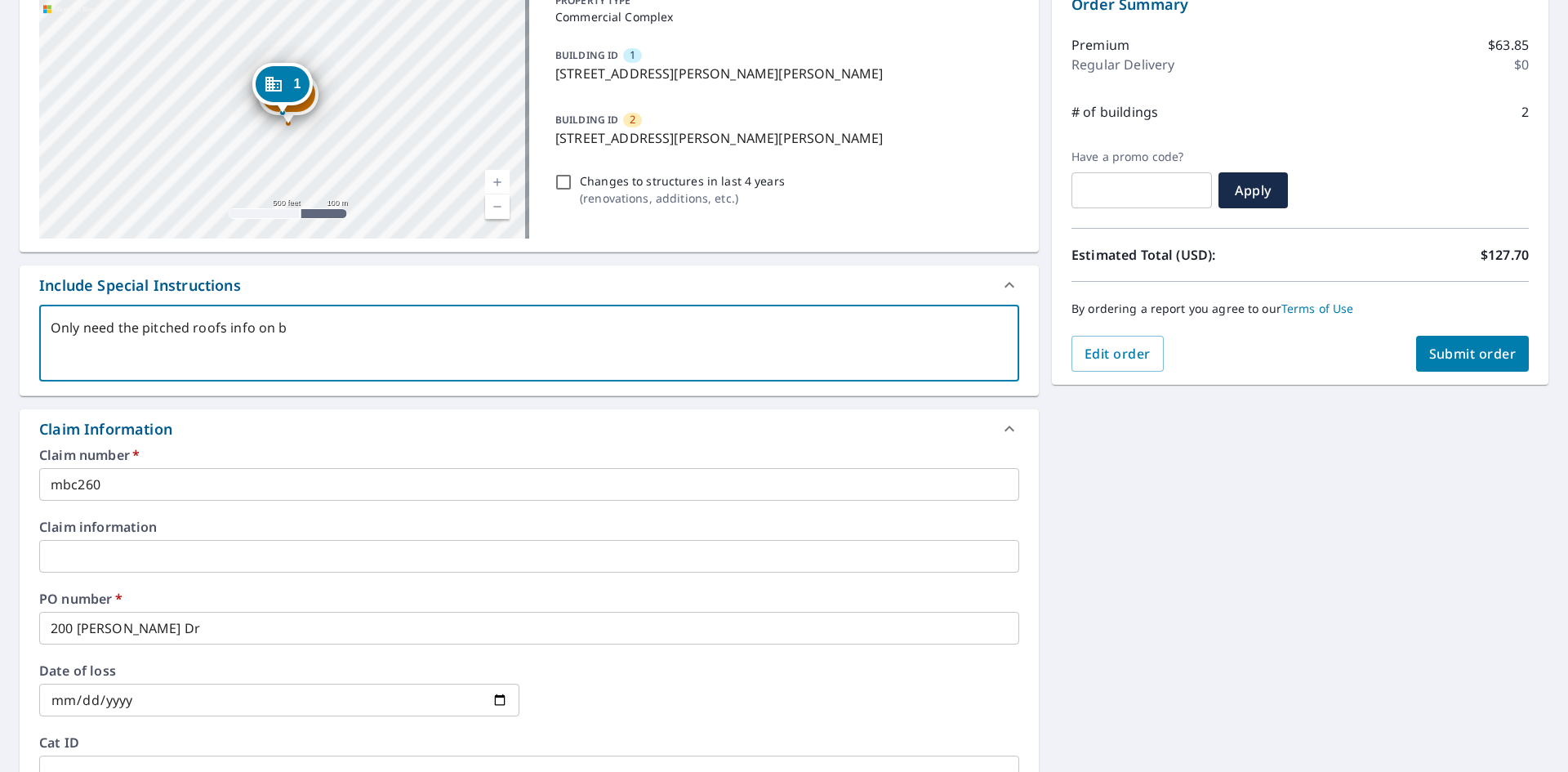
checkbox input "true"
type textarea "Only need the pitched roofs info on bot"
type textarea "x"
checkbox input "true"
type textarea "Only need the pitched roofs info on both"
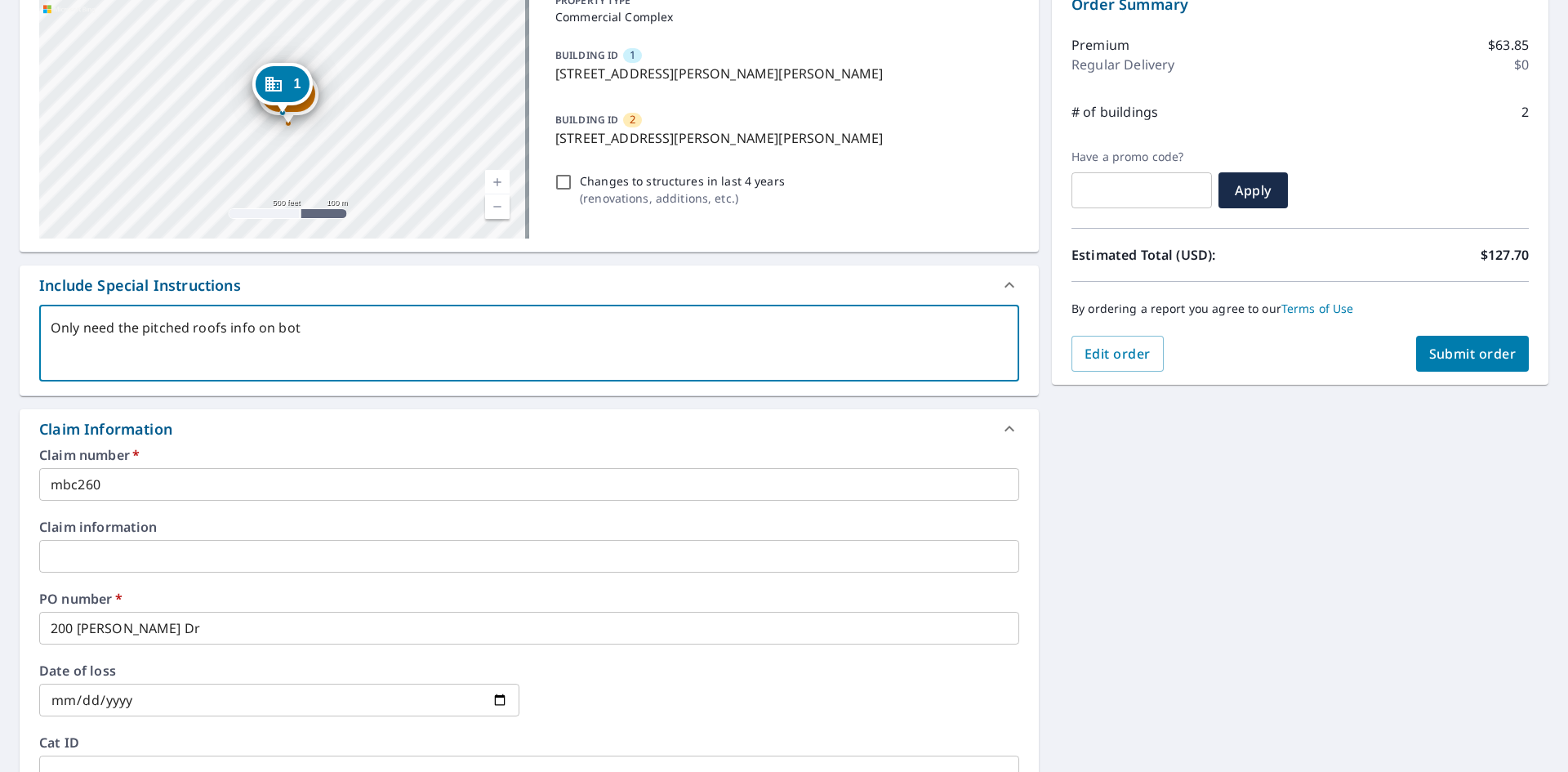
type textarea "x"
checkbox input "true"
type textarea "Only need the pitched roofs info on both"
type textarea "x"
checkbox input "true"
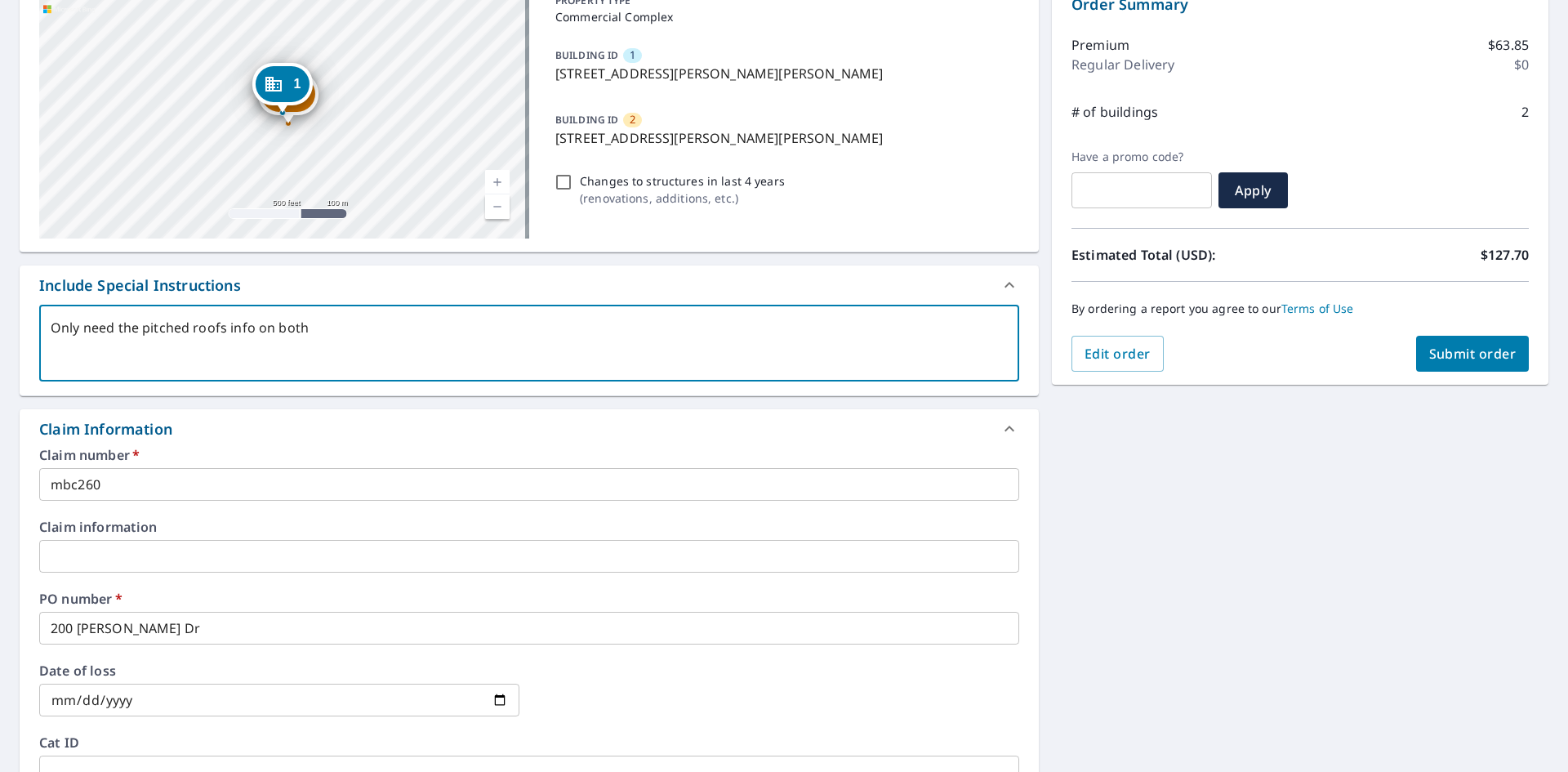
type textarea "Only need the pitched roofs info on both b"
type textarea "x"
checkbox input "true"
type textarea "Only need the pitched roofs info on both bu"
type textarea "x"
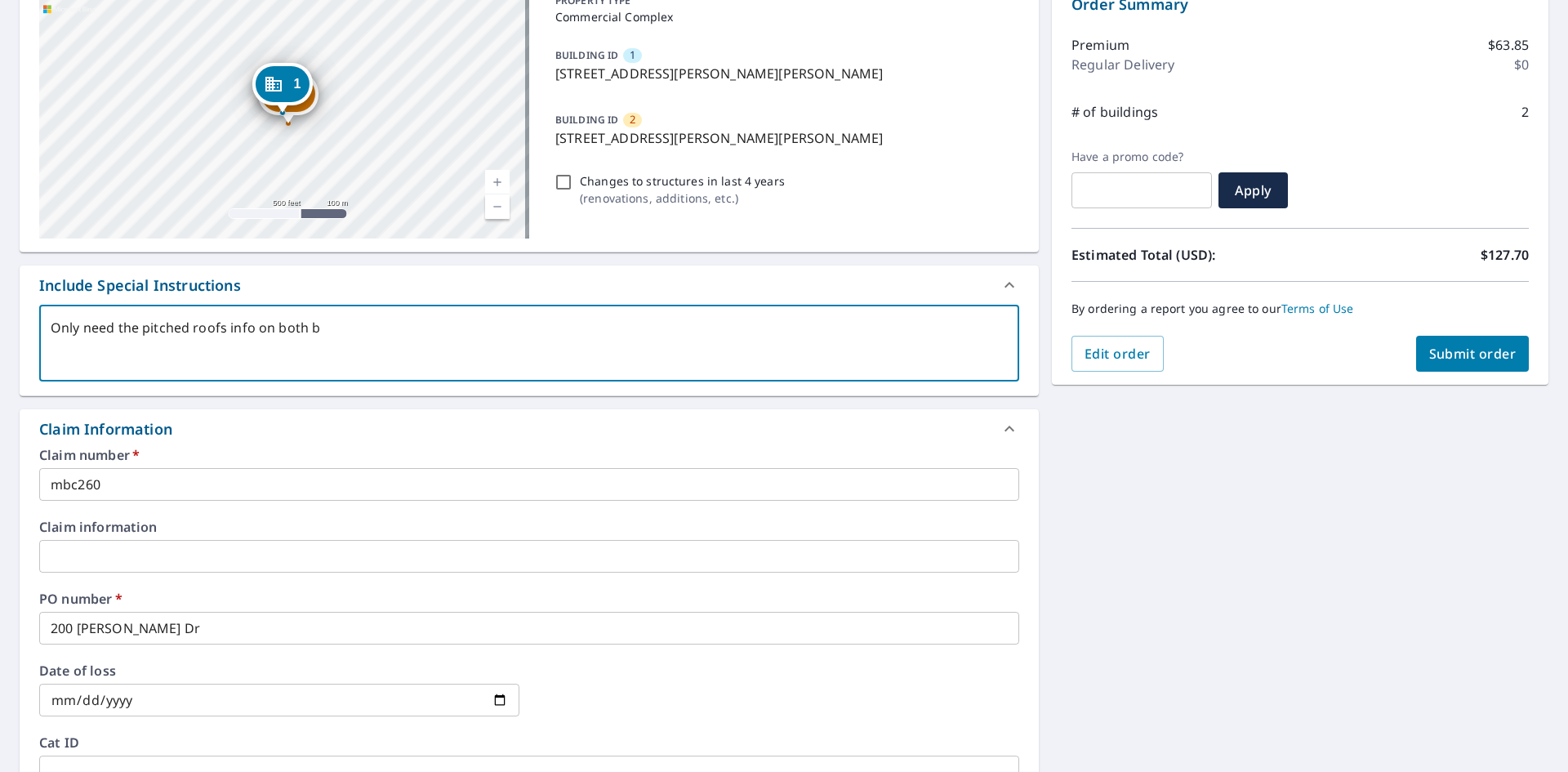
checkbox input "true"
type textarea "Only need the pitched roofs info on both [PERSON_NAME]"
type textarea "x"
checkbox input "true"
type textarea "Only need the pitched roofs info on both buil"
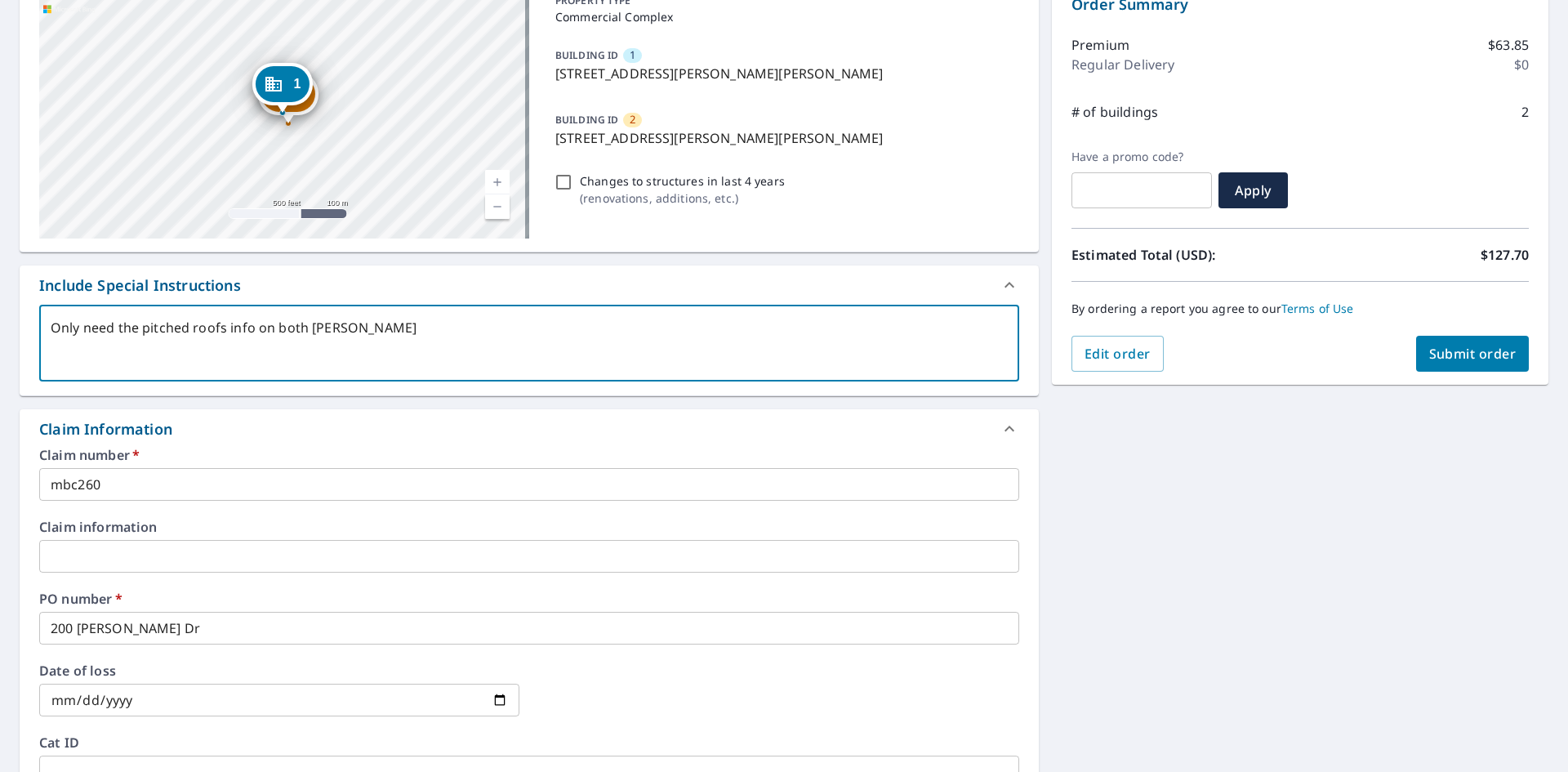
type textarea "x"
checkbox input "true"
type textarea "Only need the pitched roofs info on both build"
type textarea "x"
checkbox input "true"
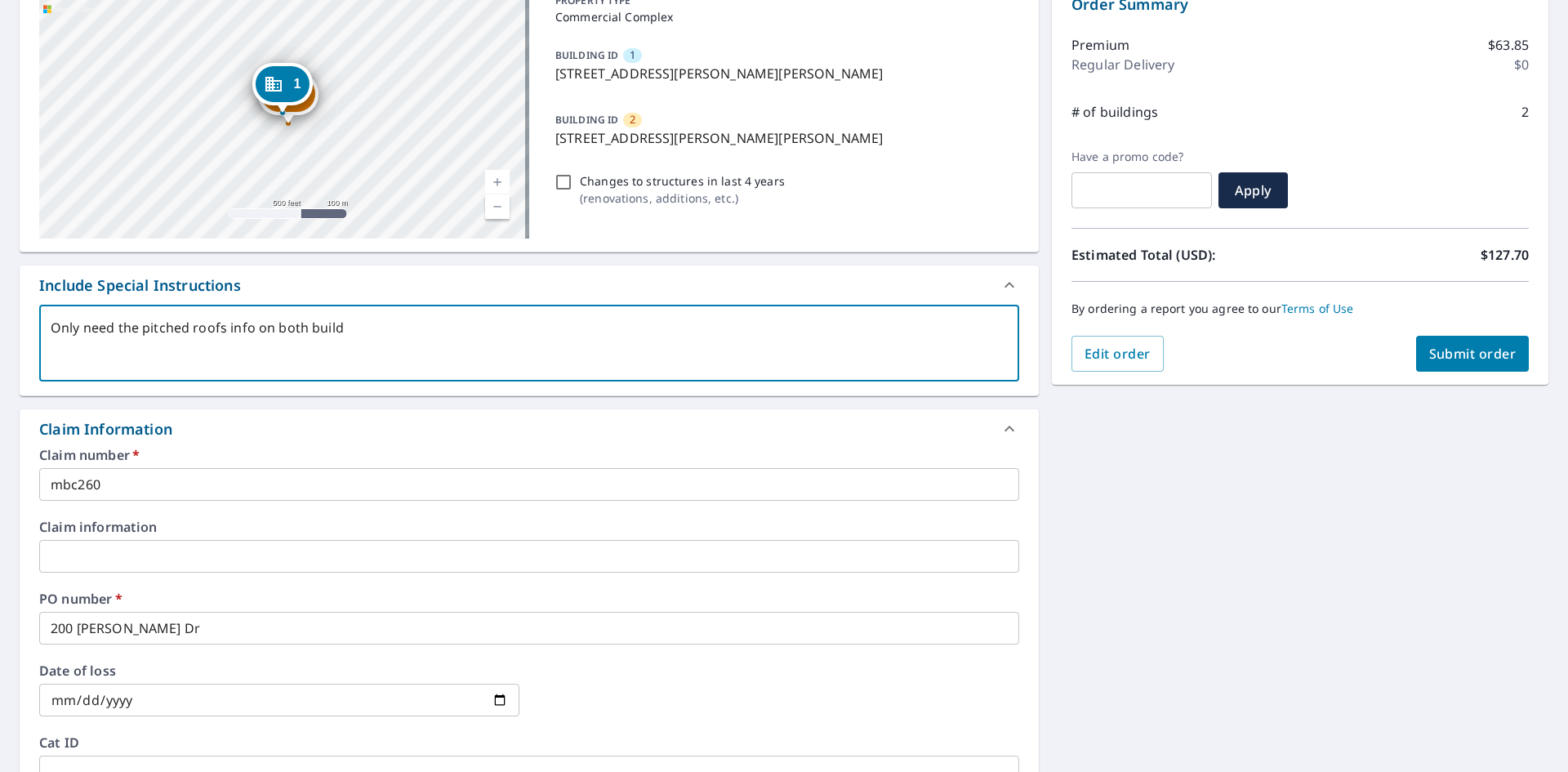
type textarea "Only need the pitched roofs info on both buildi"
click at [1457, 352] on span "Submit order" at bounding box center [1473, 354] width 88 height 18
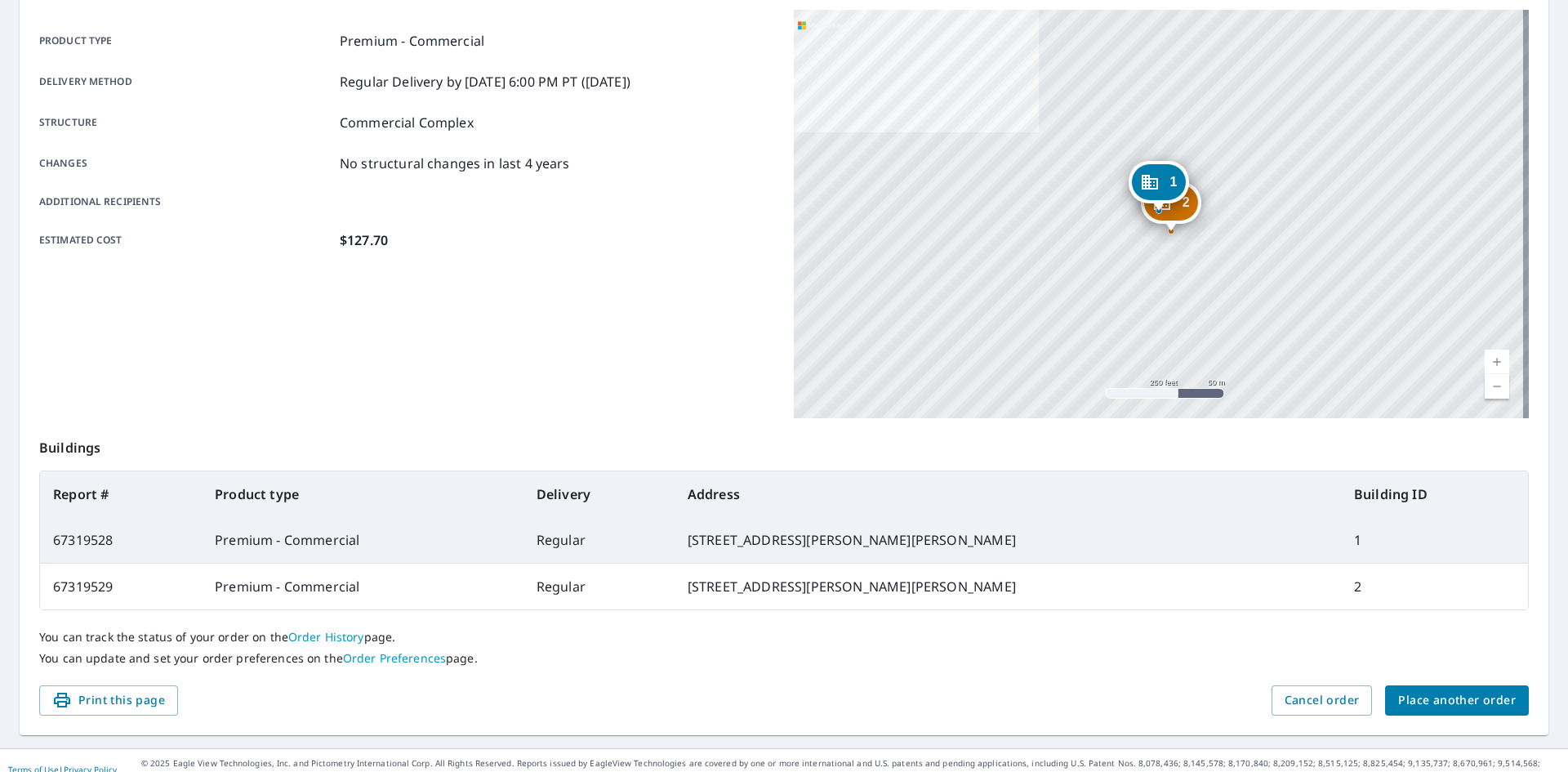
scroll to position [236, 0]
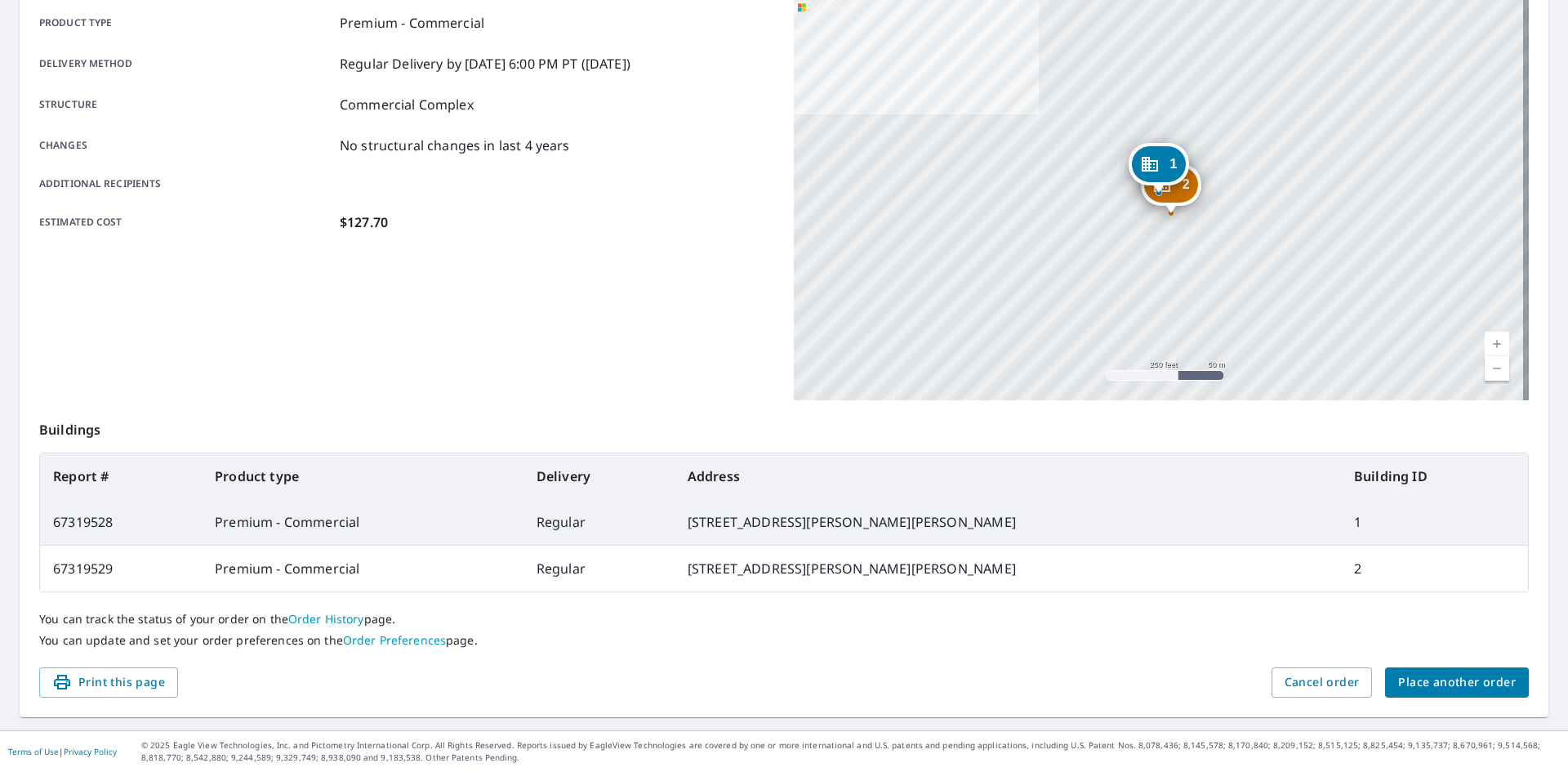
click at [1404, 679] on span "Place another order" at bounding box center [1457, 682] width 117 height 21
